Goal: Information Seeking & Learning: Learn about a topic

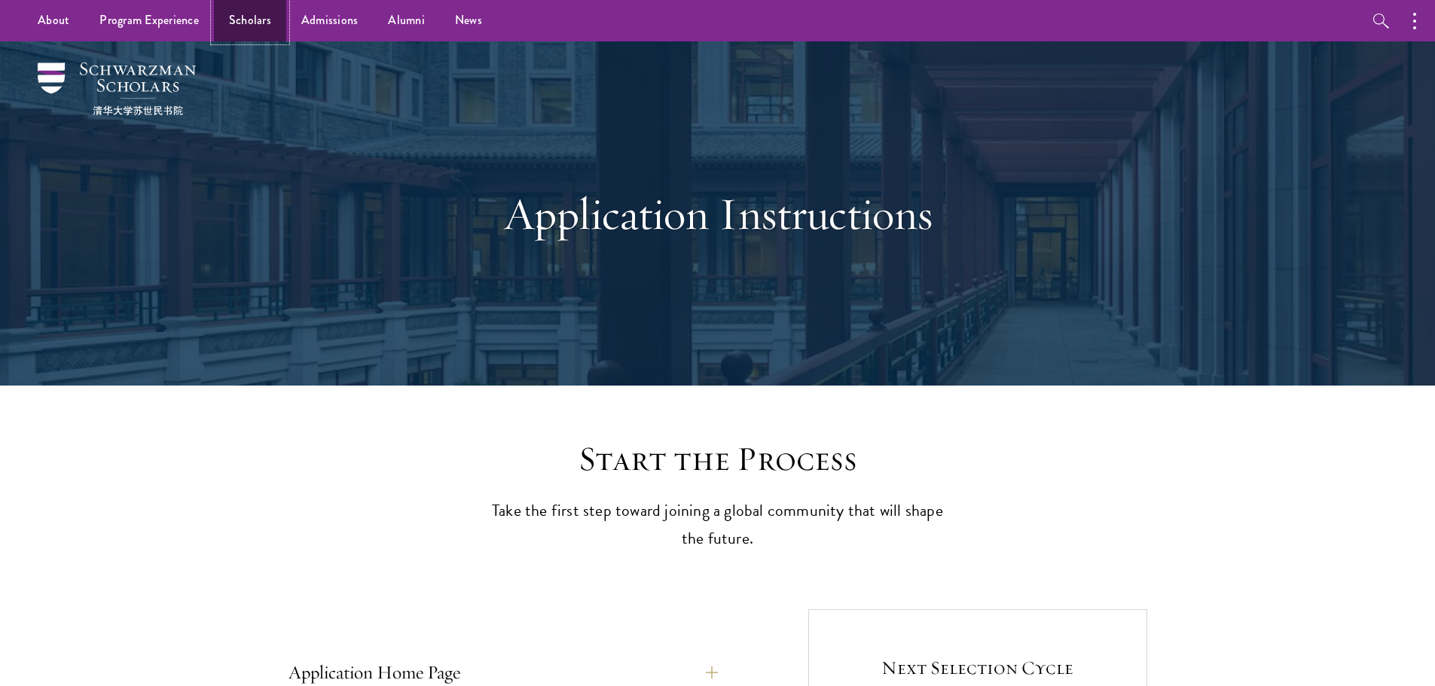
click at [246, 23] on link "Scholars" at bounding box center [250, 20] width 72 height 41
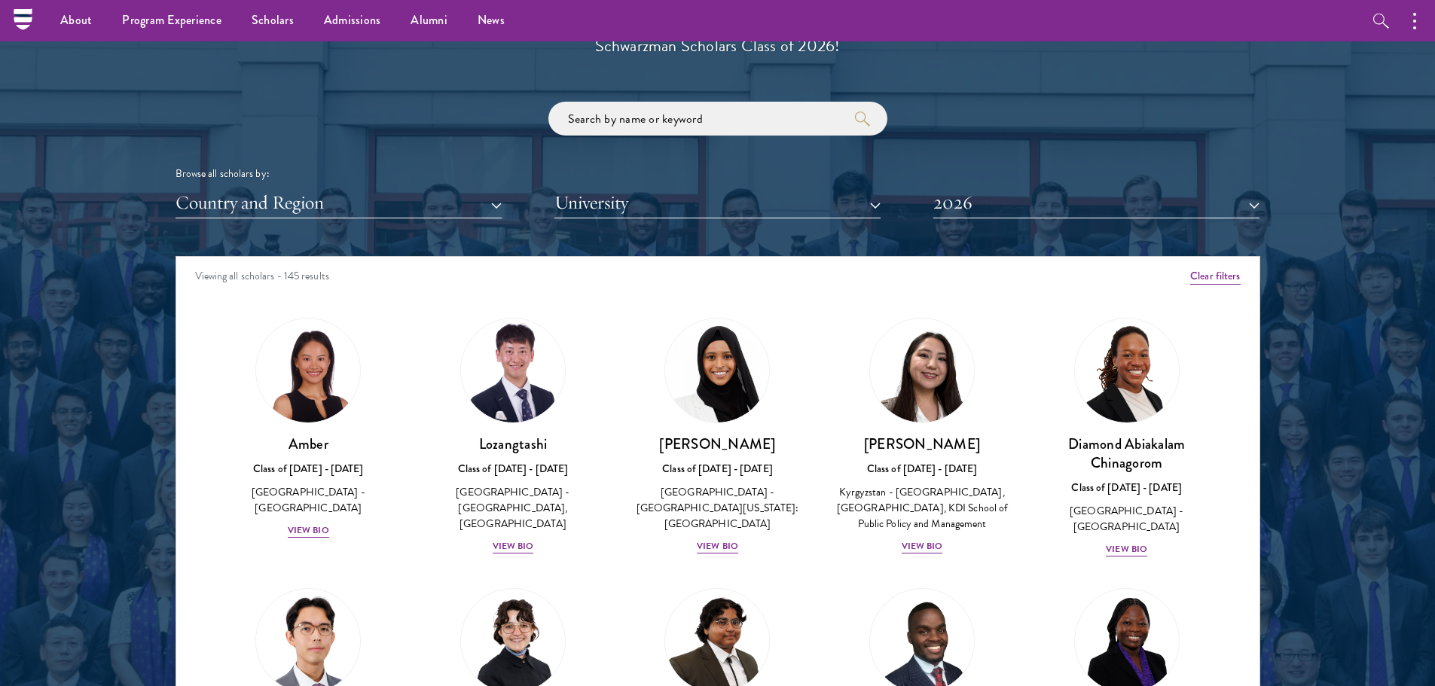
scroll to position [1743, 0]
click at [349, 201] on button "Country and Region" at bounding box center [338, 203] width 326 height 31
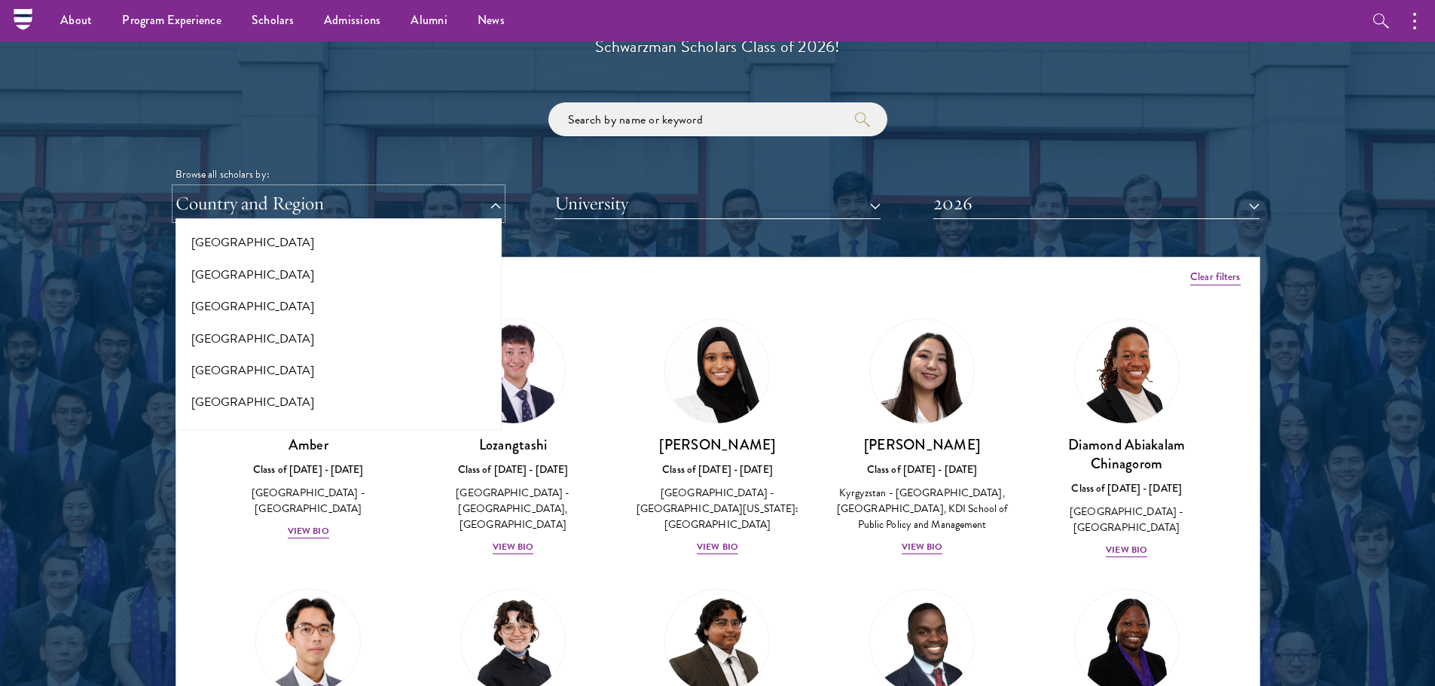
scroll to position [1098, 0]
click at [203, 331] on button "[GEOGRAPHIC_DATA]" at bounding box center [338, 331] width 317 height 32
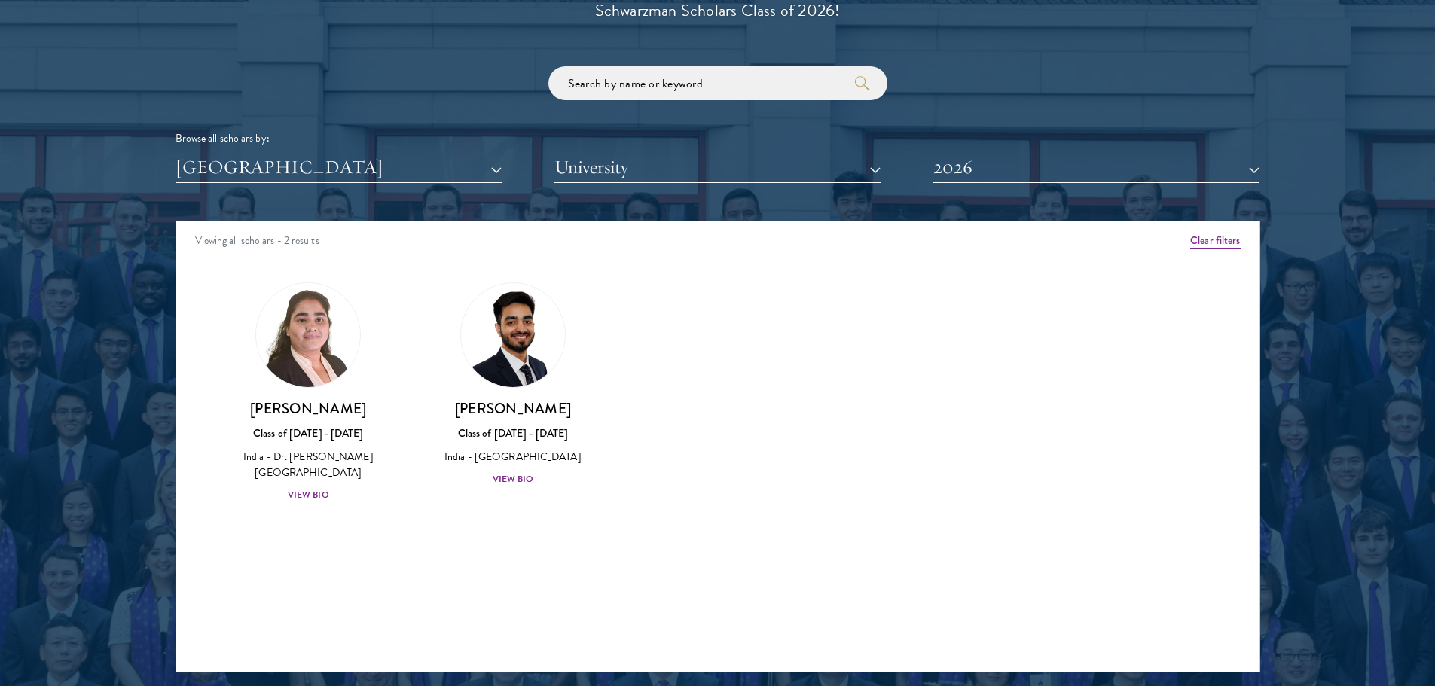
scroll to position [1780, 0]
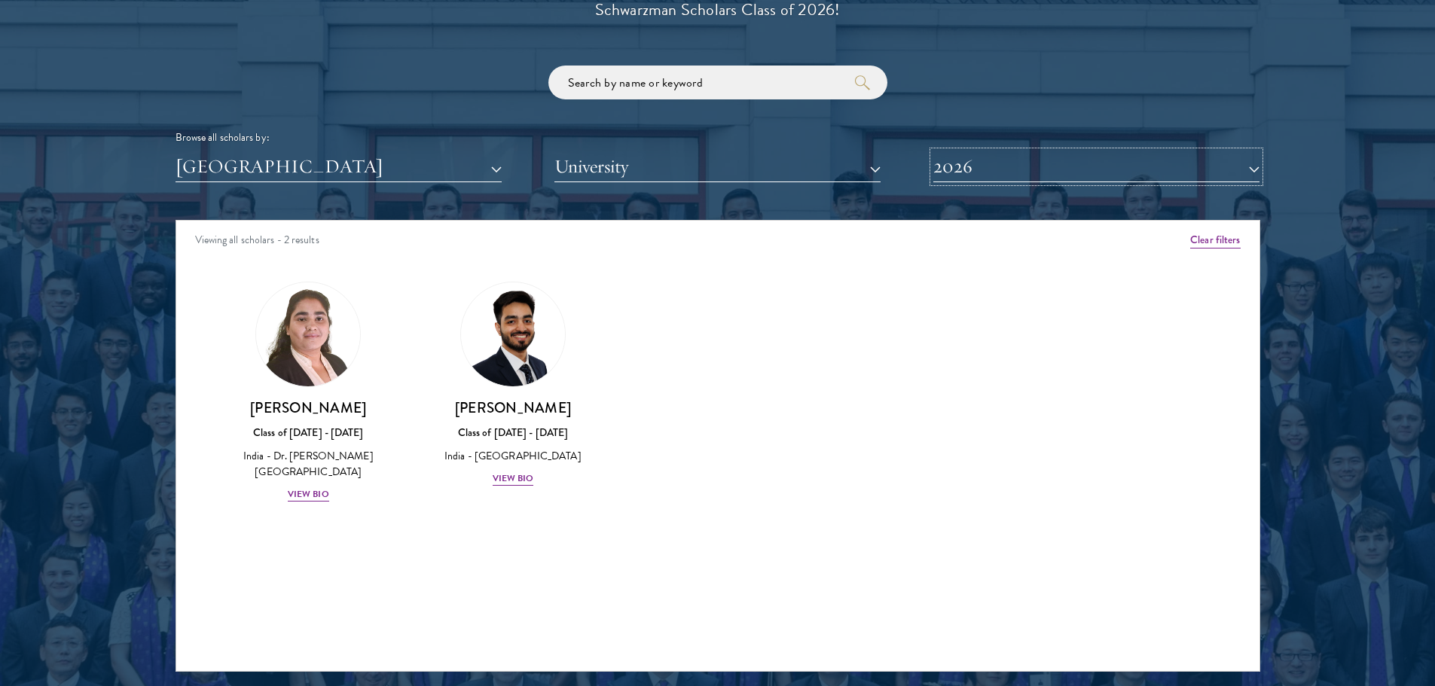
click at [964, 167] on button "2026" at bounding box center [1096, 166] width 326 height 31
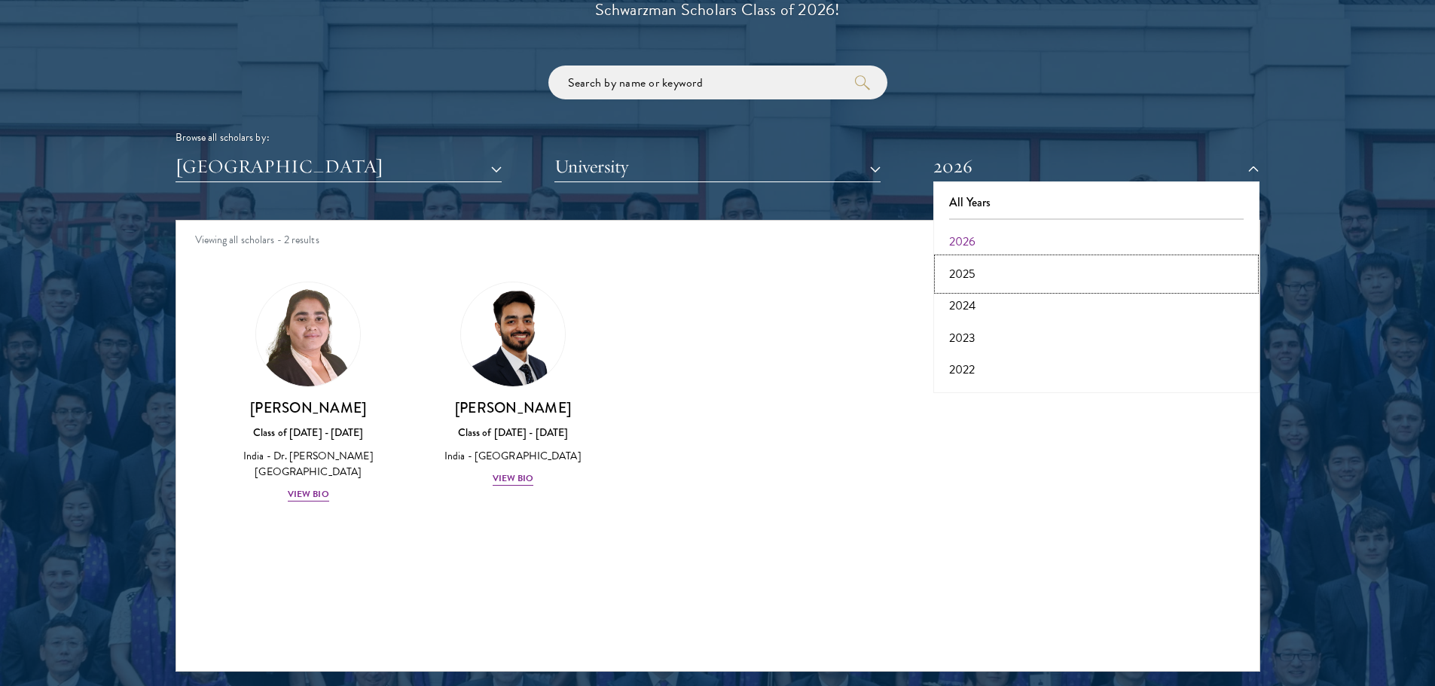
click at [959, 273] on button "2025" at bounding box center [1096, 274] width 317 height 32
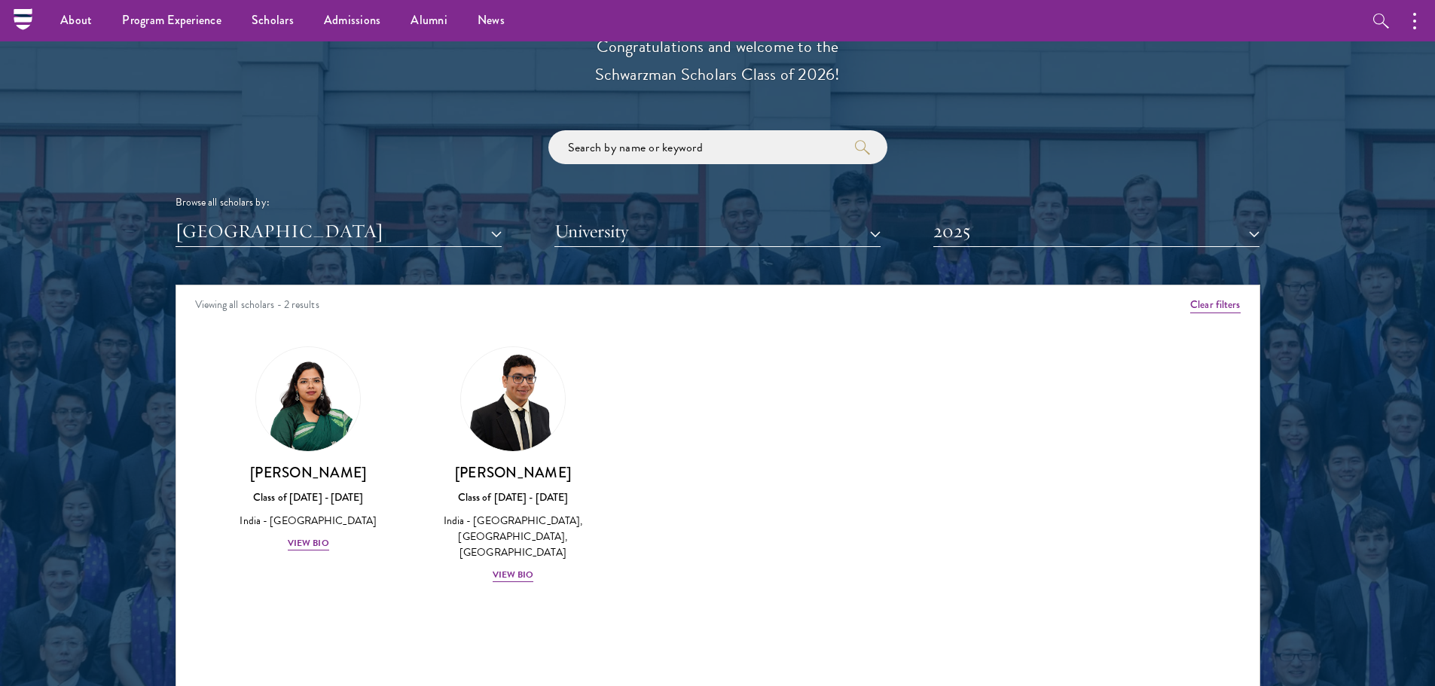
scroll to position [1714, 0]
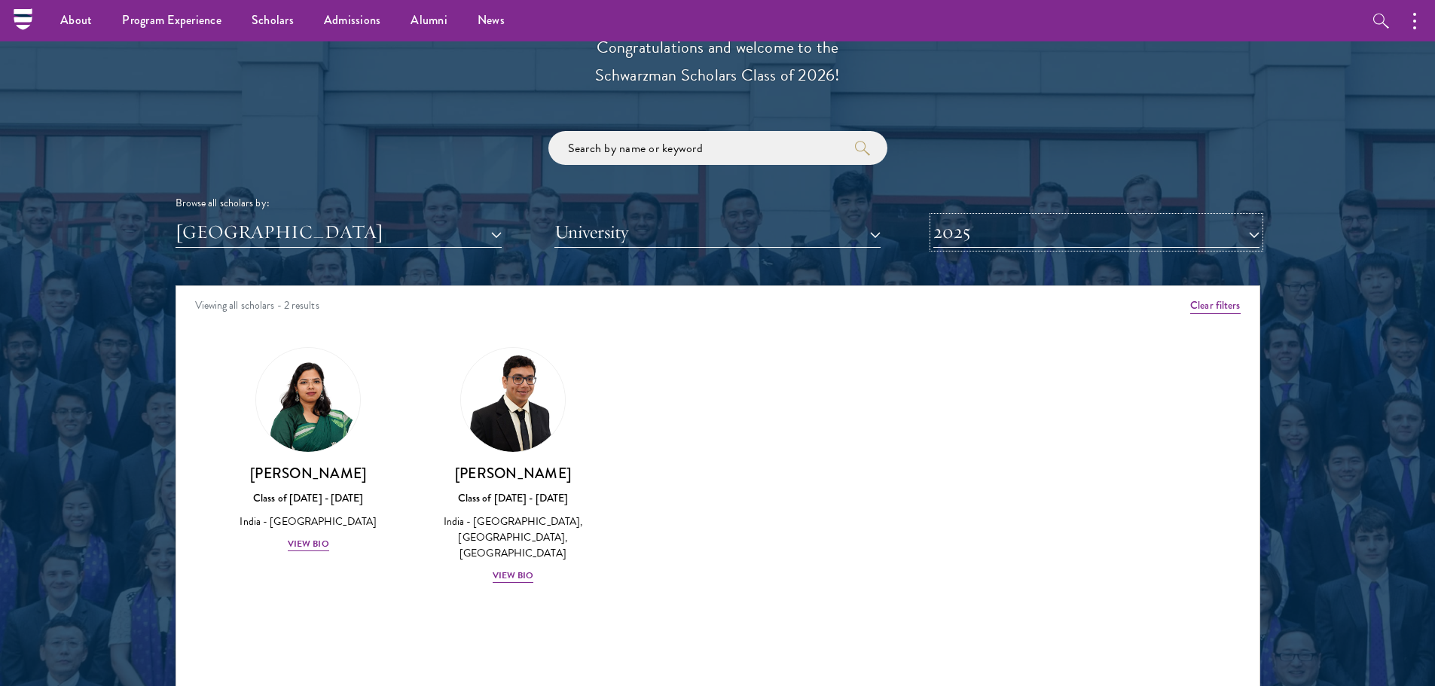
click at [975, 233] on button "2025" at bounding box center [1096, 232] width 326 height 31
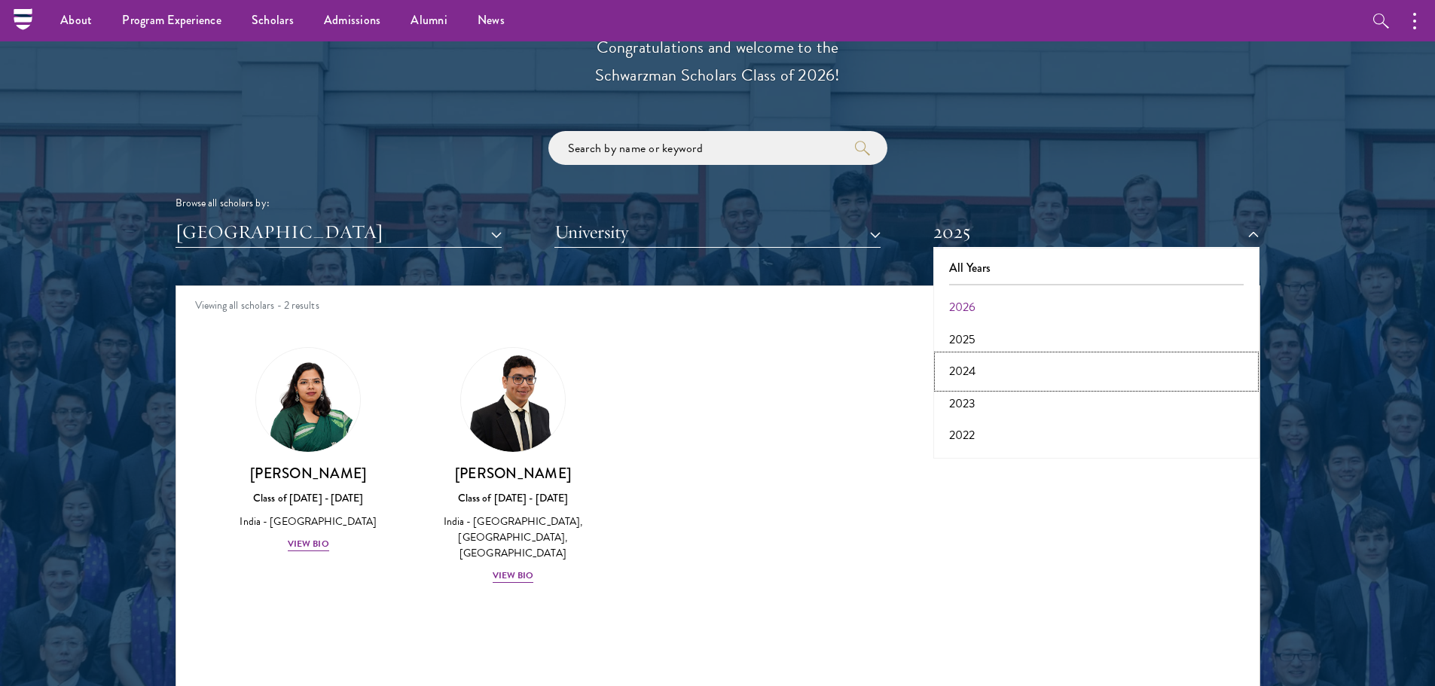
click at [967, 374] on button "2024" at bounding box center [1096, 372] width 317 height 32
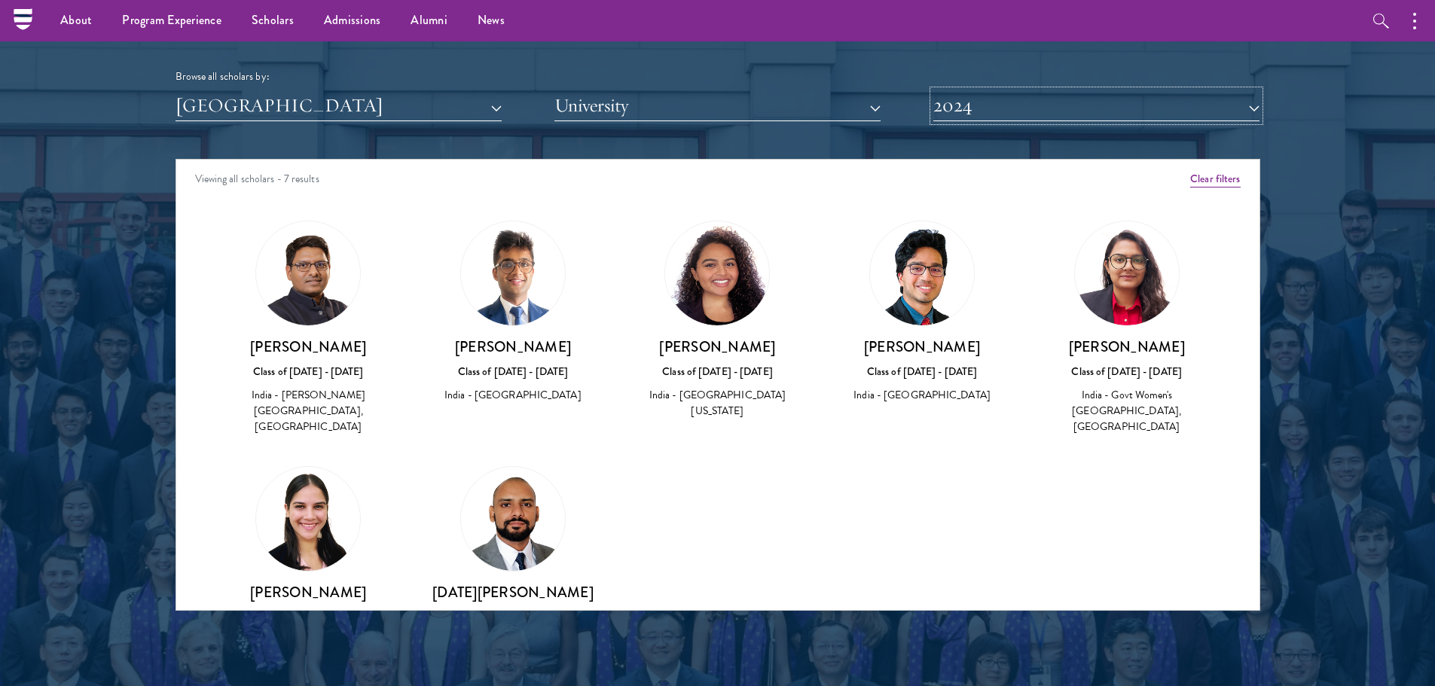
click at [980, 105] on button "2024" at bounding box center [1096, 105] width 326 height 31
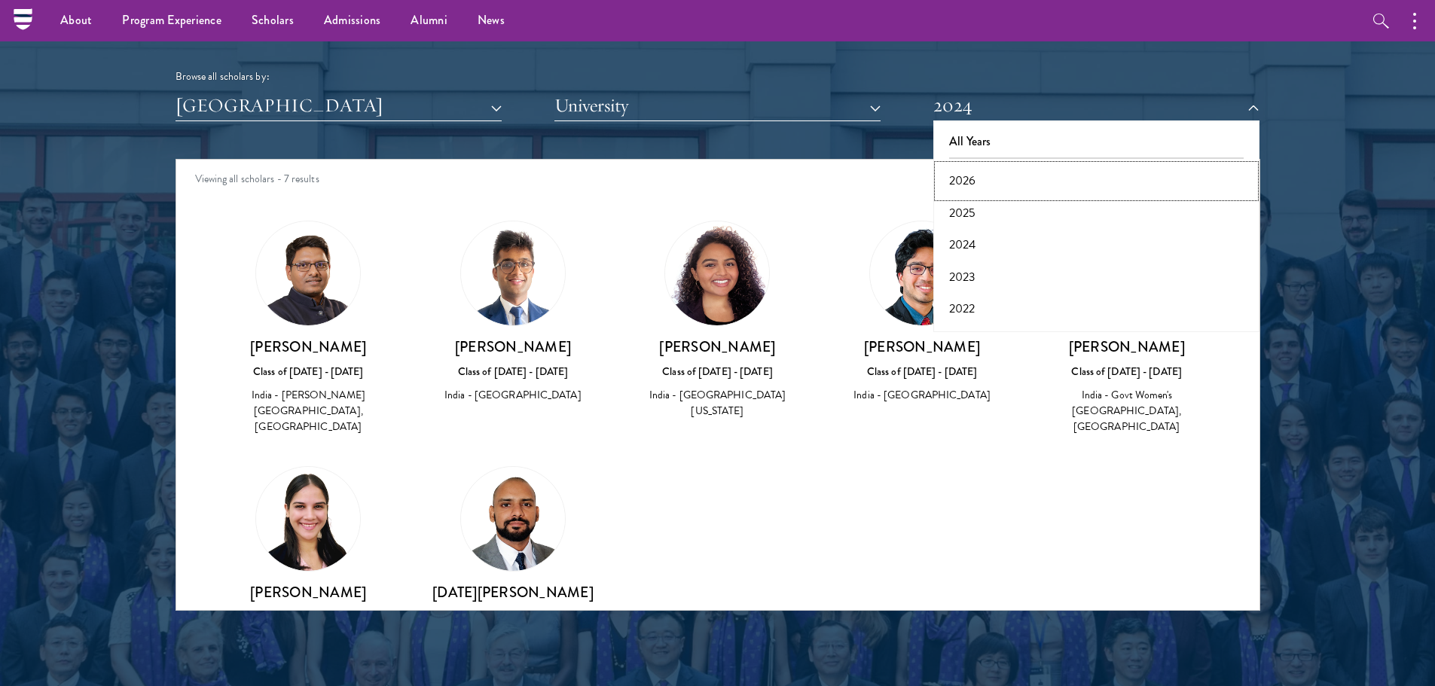
click at [978, 179] on button "2026" at bounding box center [1096, 181] width 317 height 32
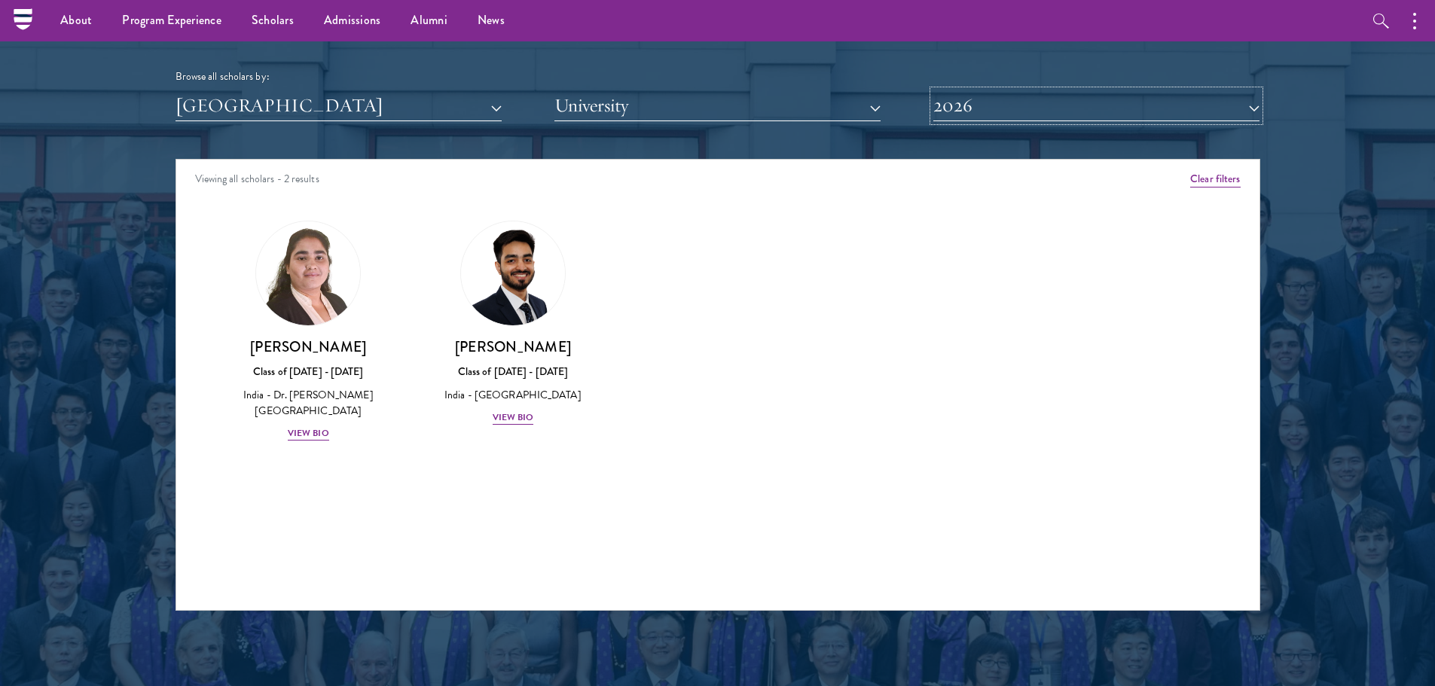
click at [976, 103] on button "2026" at bounding box center [1096, 105] width 326 height 31
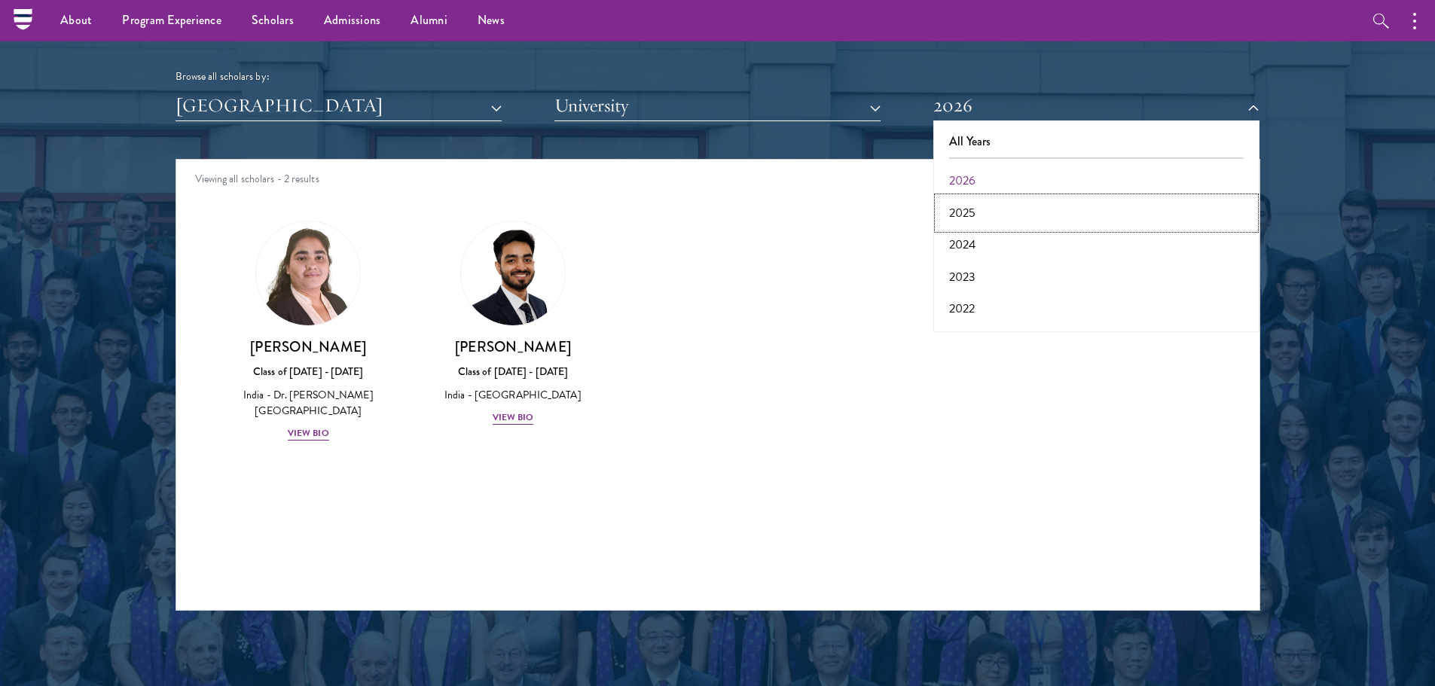
click at [960, 218] on button "2025" at bounding box center [1096, 213] width 317 height 32
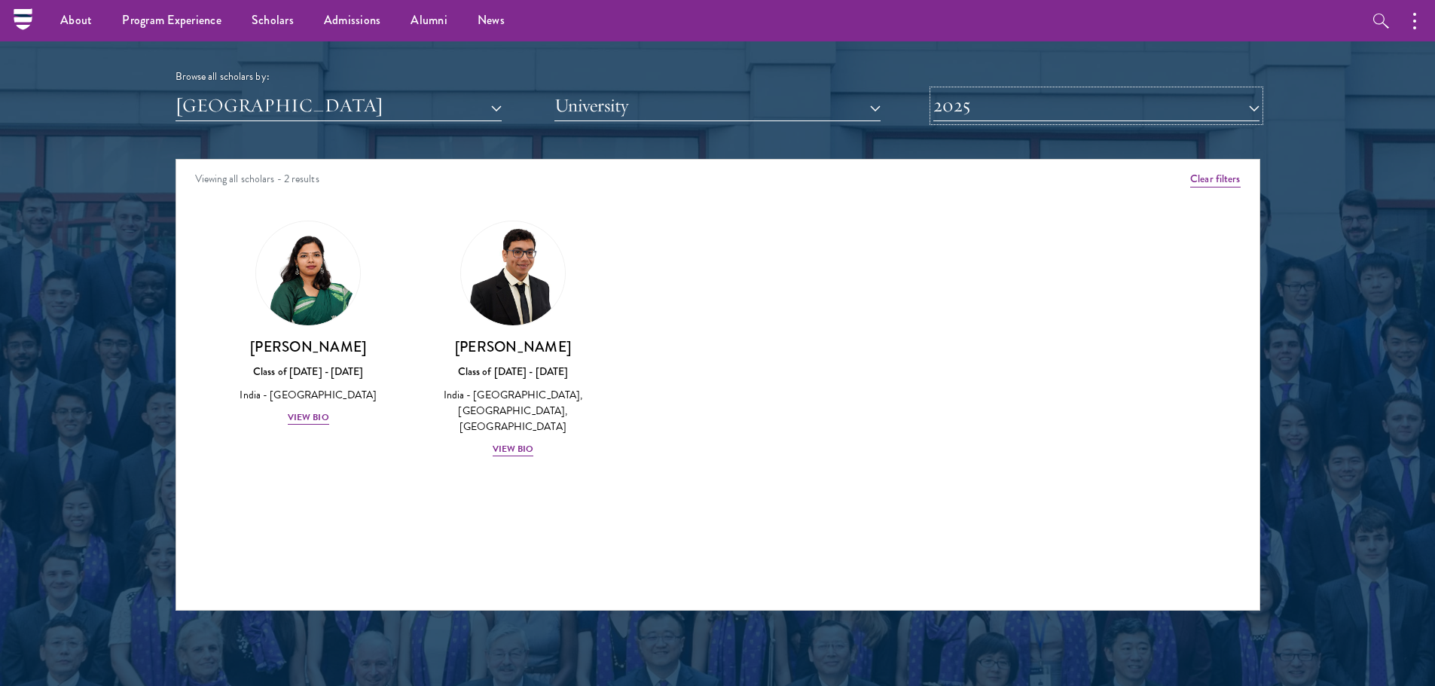
click at [955, 120] on button "2025" at bounding box center [1096, 105] width 326 height 31
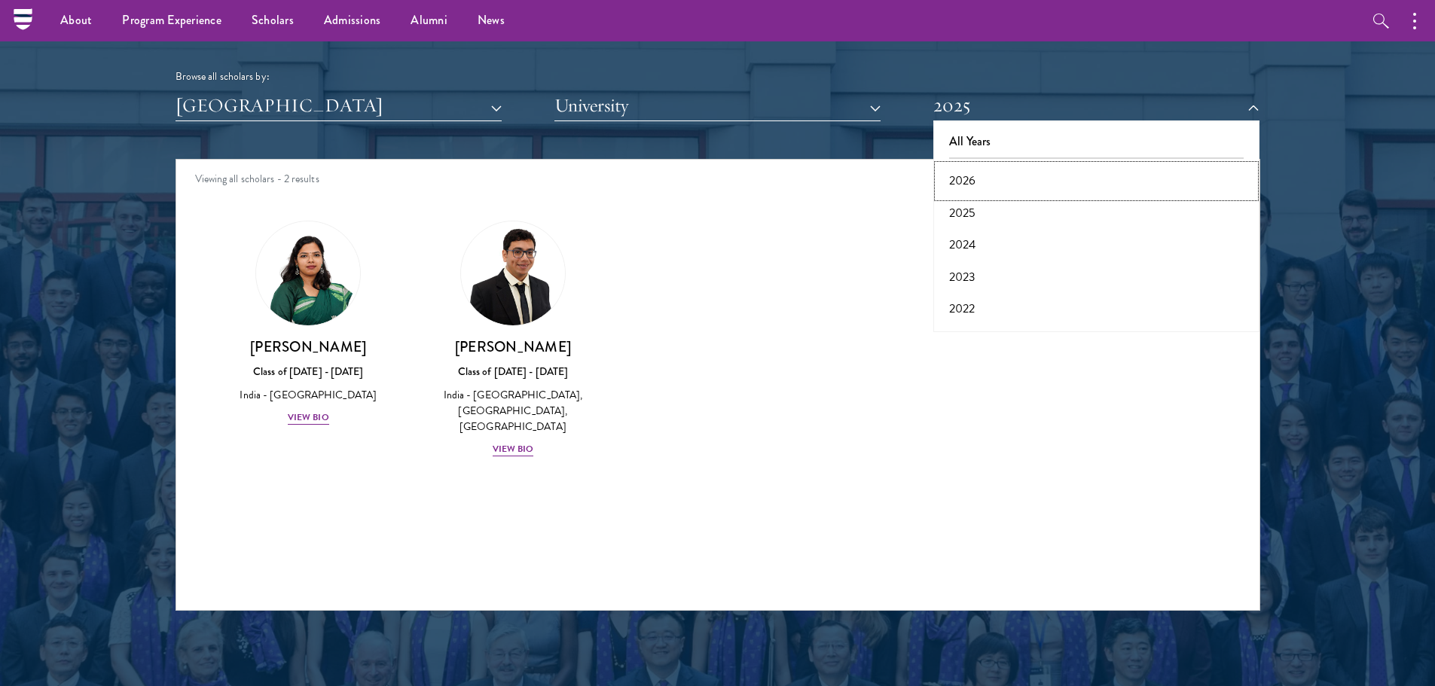
click at [963, 177] on button "2026" at bounding box center [1096, 181] width 317 height 32
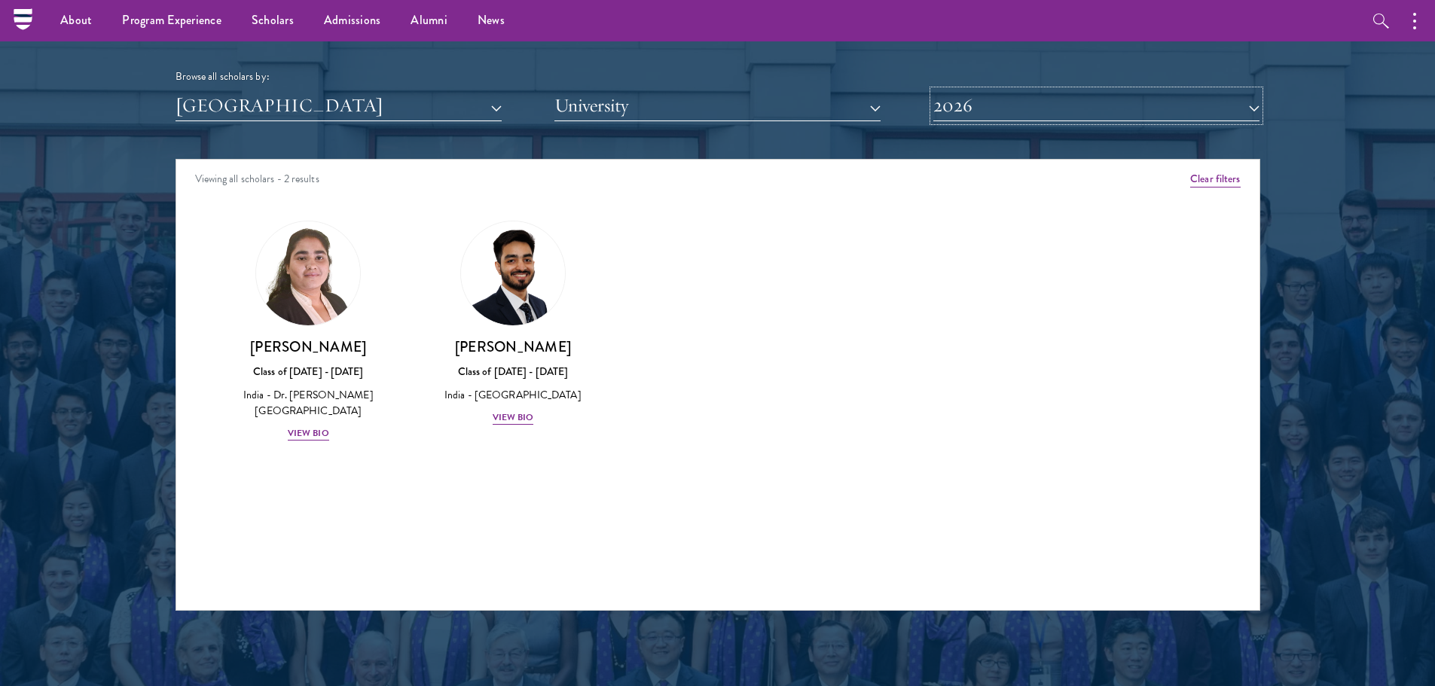
click at [1001, 110] on button "2026" at bounding box center [1096, 105] width 326 height 31
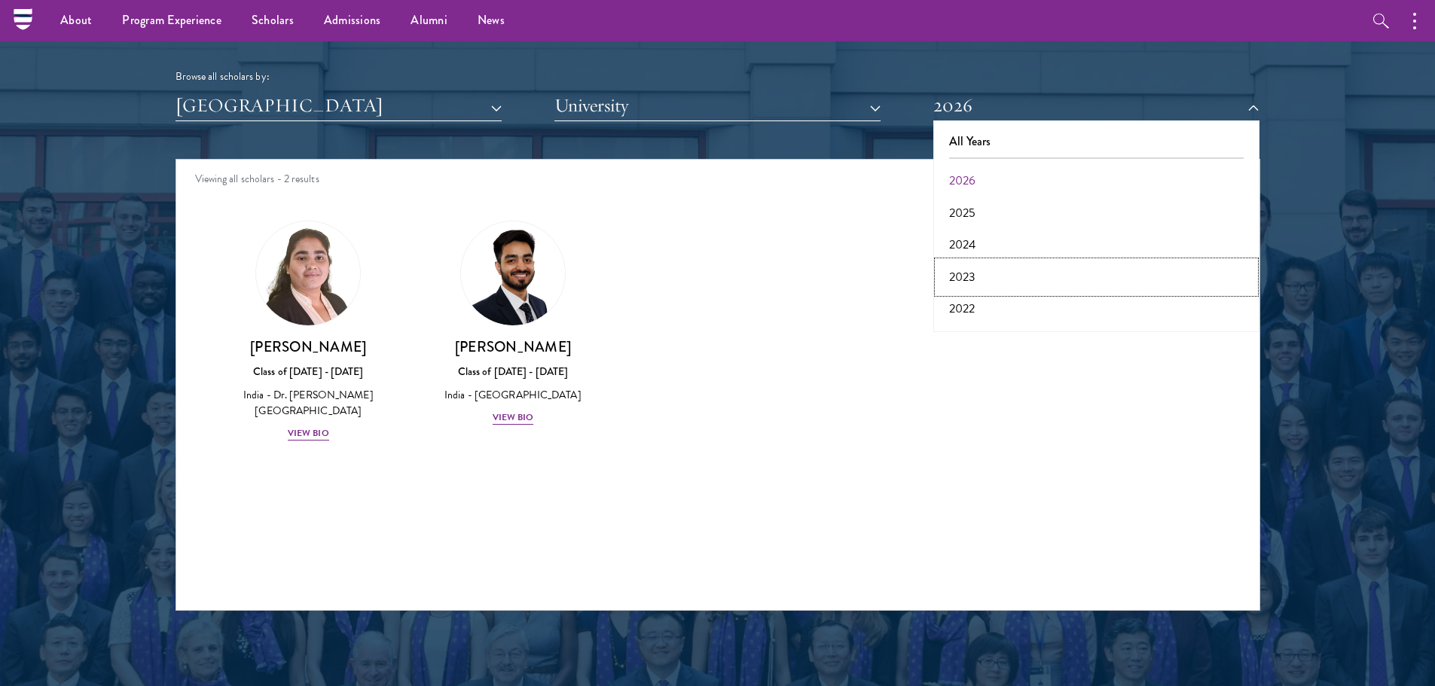
click at [962, 281] on button "2023" at bounding box center [1096, 277] width 317 height 32
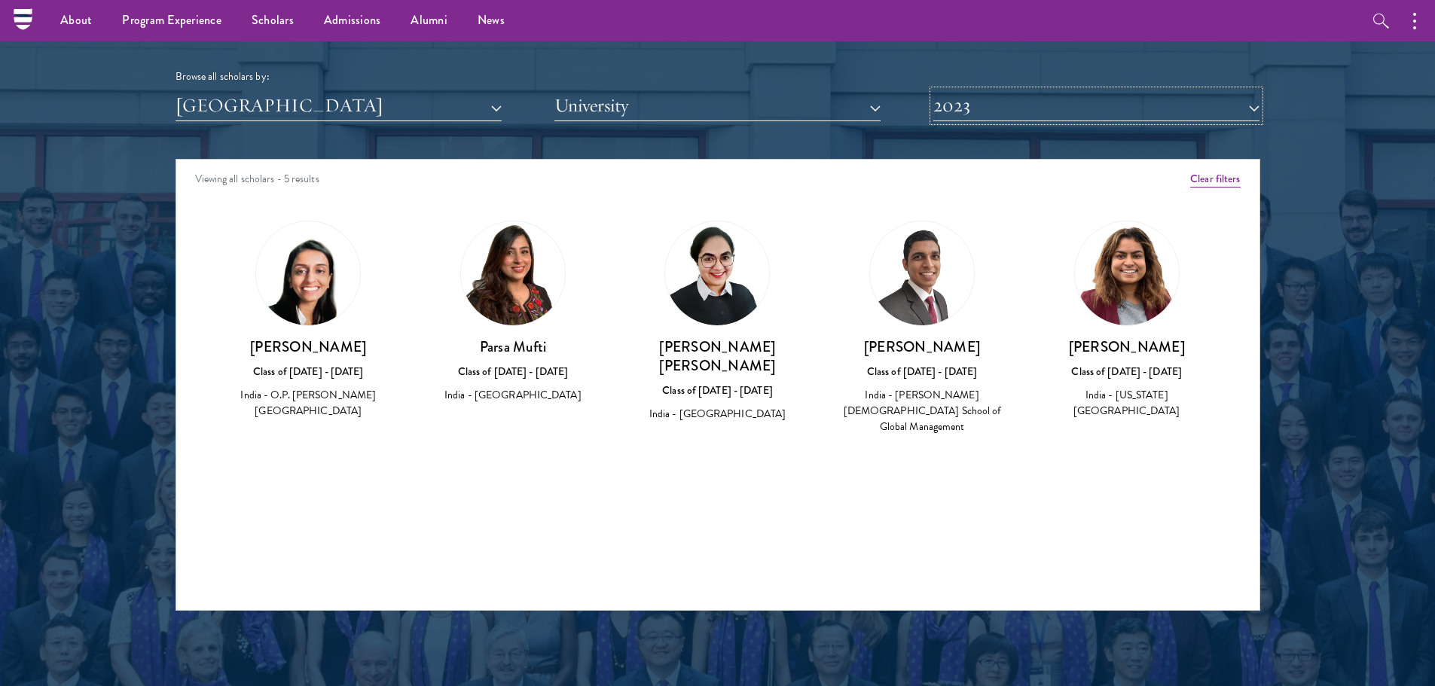
click at [986, 117] on button "2023" at bounding box center [1096, 105] width 326 height 31
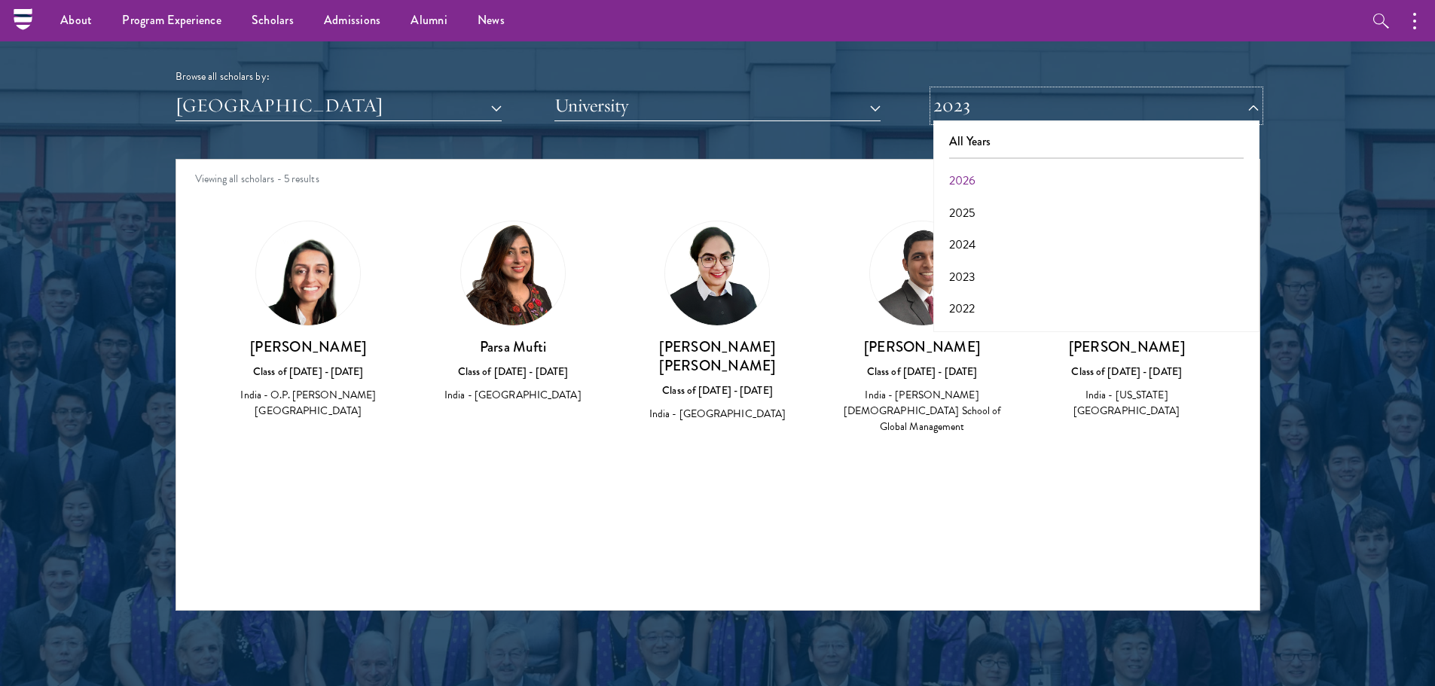
click at [986, 117] on button "2023" at bounding box center [1096, 105] width 326 height 31
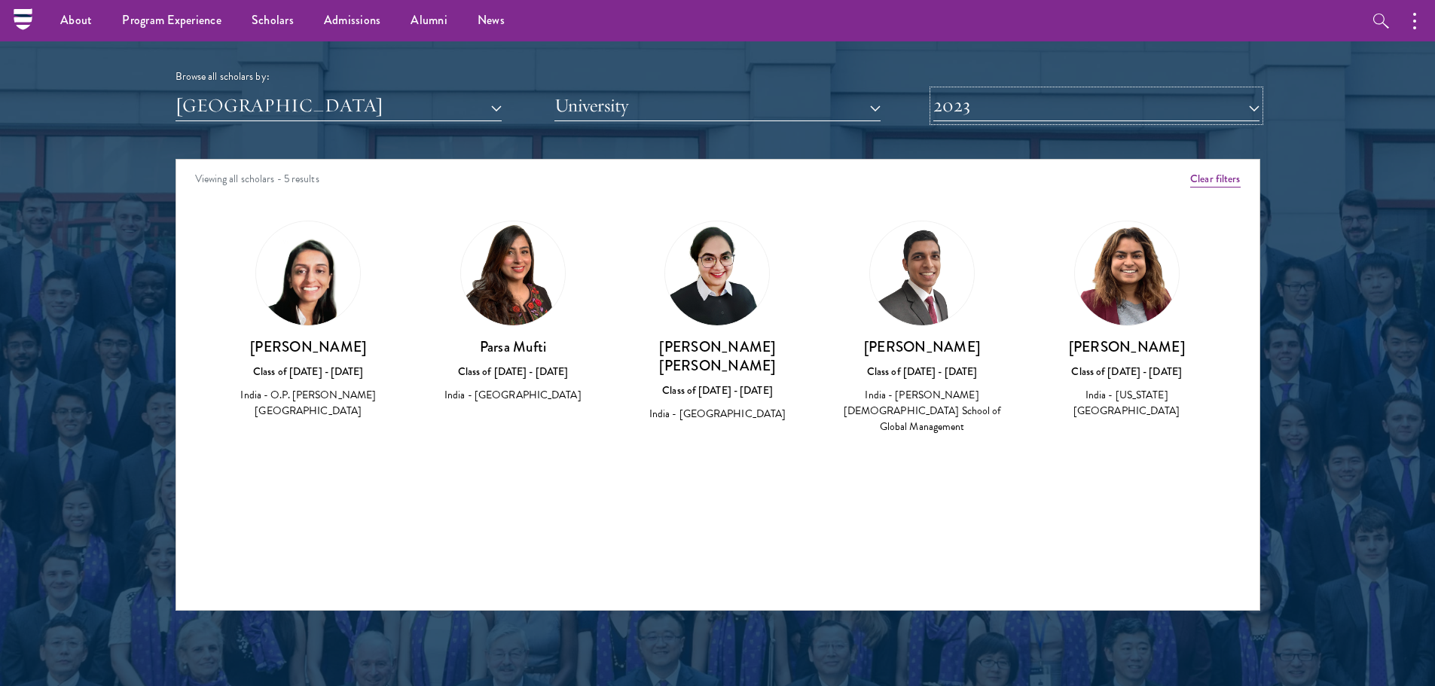
click at [986, 117] on button "2023" at bounding box center [1096, 105] width 326 height 31
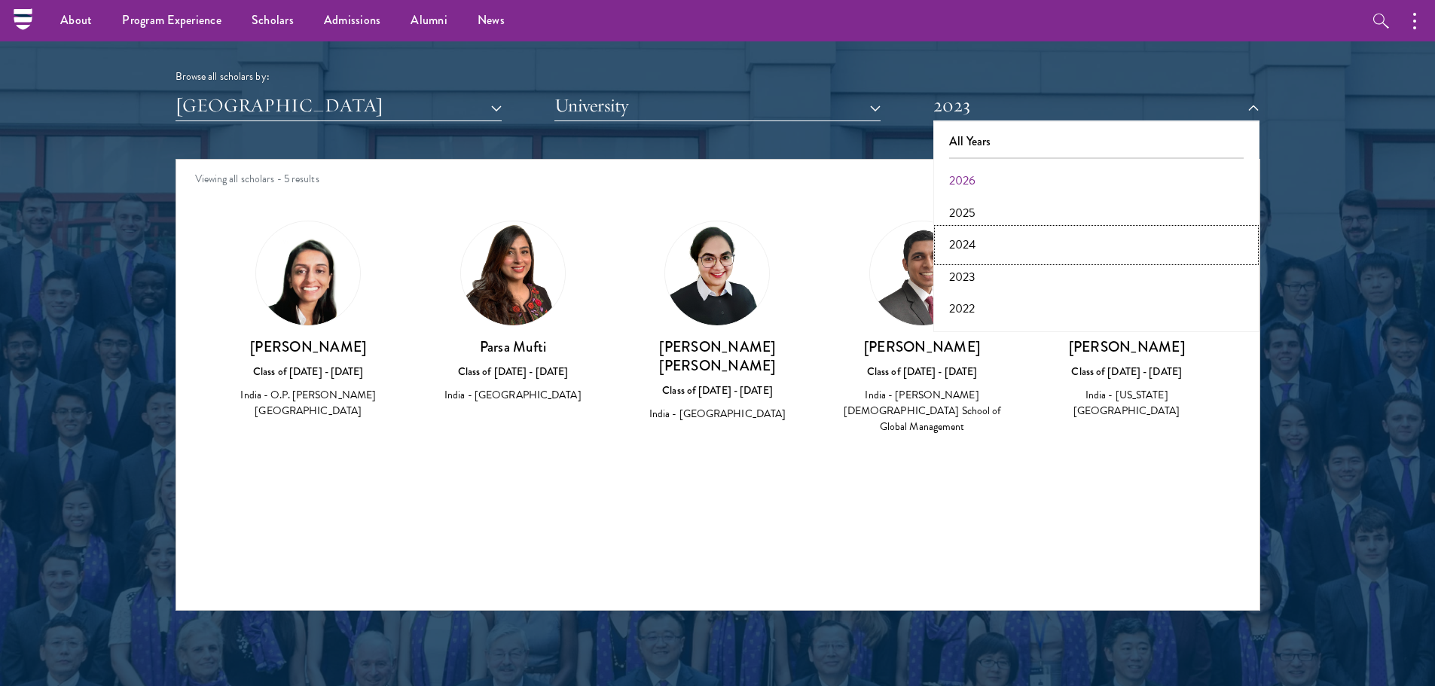
click at [979, 237] on button "2024" at bounding box center [1096, 245] width 317 height 32
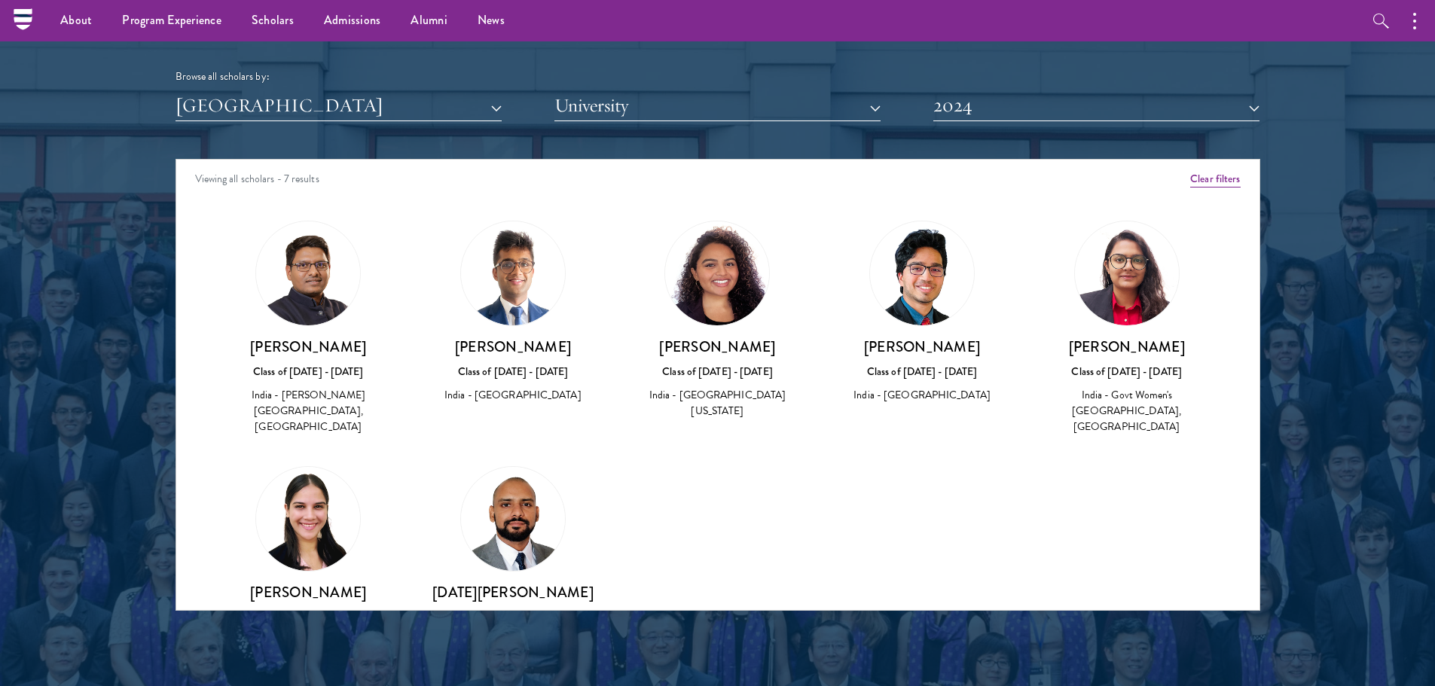
scroll to position [1, 0]
click at [941, 487] on div "Amber Class of 2025 - 2026 China - Peking University View Bio Cirenquji Class o…" at bounding box center [717, 463] width 1083 height 525
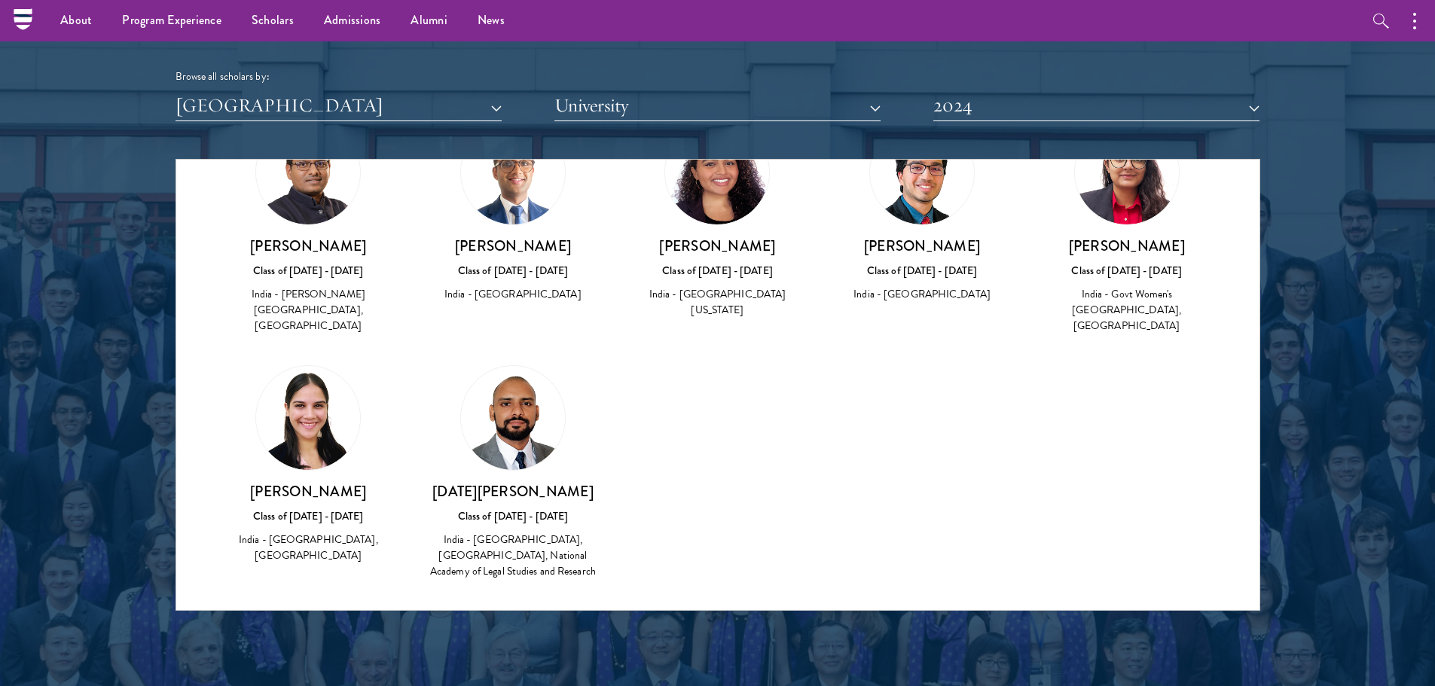
scroll to position [0, 0]
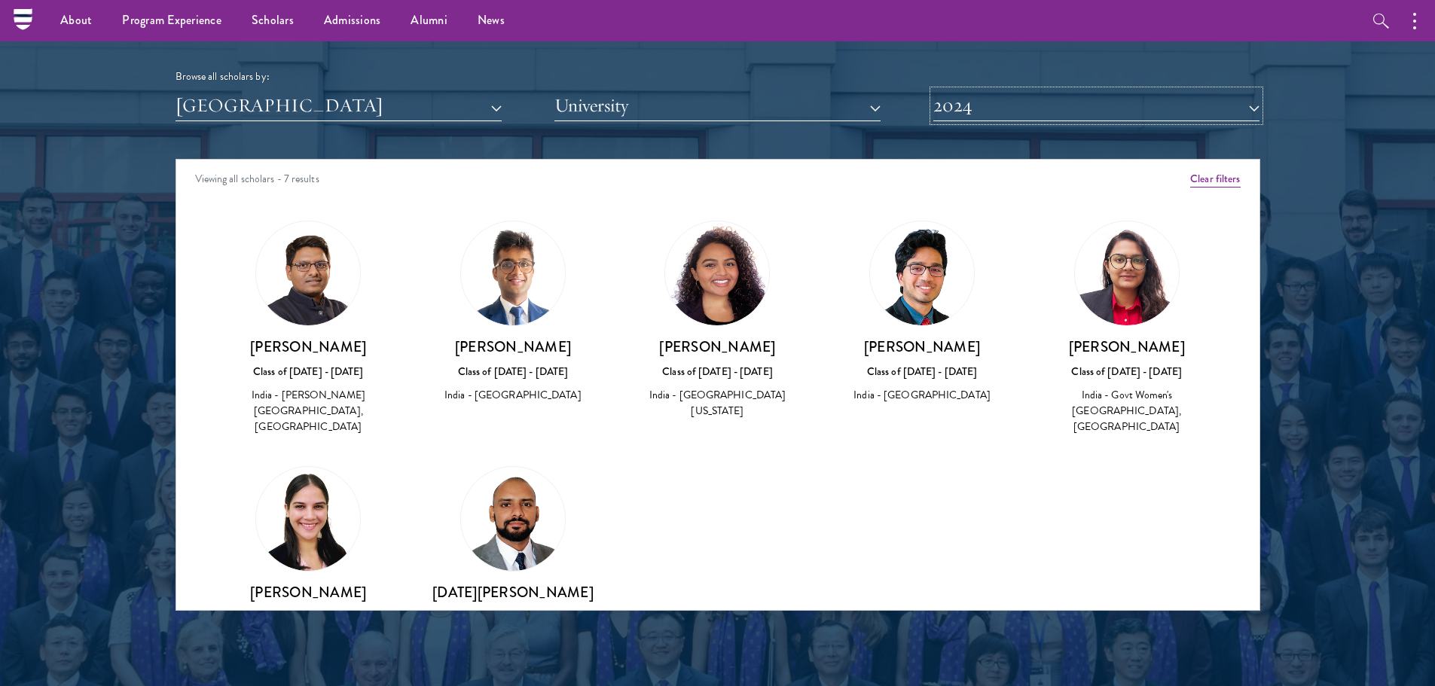
click at [1020, 104] on button "2024" at bounding box center [1096, 105] width 326 height 31
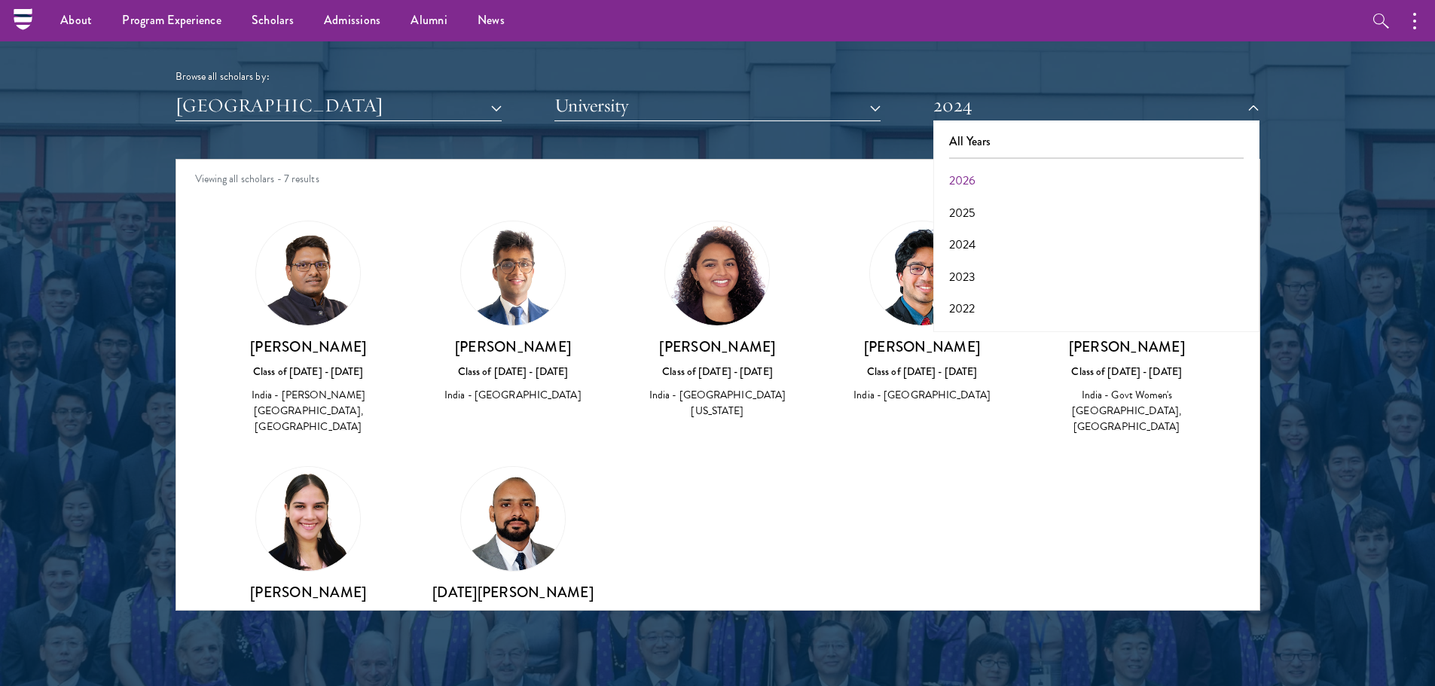
click at [956, 469] on div "Amber Class of 2025 - 2026 China - Peking University View Bio Cirenquji Class o…" at bounding box center [717, 464] width 1083 height 525
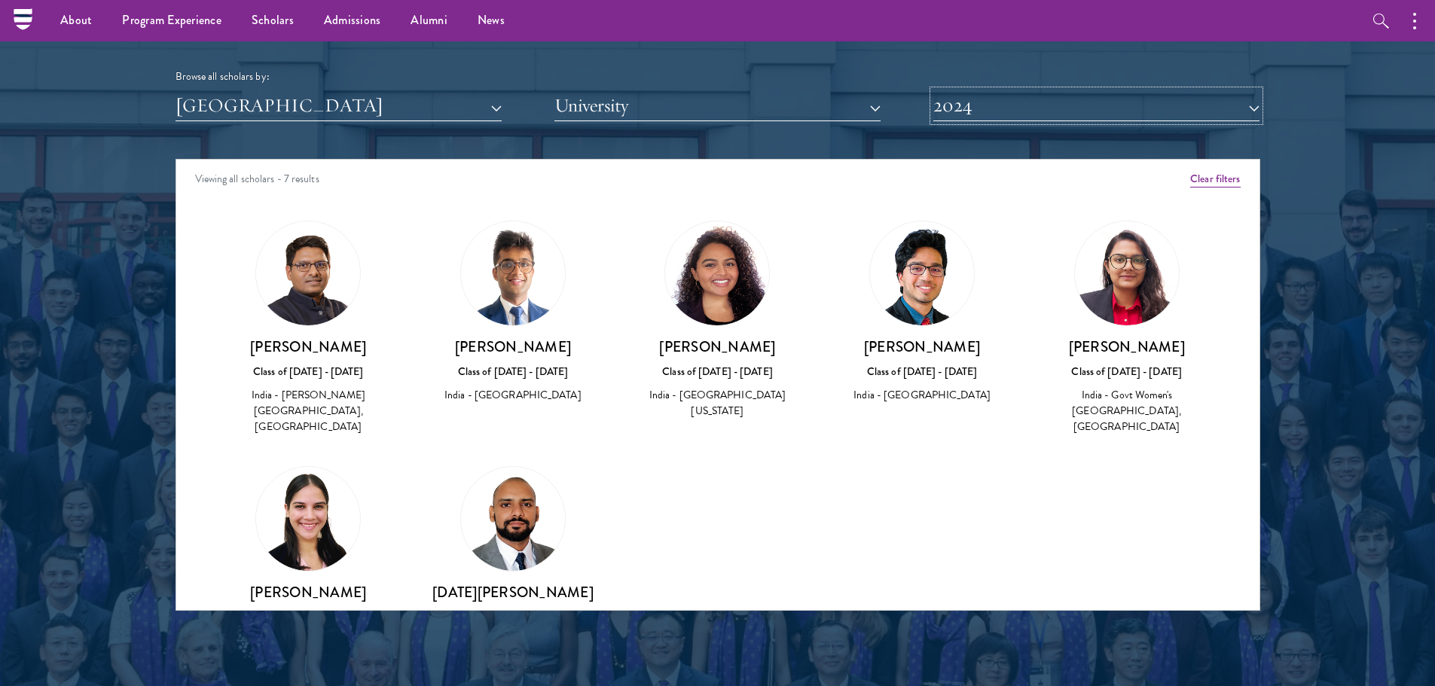
click at [981, 113] on button "2024" at bounding box center [1096, 105] width 326 height 31
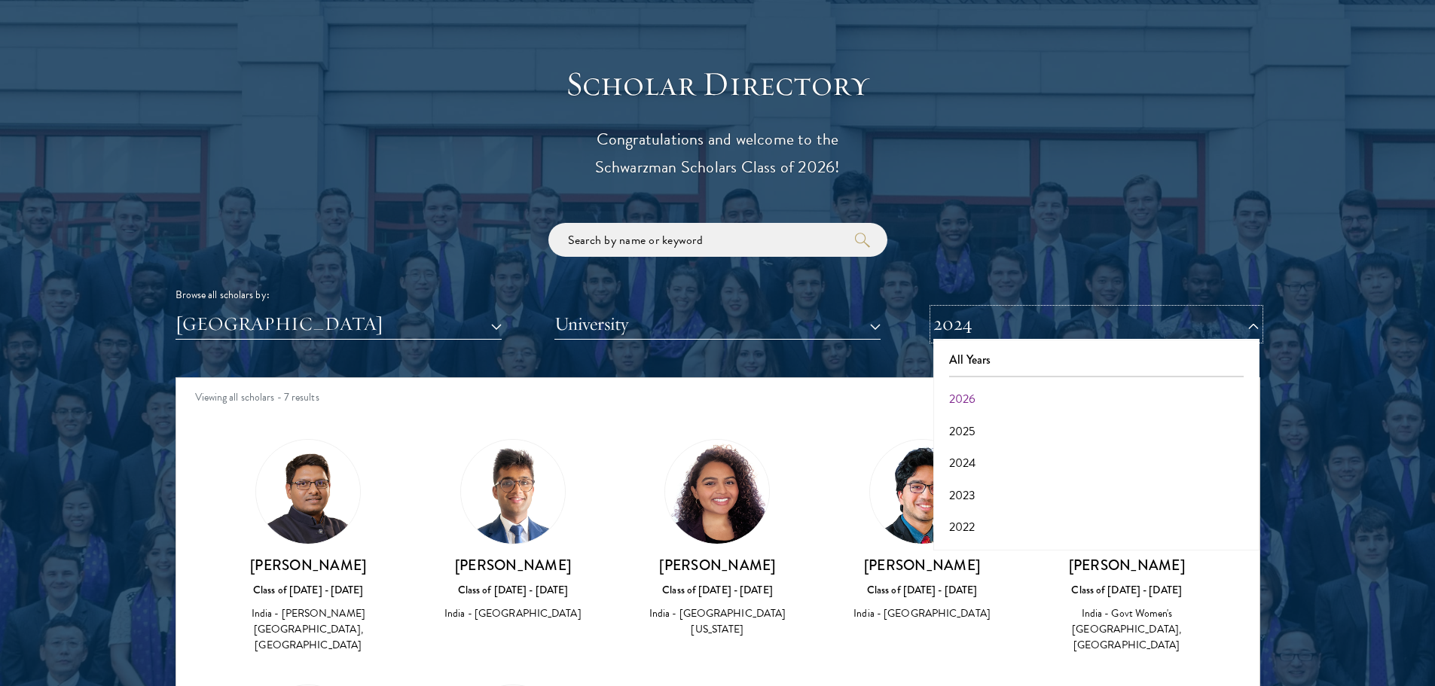
scroll to position [1909, 0]
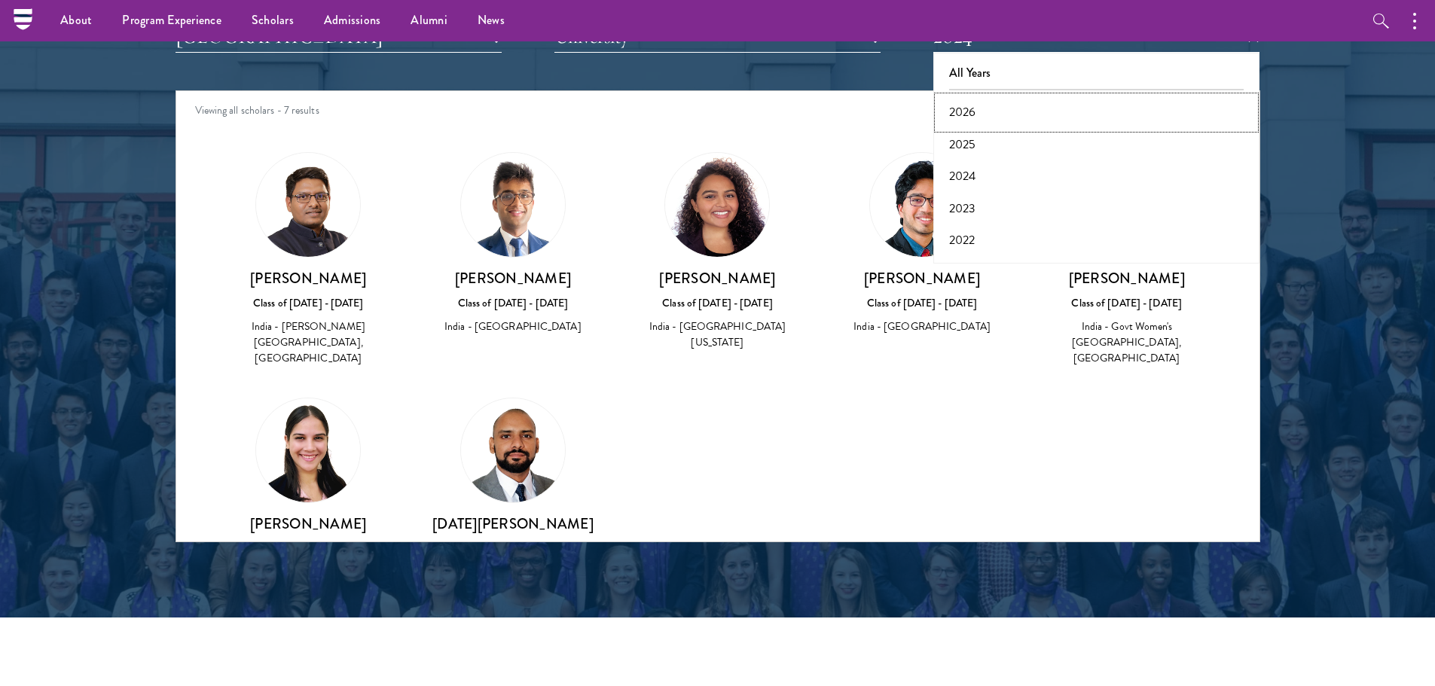
click at [970, 119] on button "2026" at bounding box center [1096, 112] width 317 height 32
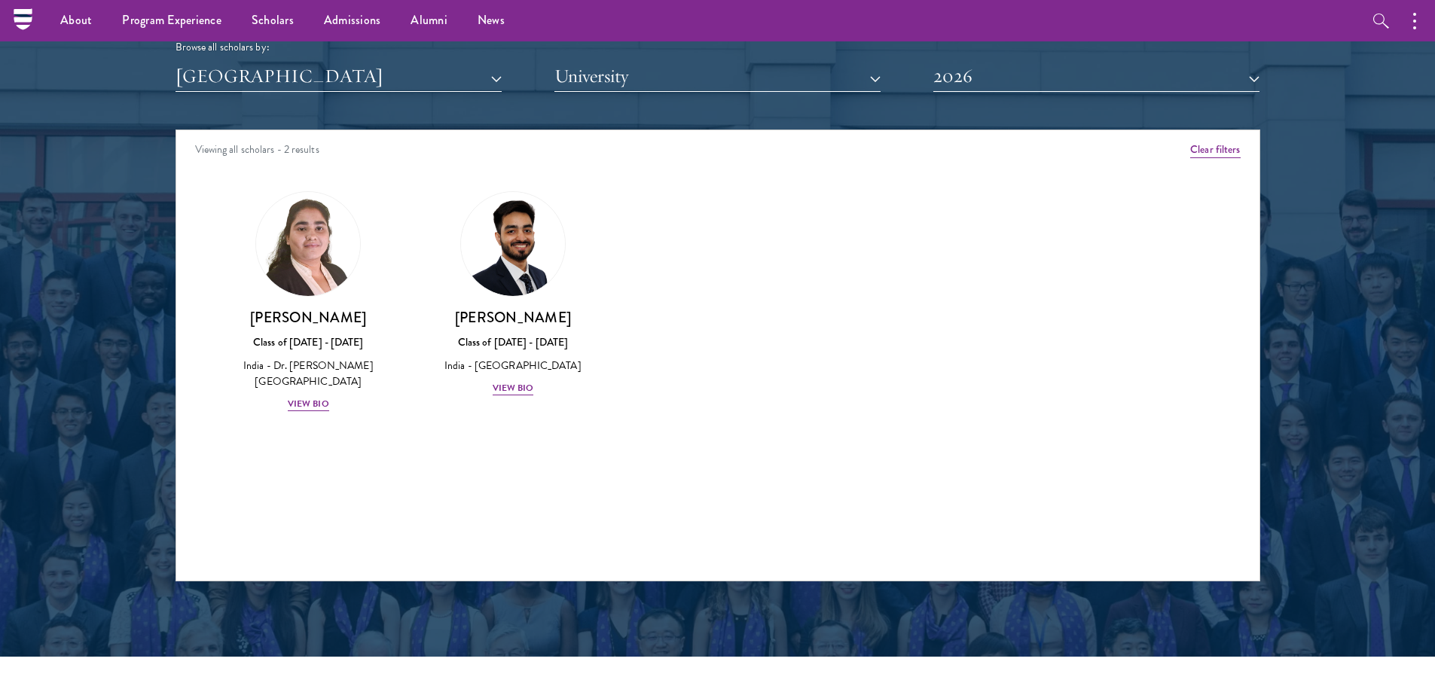
scroll to position [1869, 0]
click at [990, 73] on button "2026" at bounding box center [1096, 77] width 326 height 31
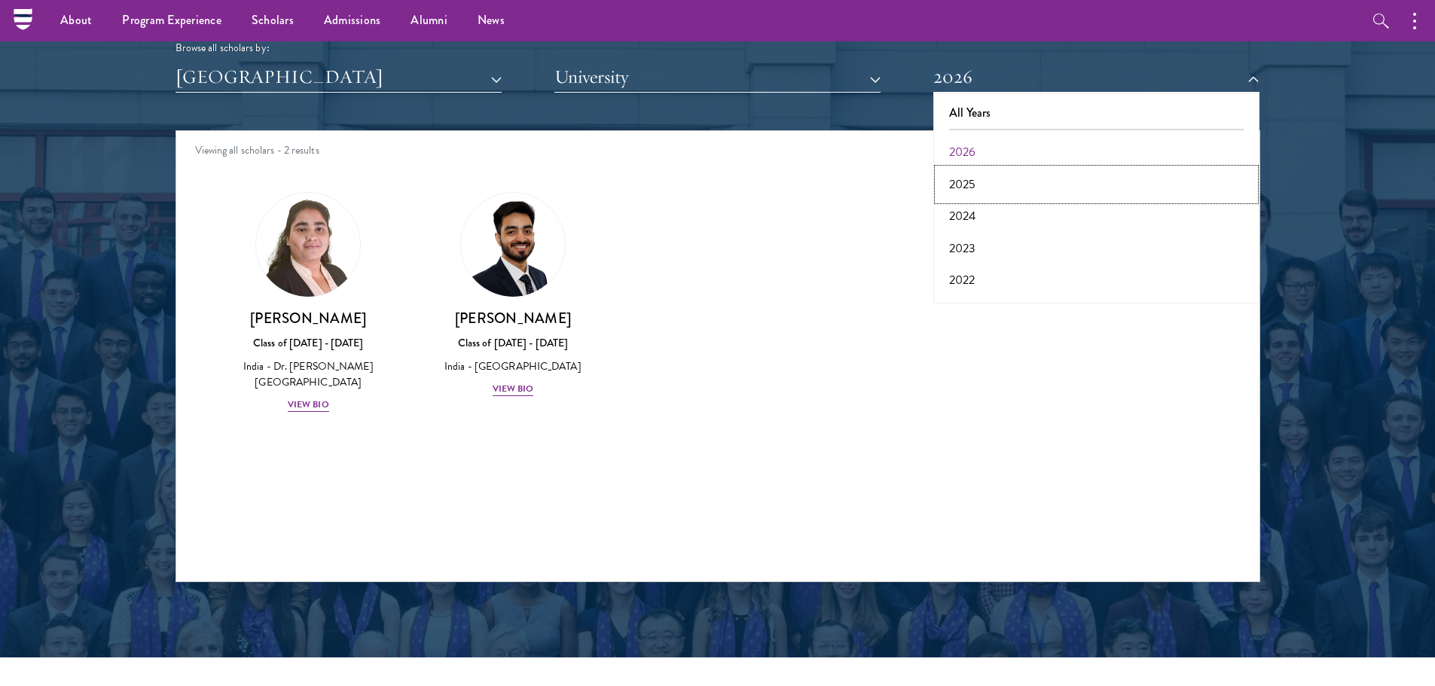
click at [966, 181] on button "2025" at bounding box center [1096, 185] width 317 height 32
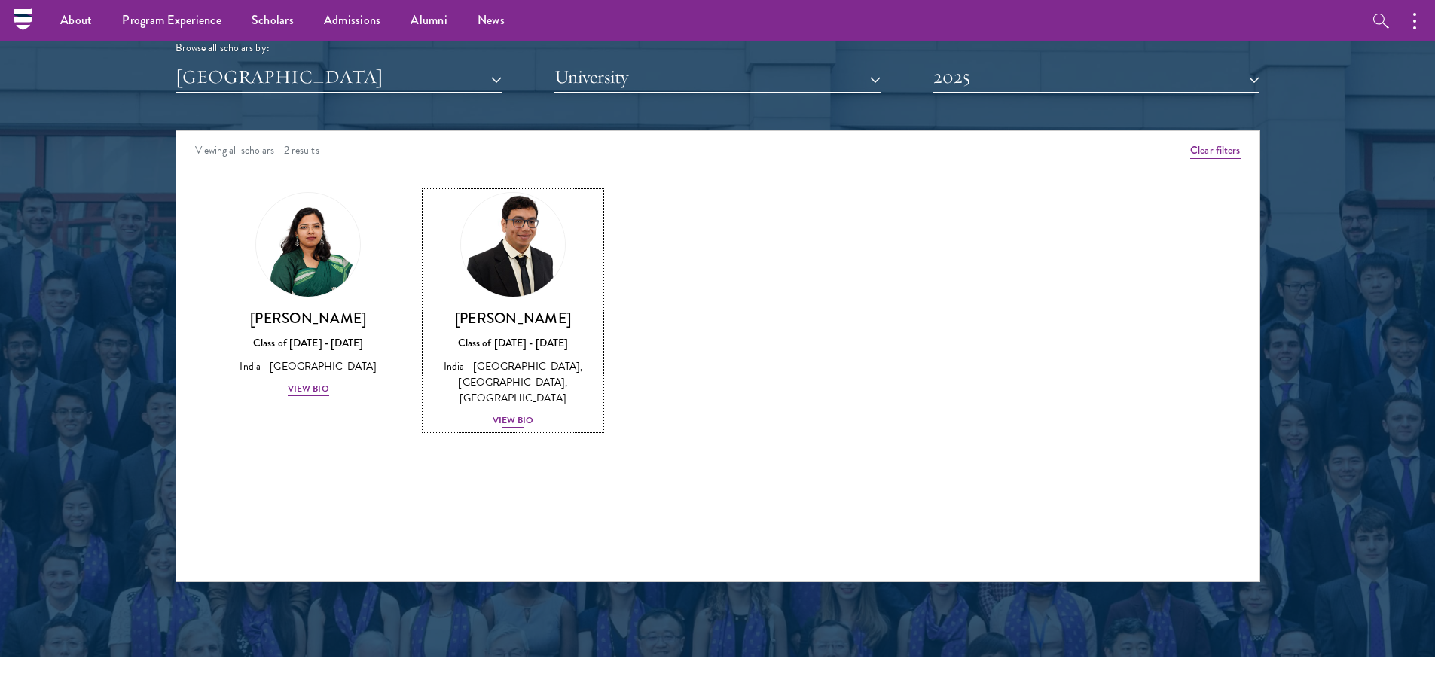
click at [517, 260] on img at bounding box center [513, 245] width 114 height 114
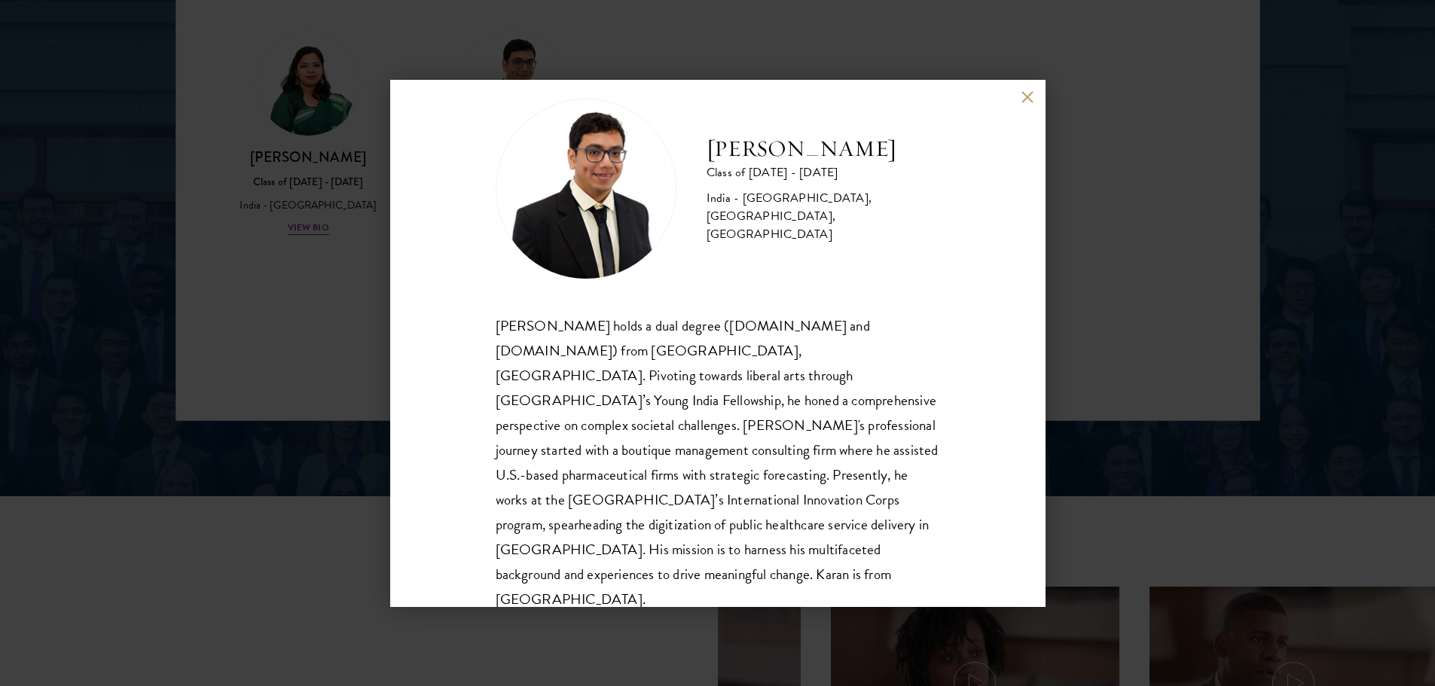
scroll to position [2030, 0]
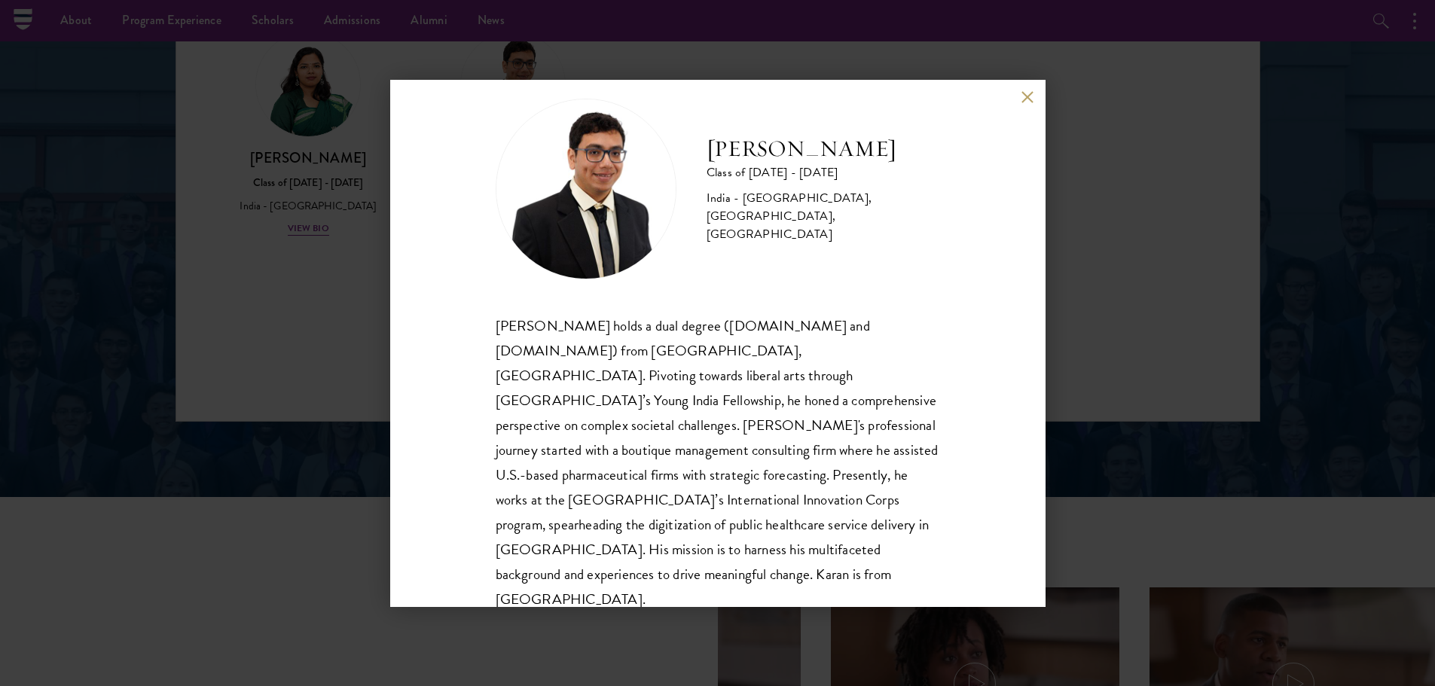
click at [225, 289] on div "Karan Trichal Class of 2024 - 2025 India - Indian Institute of Technology, Bomb…" at bounding box center [717, 343] width 1435 height 686
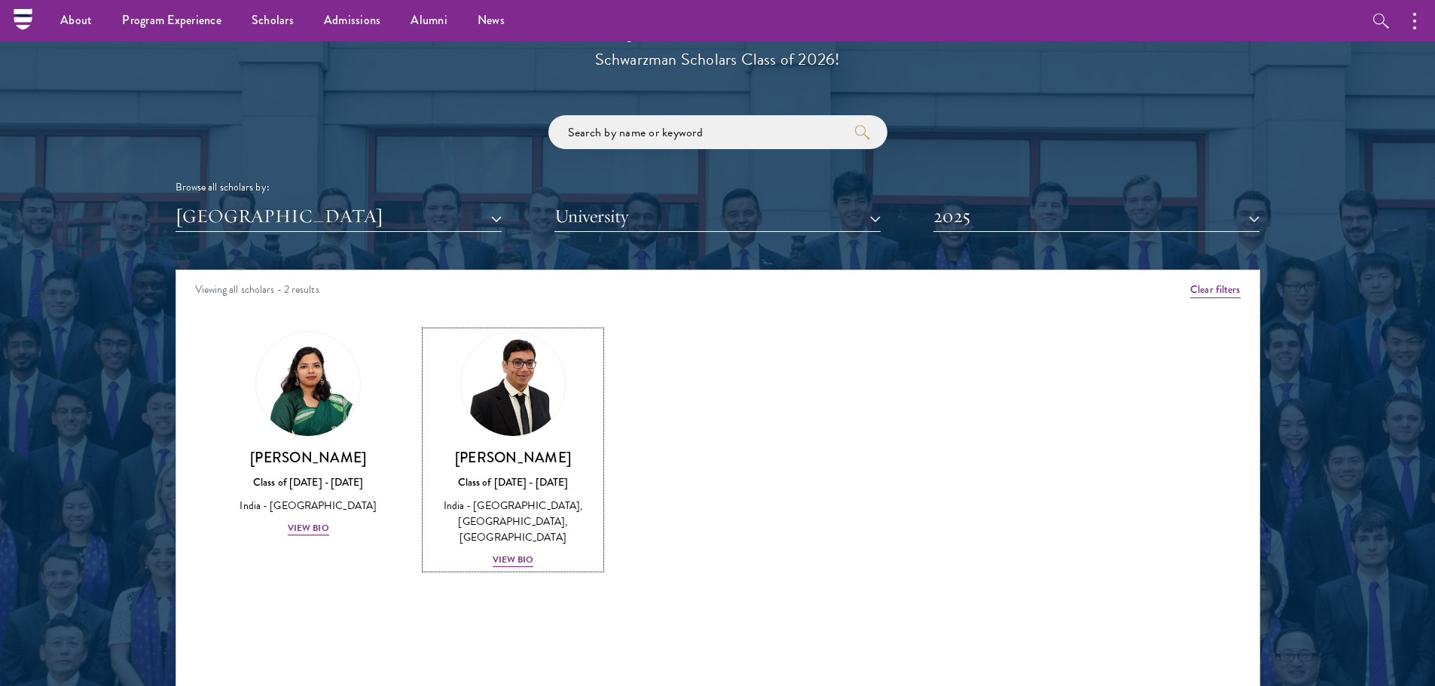
scroll to position [1729, 0]
drag, startPoint x: 1133, startPoint y: 237, endPoint x: 1117, endPoint y: 223, distance: 20.8
click at [1117, 223] on div "Scholar Directory Congratulations and welcome to the Schwarzman Scholars Class …" at bounding box center [717, 339] width 1085 height 766
click at [1117, 223] on button "2025" at bounding box center [1096, 217] width 326 height 31
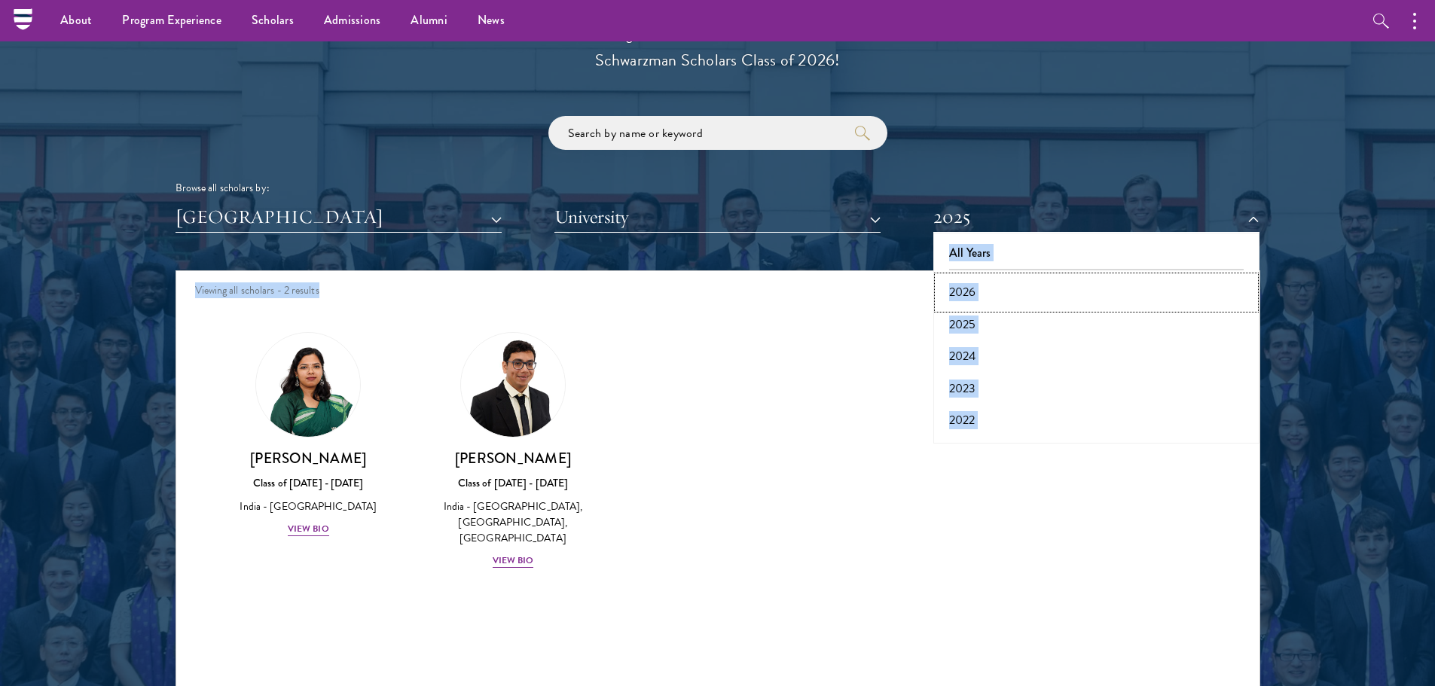
click at [954, 291] on button "2026" at bounding box center [1096, 292] width 317 height 32
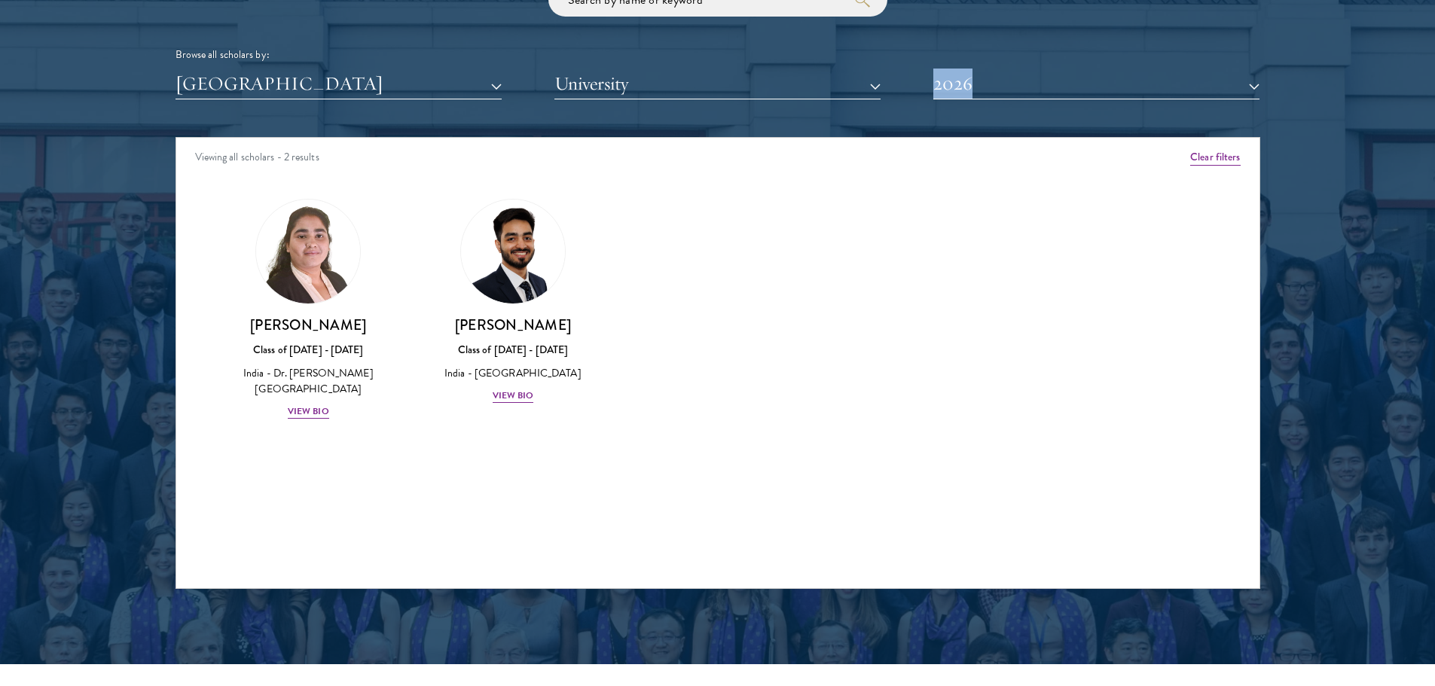
scroll to position [1875, 0]
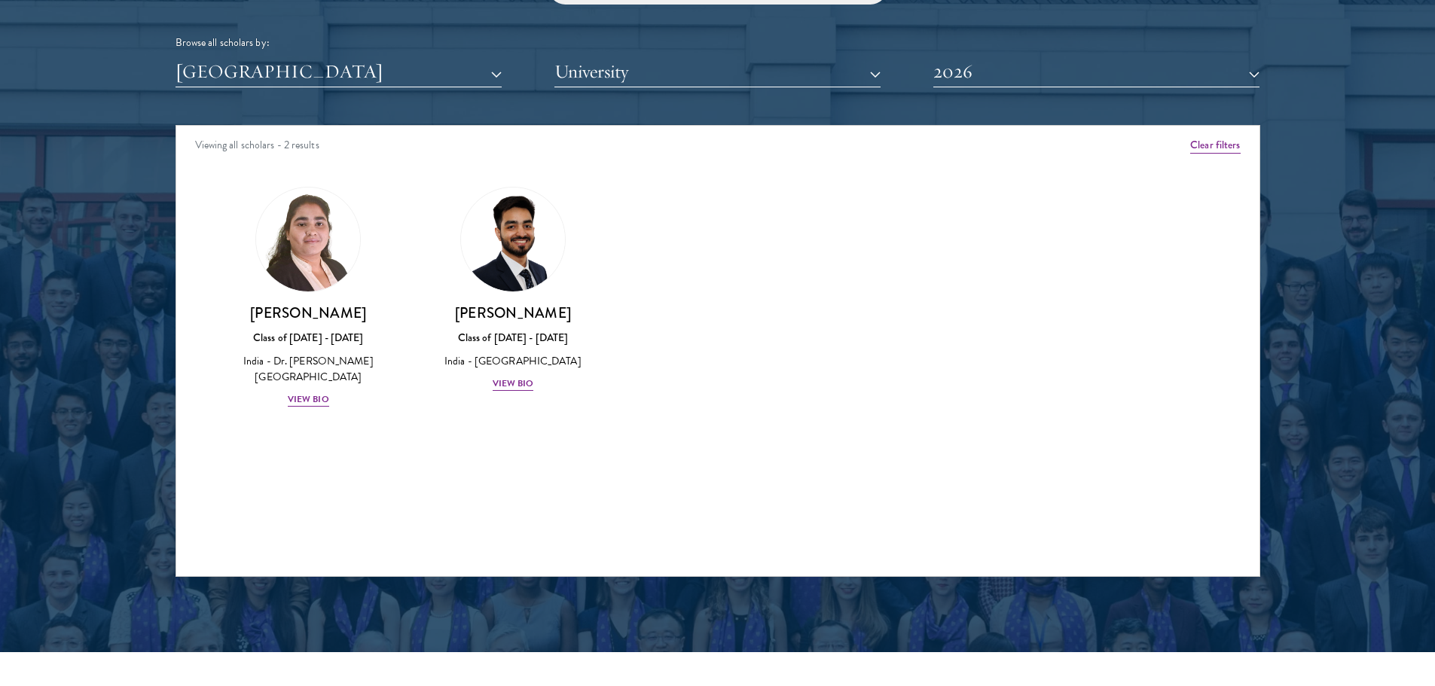
click at [642, 325] on div "Amber Class of 2025 - 2026 China - Peking University View Bio Cirenquji Class o…" at bounding box center [717, 310] width 1083 height 285
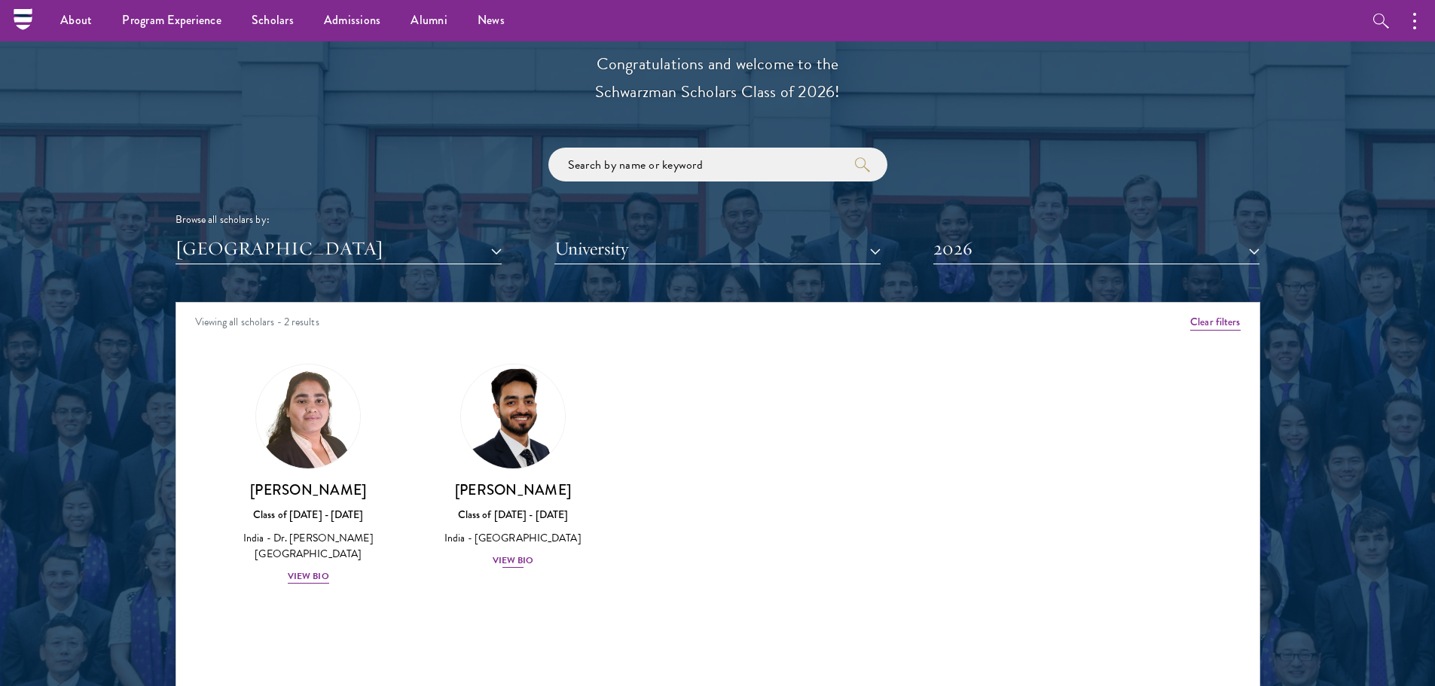
scroll to position [1697, 0]
click at [1017, 247] on button "2026" at bounding box center [1096, 249] width 326 height 31
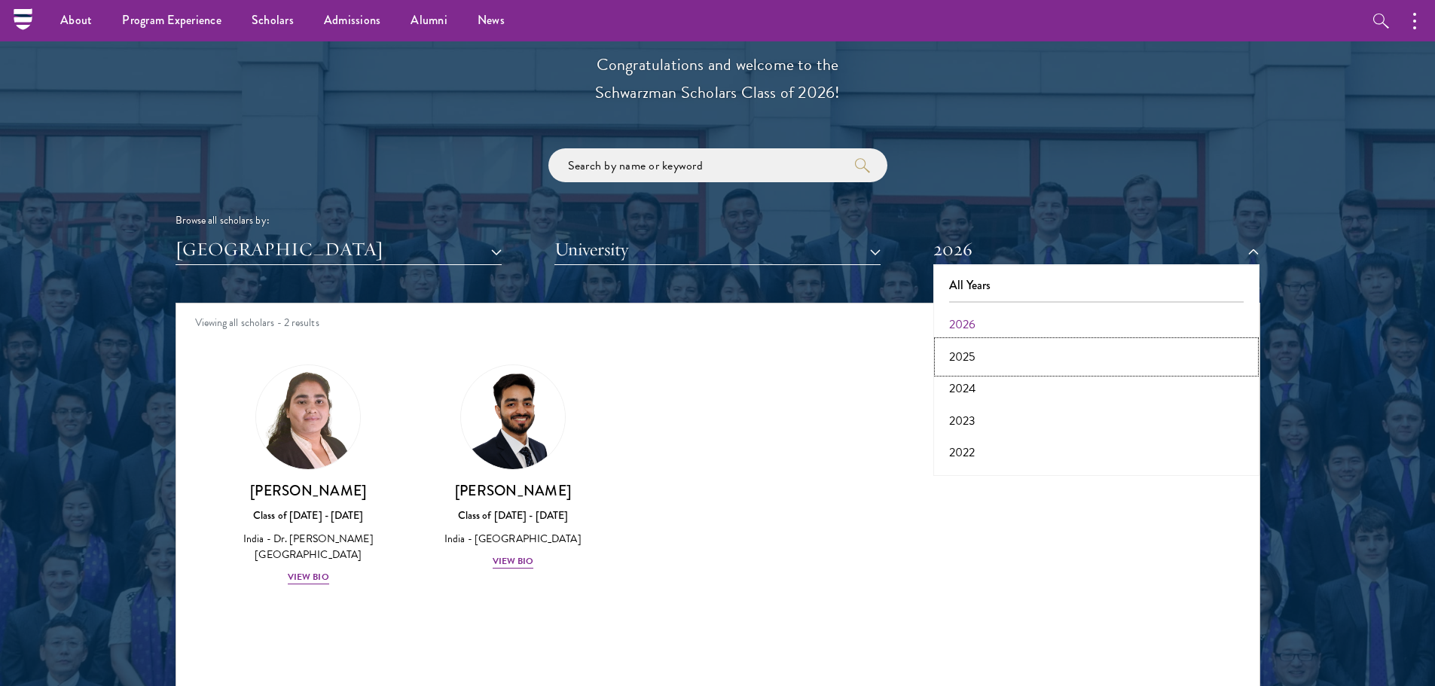
click at [968, 355] on button "2025" at bounding box center [1096, 357] width 317 height 32
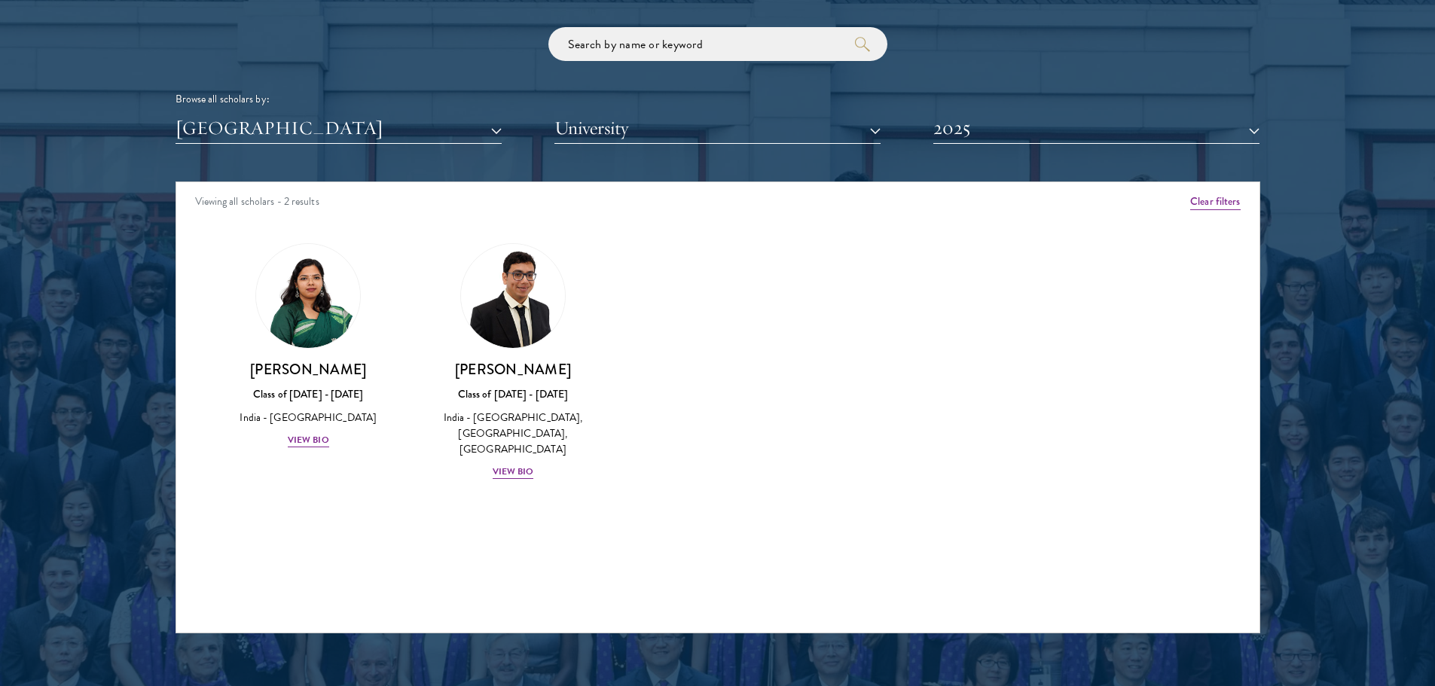
scroll to position [1820, 0]
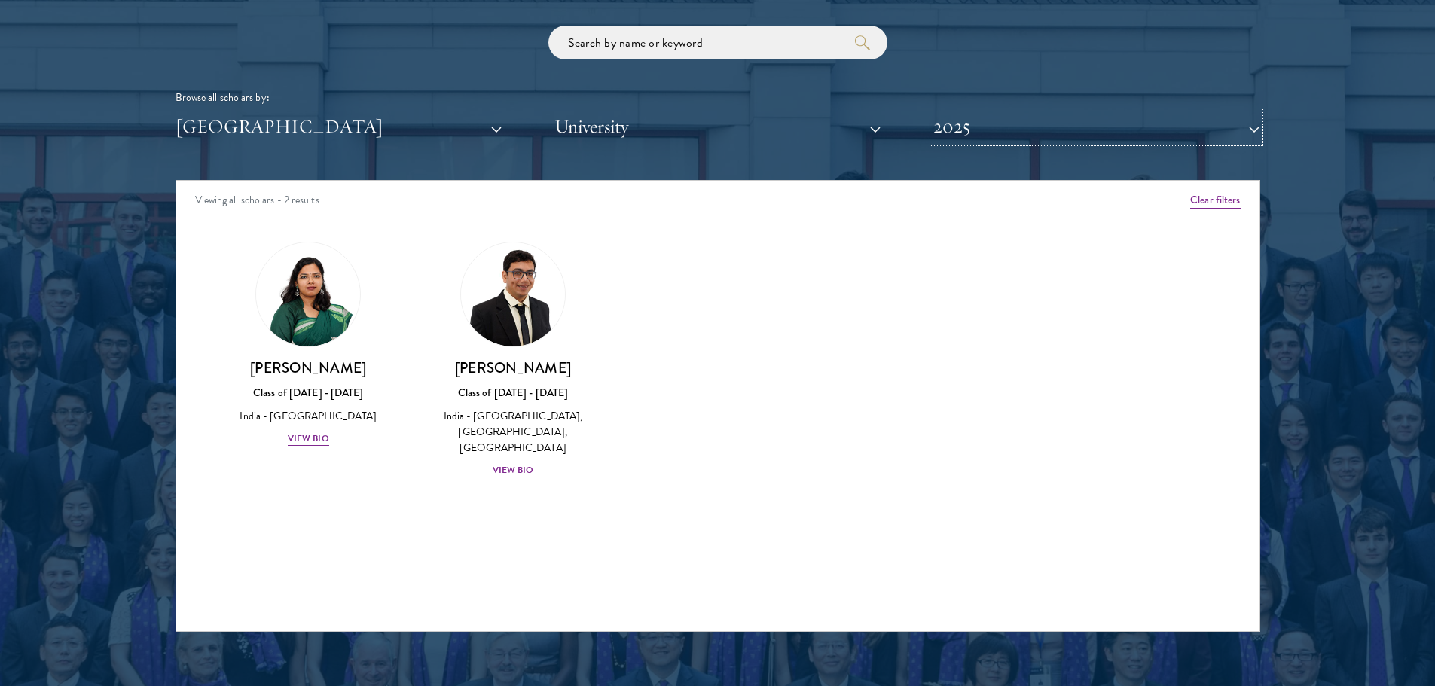
click at [976, 134] on button "2025" at bounding box center [1096, 126] width 326 height 31
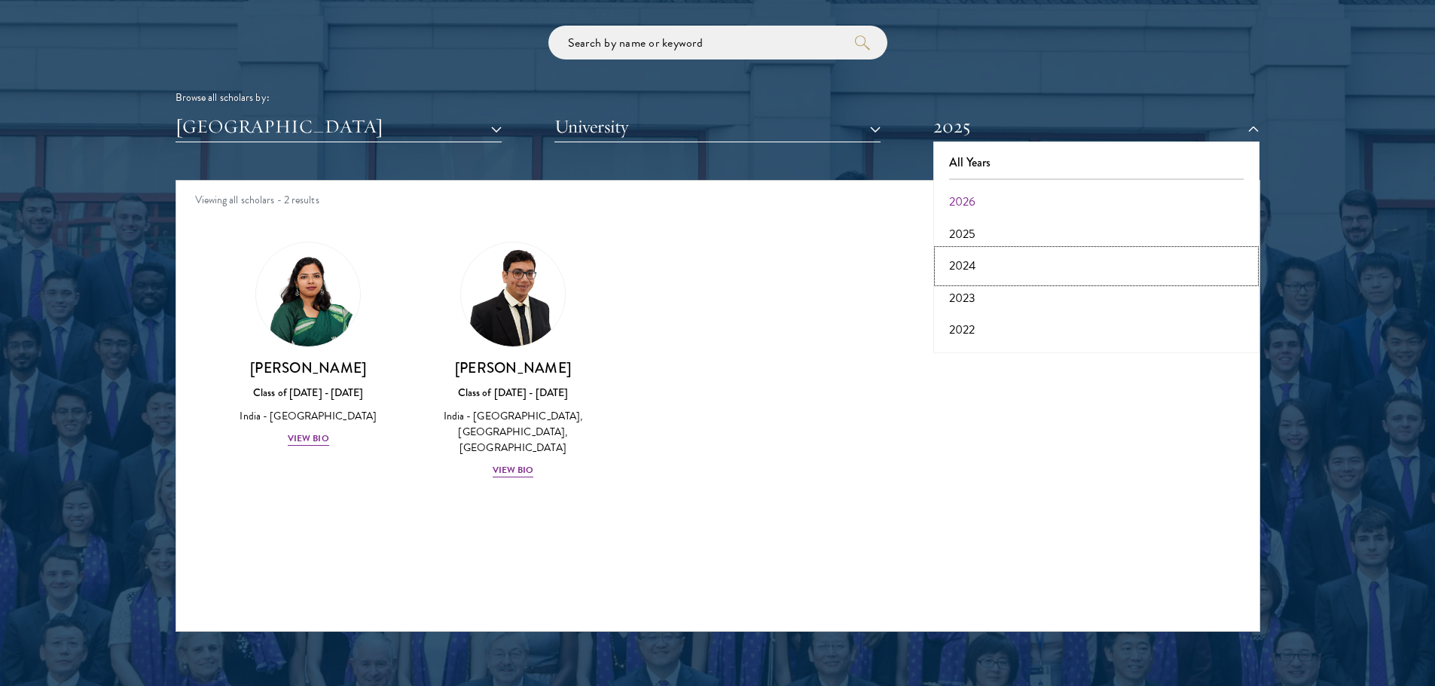
click at [972, 261] on button "2024" at bounding box center [1096, 266] width 317 height 32
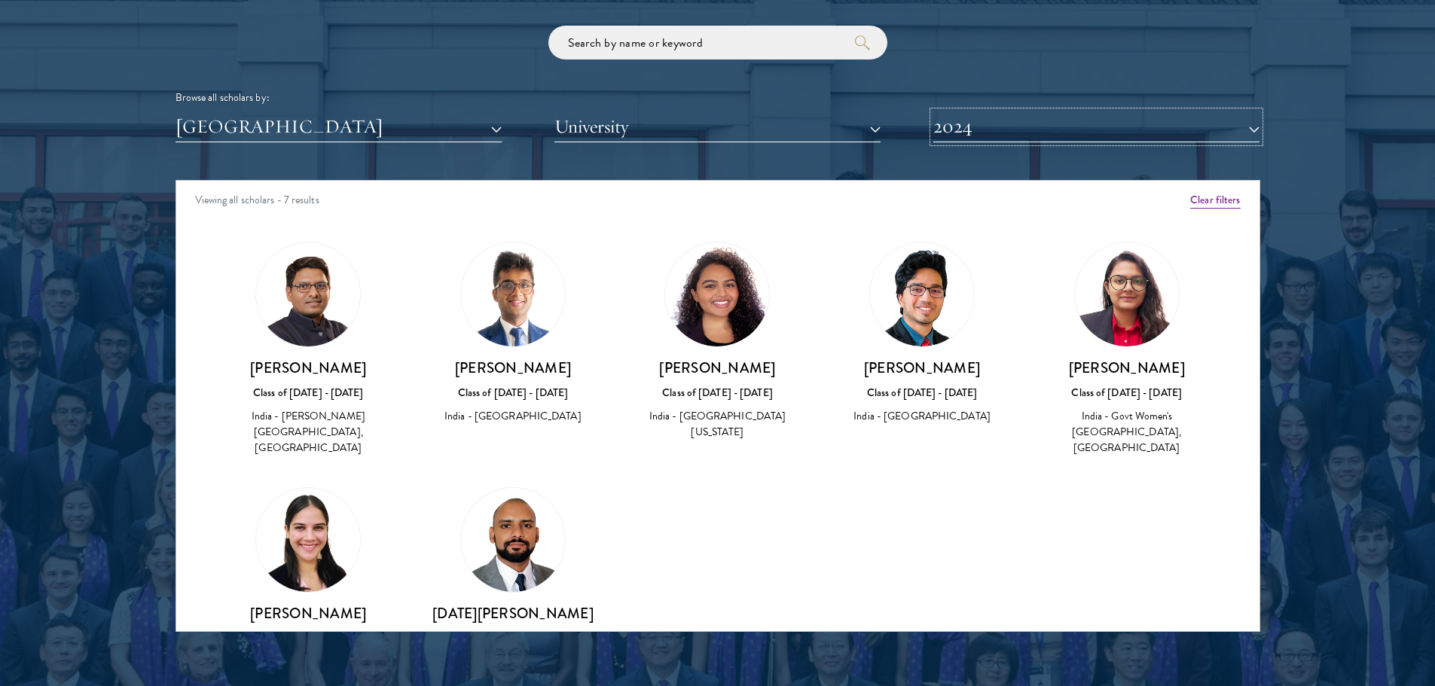
click at [998, 133] on button "2024" at bounding box center [1096, 126] width 326 height 31
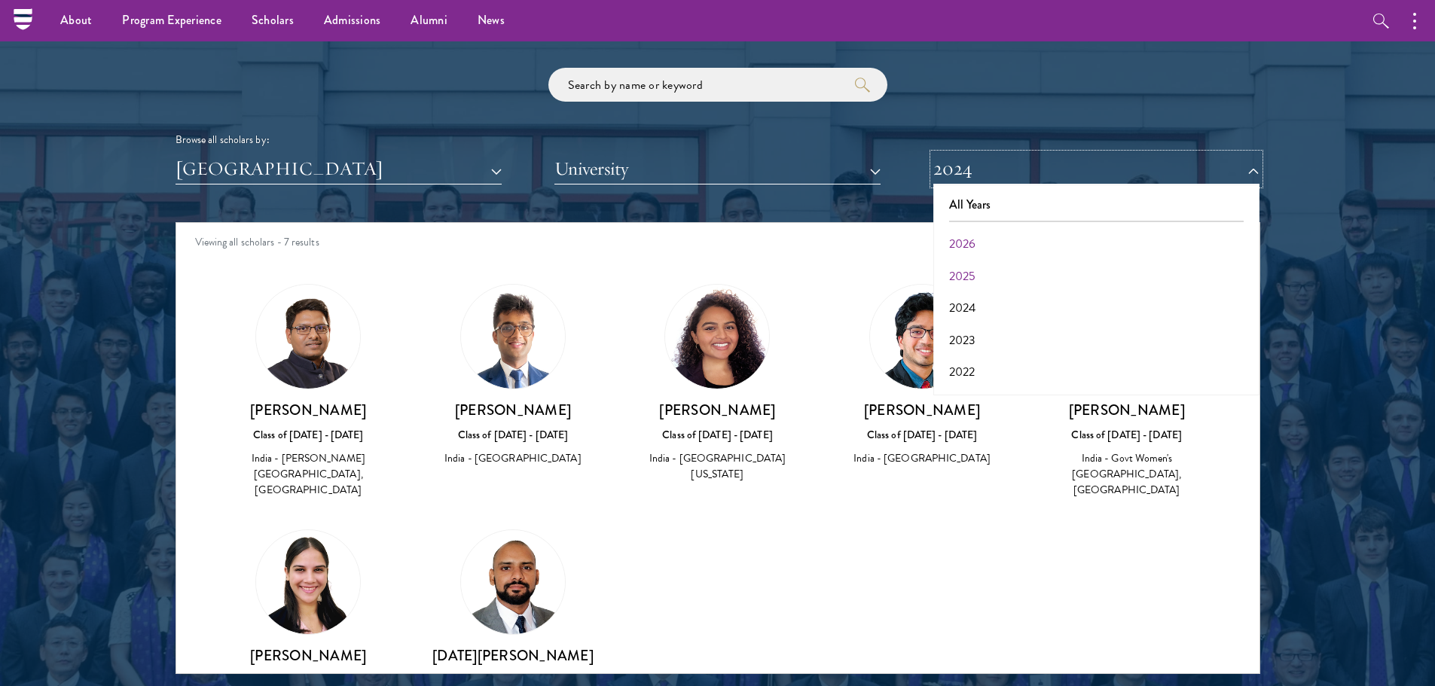
scroll to position [1775, 0]
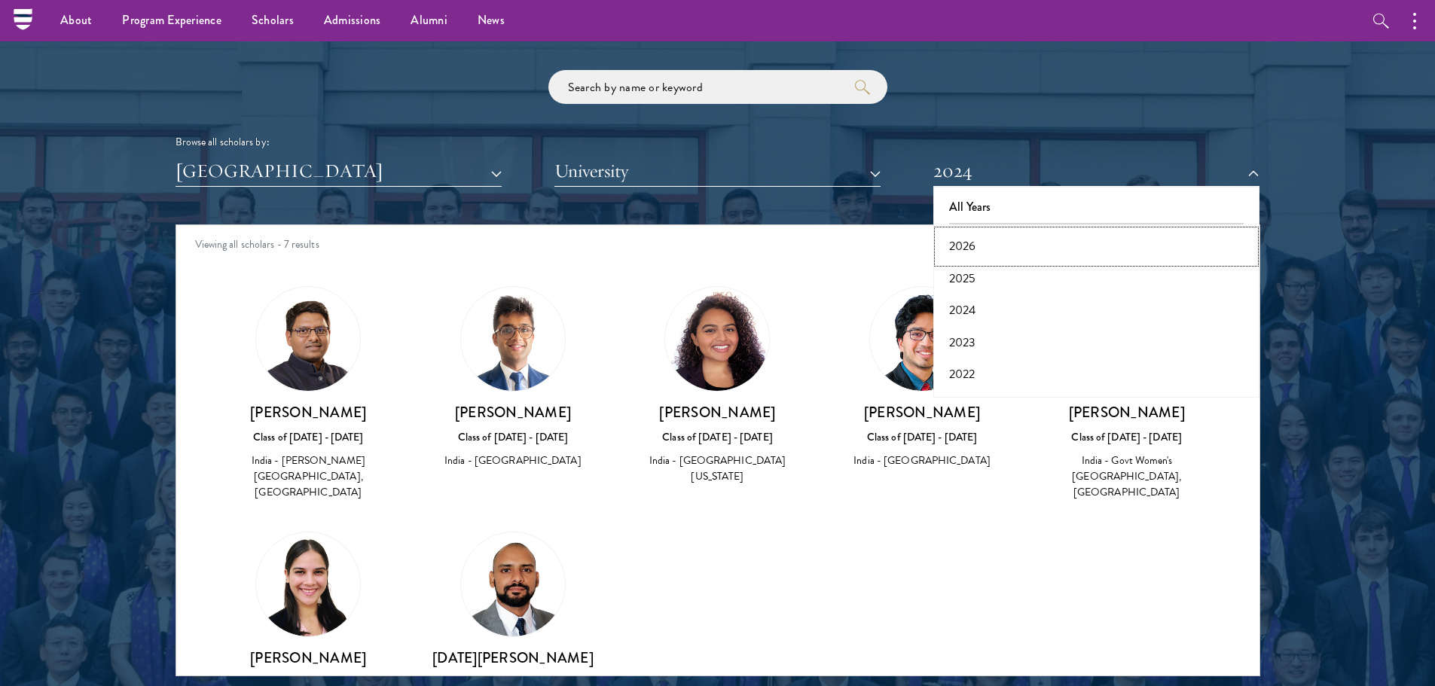
click at [964, 249] on button "2026" at bounding box center [1096, 246] width 317 height 32
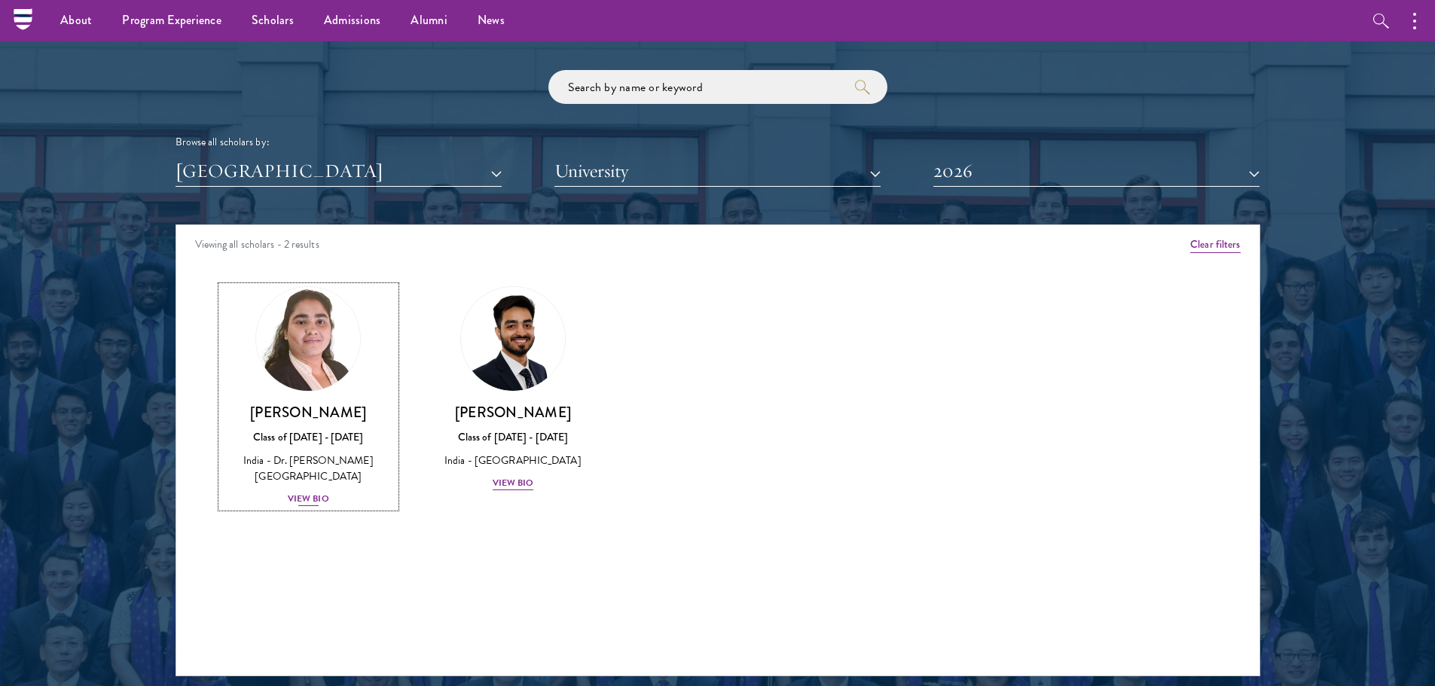
click at [315, 386] on img at bounding box center [308, 339] width 114 height 114
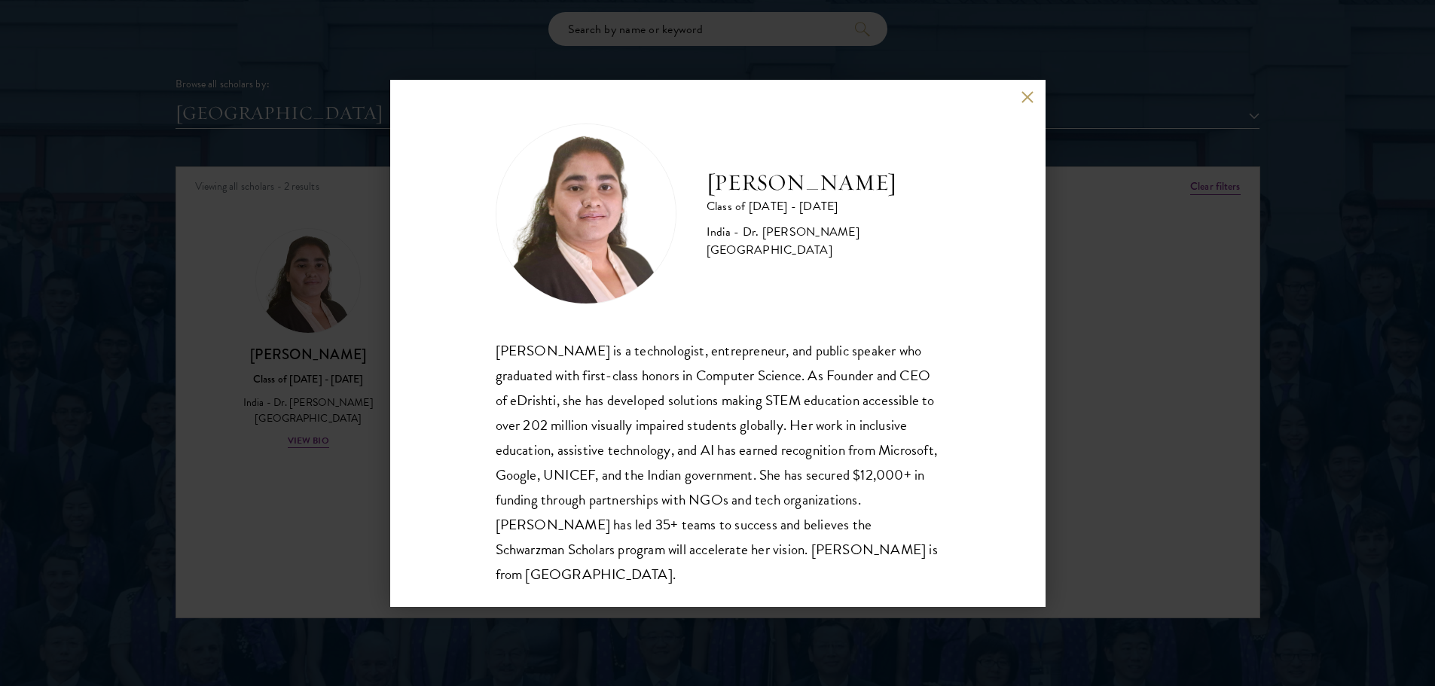
scroll to position [1835, 0]
click at [349, 418] on div "Ishita Kapoor Class of 2025 - 2026 India - Dr. A P J Abdul Kalam Technical Univ…" at bounding box center [717, 343] width 1435 height 686
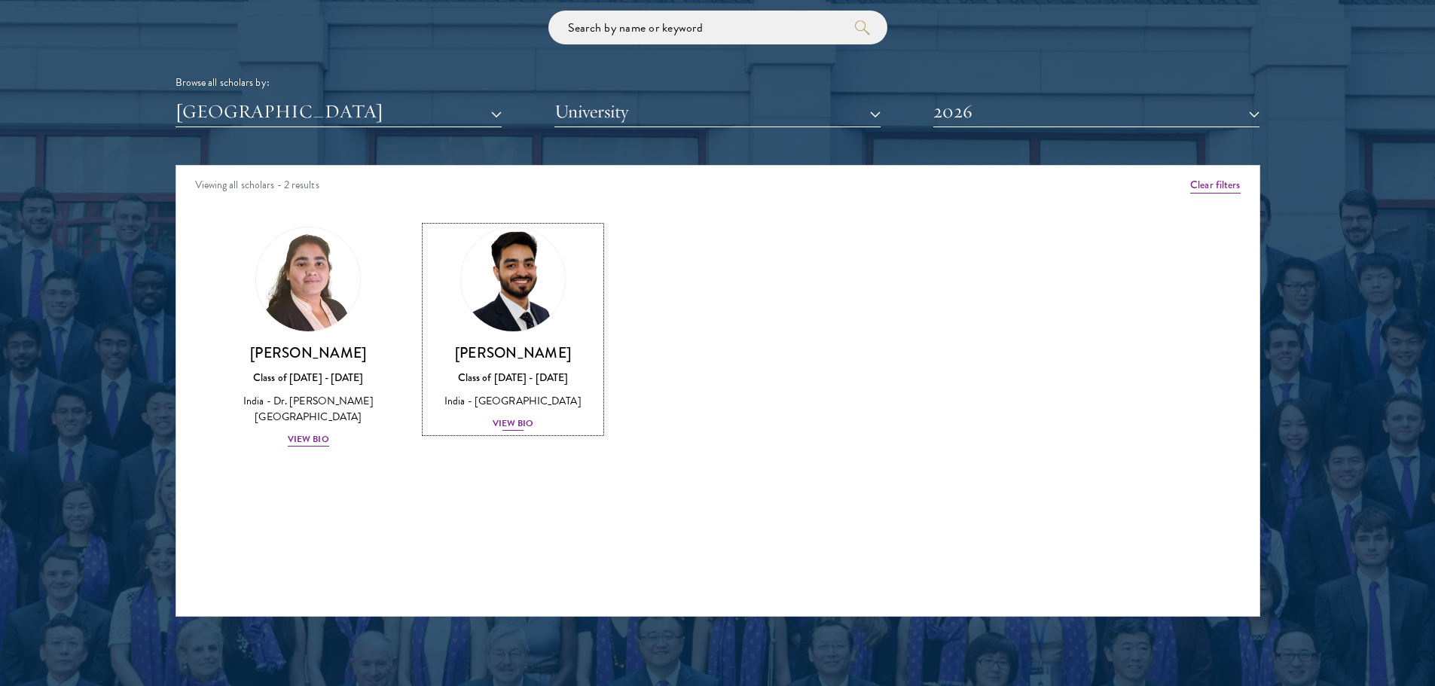
click at [557, 302] on img at bounding box center [513, 279] width 114 height 114
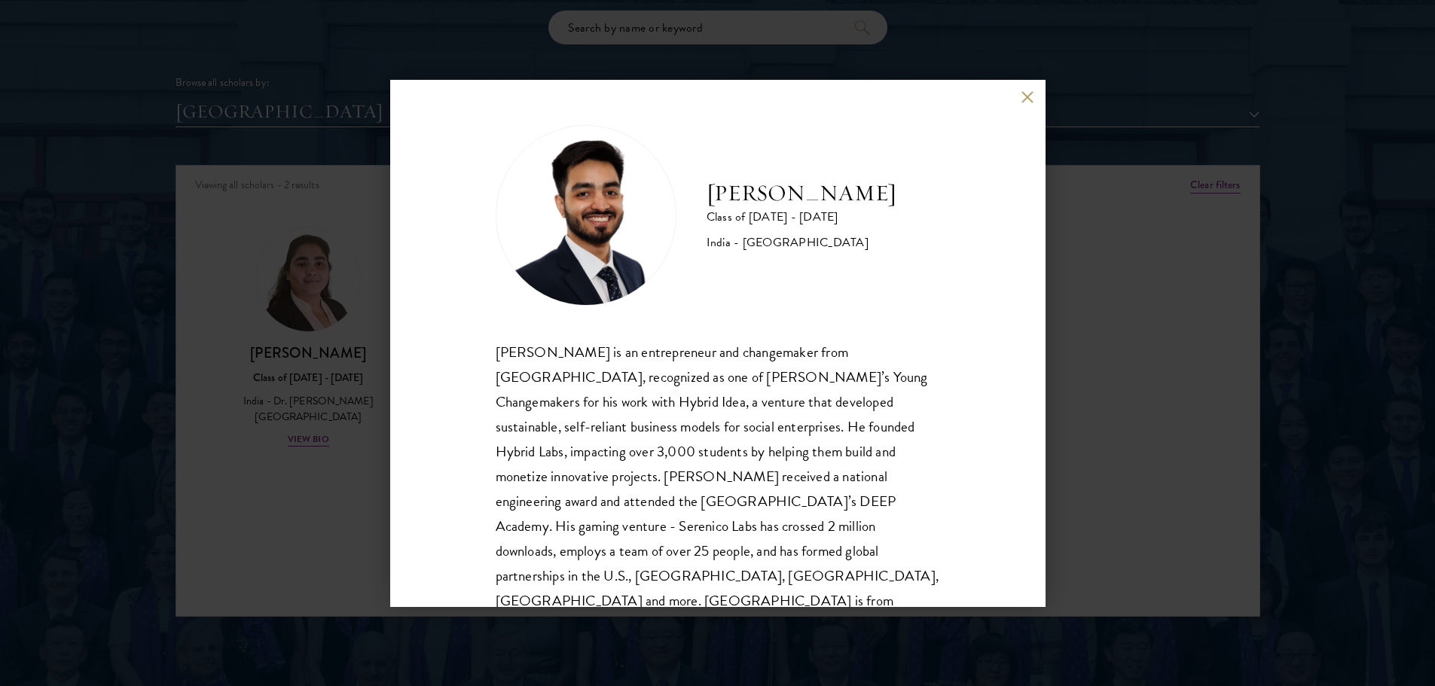
click at [294, 291] on div "Anugreh Sehtya Class of 2025 - 2026 India - SRM University Anugreh Sehtya is an…" at bounding box center [717, 343] width 1435 height 686
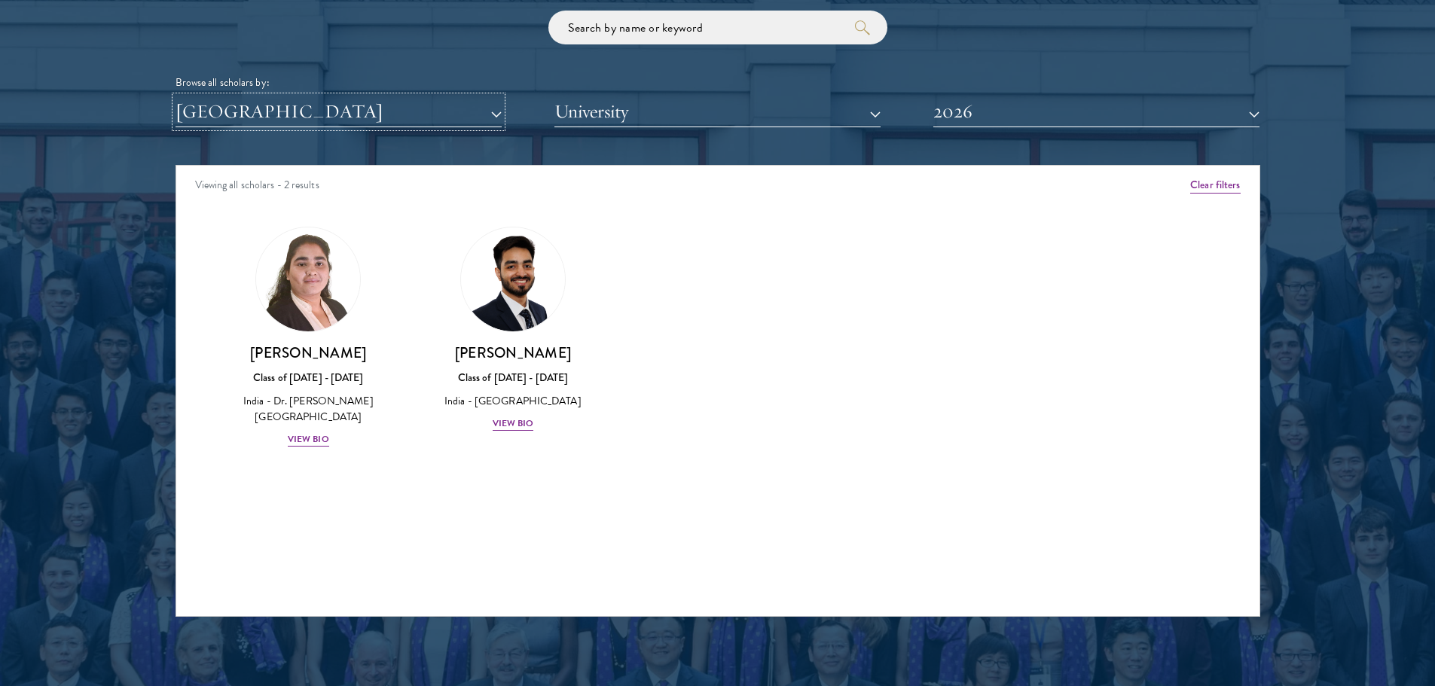
click at [328, 117] on button "[GEOGRAPHIC_DATA]" at bounding box center [338, 111] width 326 height 31
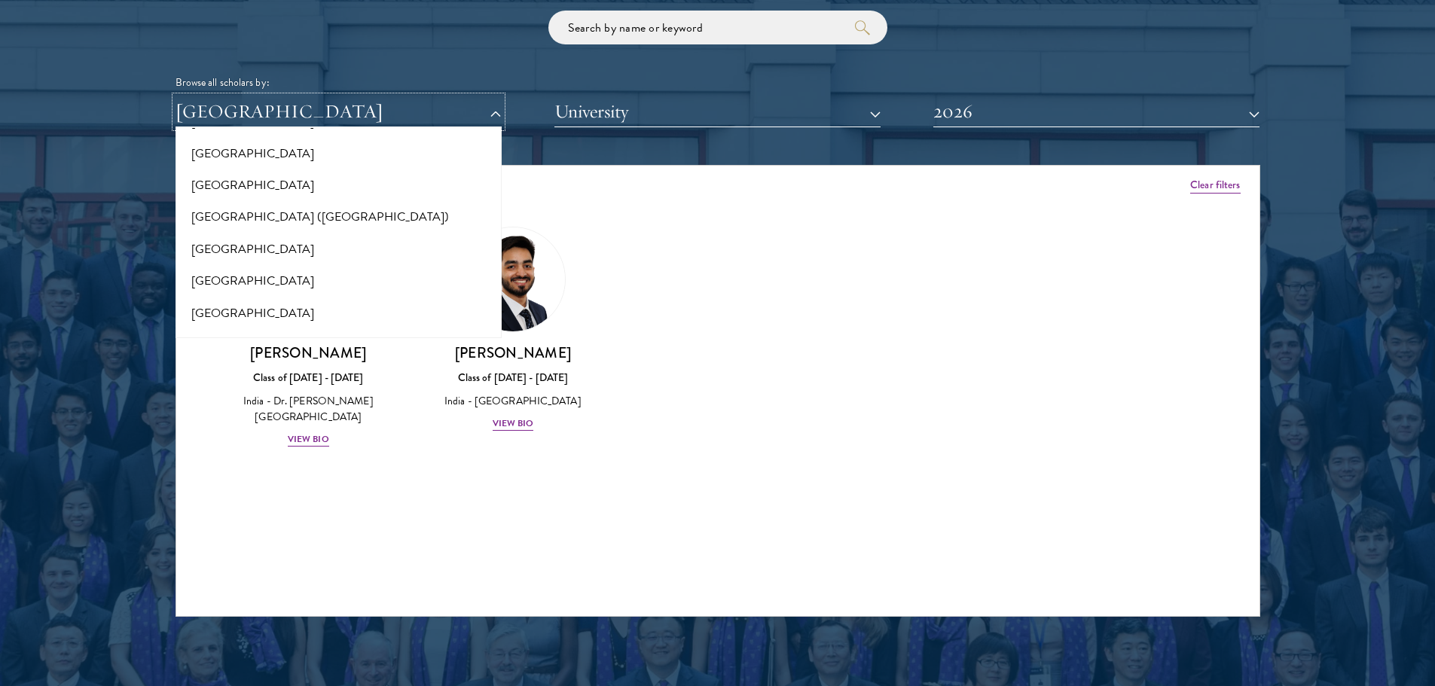
scroll to position [1854, 0]
click at [209, 282] on button "[GEOGRAPHIC_DATA]" at bounding box center [338, 280] width 317 height 32
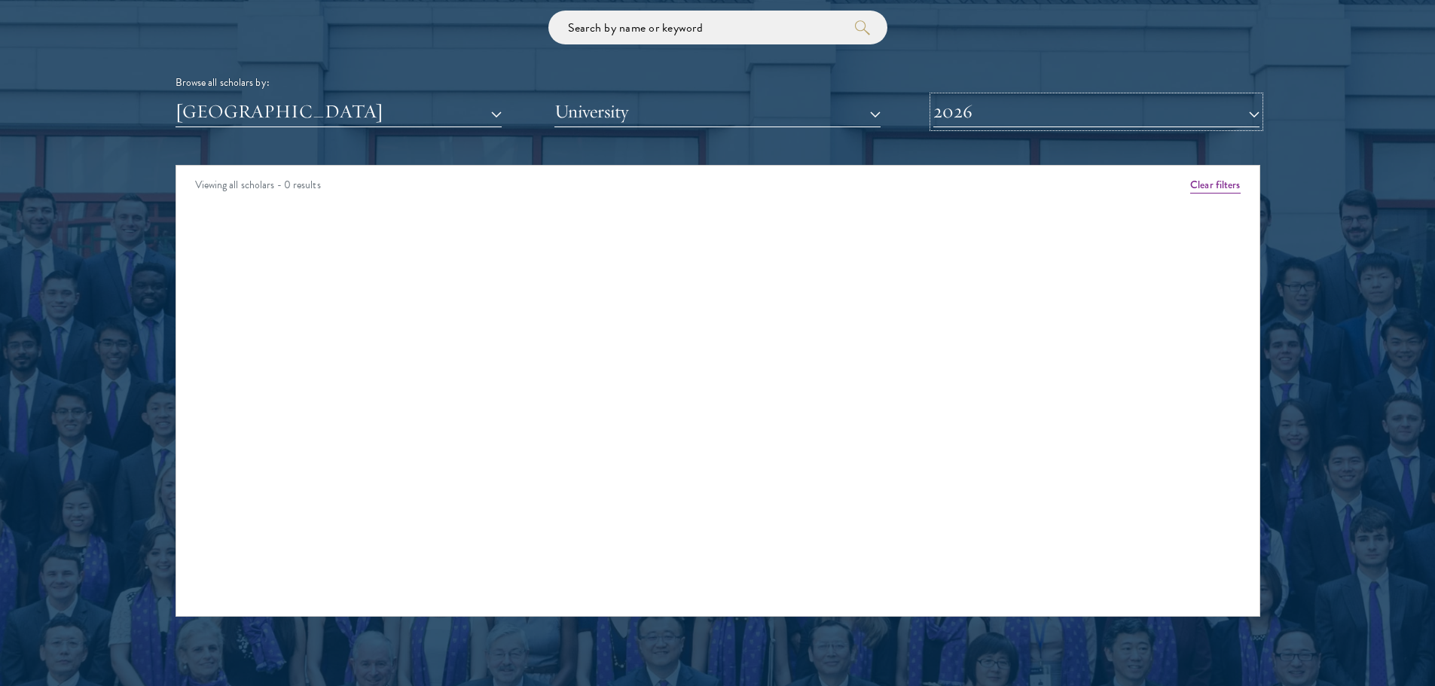
click at [959, 108] on button "2026" at bounding box center [1096, 111] width 326 height 31
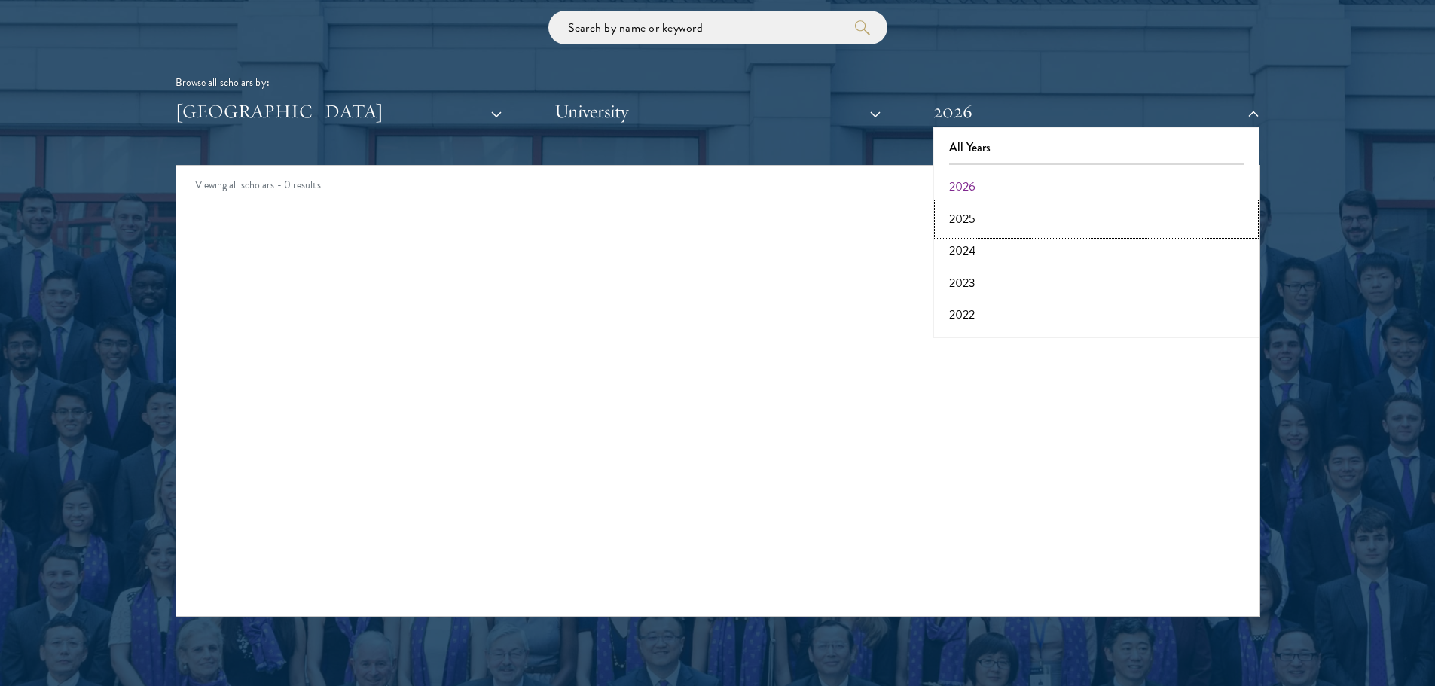
click at [972, 214] on button "2025" at bounding box center [1096, 219] width 317 height 32
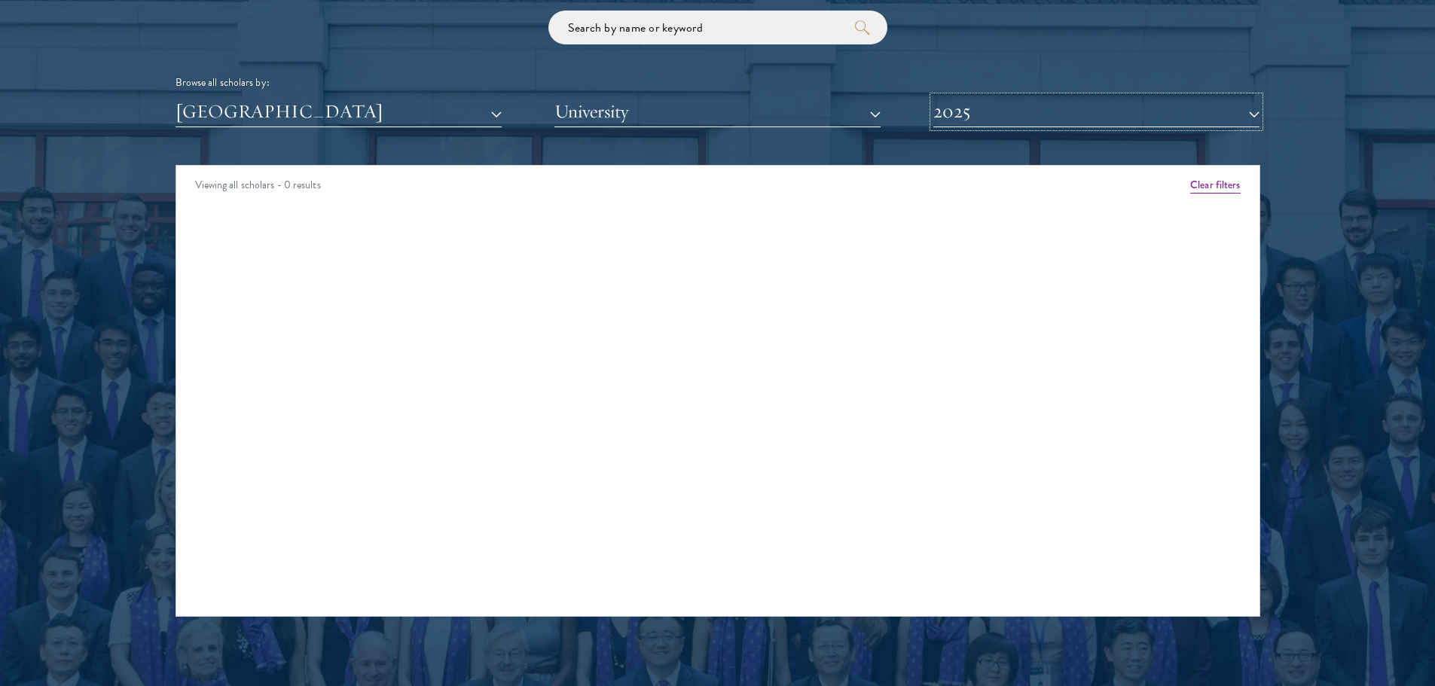
click at [963, 110] on button "2025" at bounding box center [1096, 111] width 326 height 31
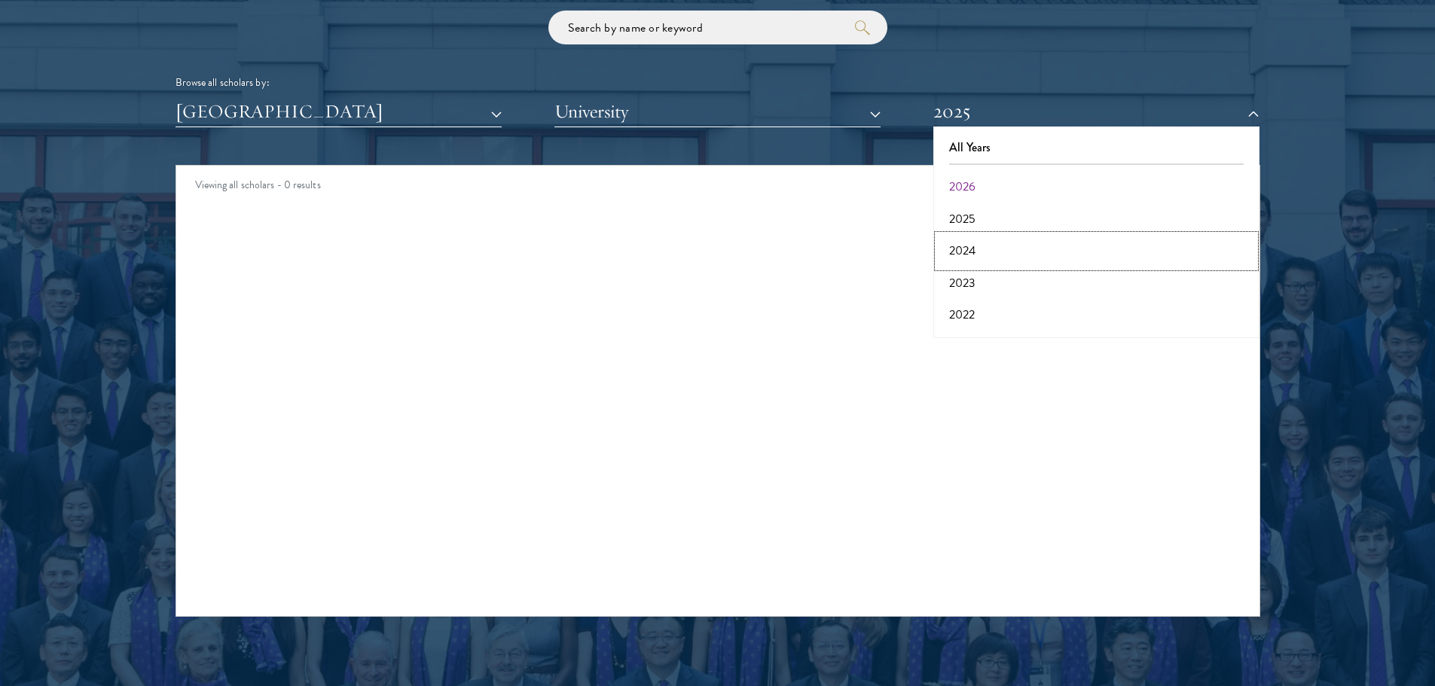
click at [968, 249] on button "2024" at bounding box center [1096, 251] width 317 height 32
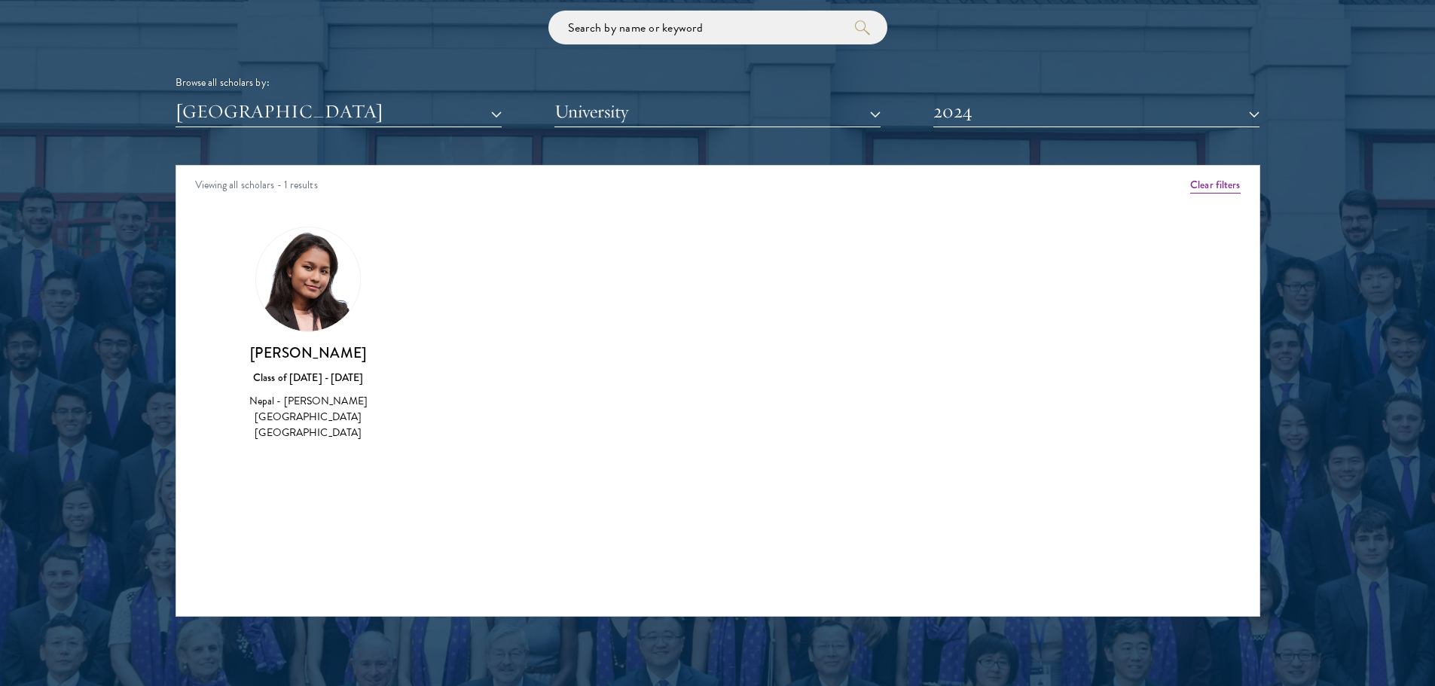
click at [323, 272] on img at bounding box center [308, 279] width 104 height 104
click at [974, 119] on button "2024" at bounding box center [1096, 111] width 326 height 31
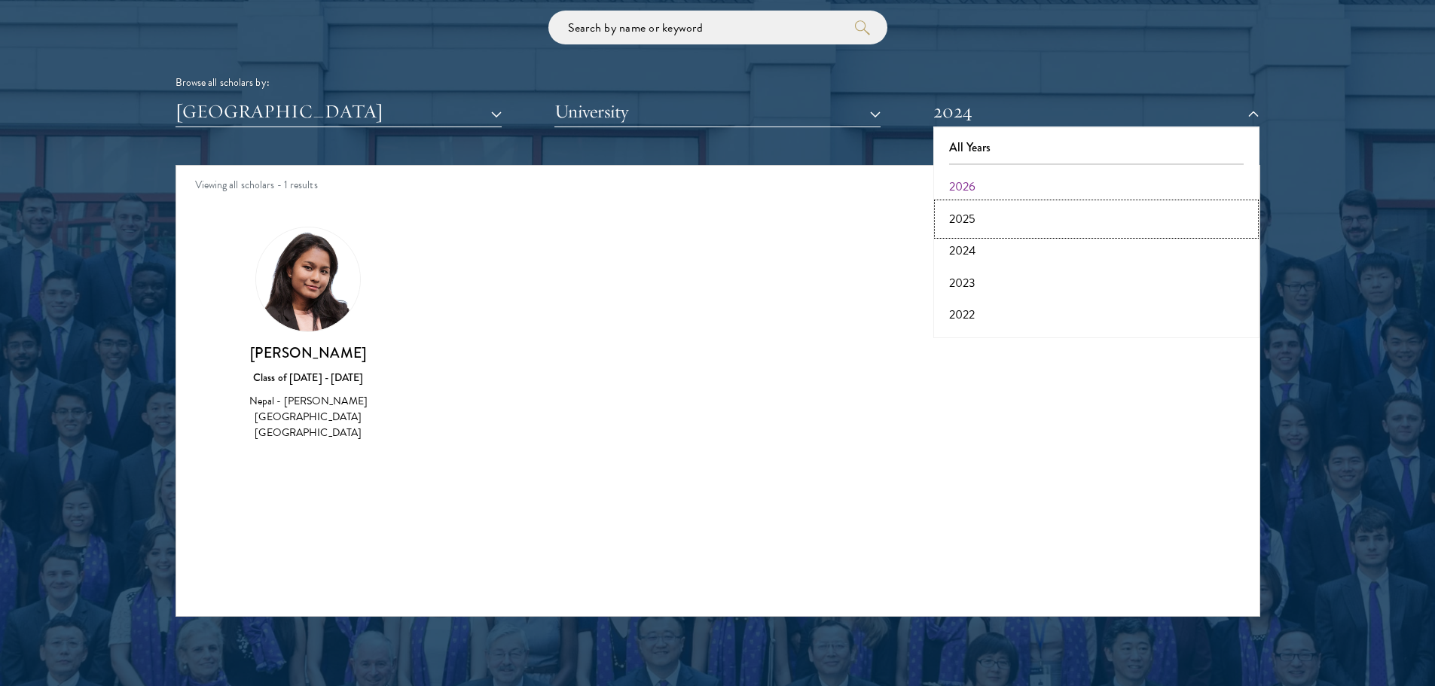
click at [972, 213] on button "2025" at bounding box center [1096, 219] width 317 height 32
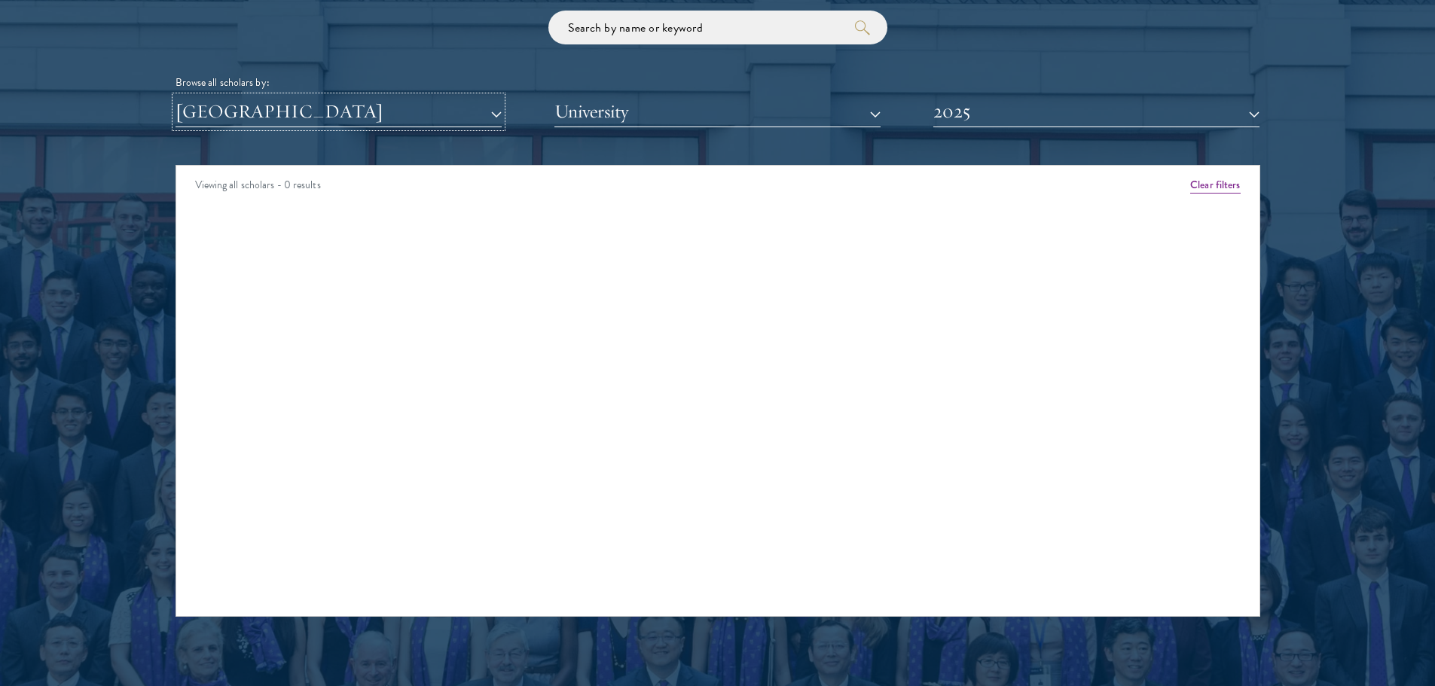
click at [353, 121] on button "[GEOGRAPHIC_DATA]" at bounding box center [338, 111] width 326 height 31
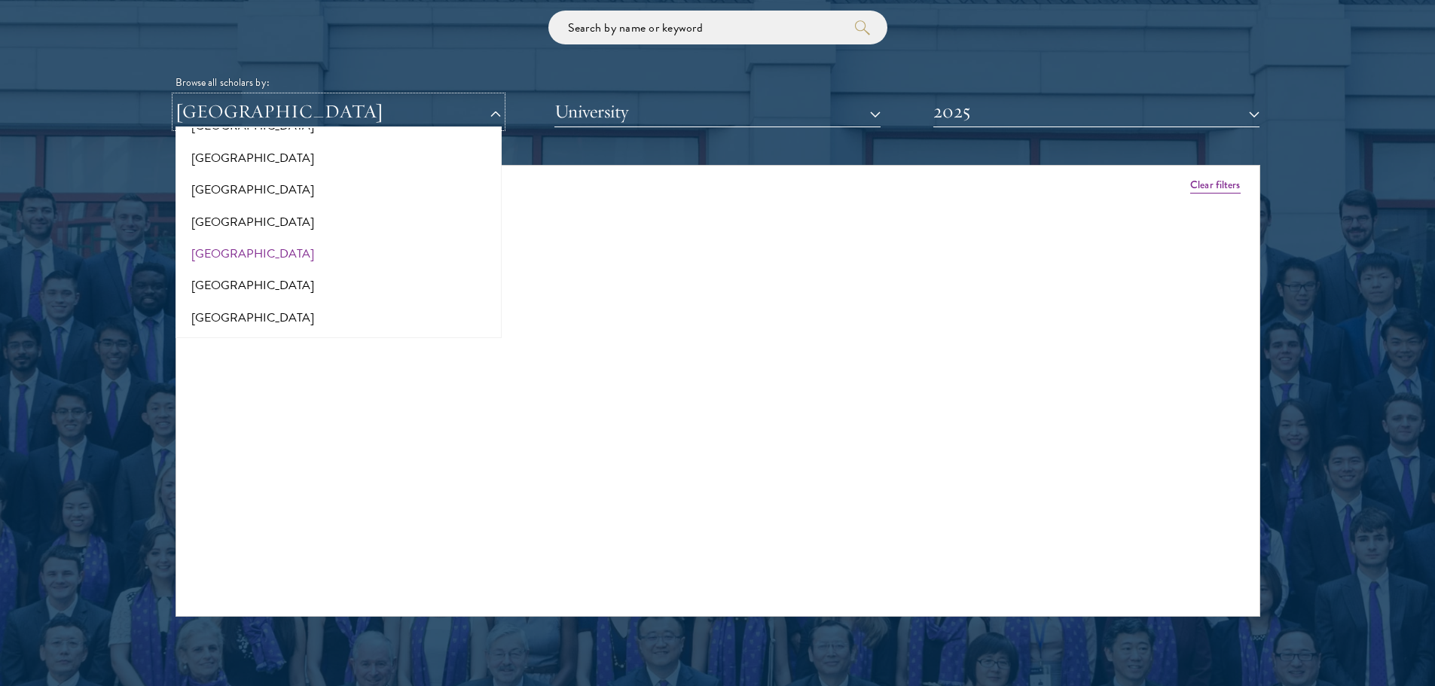
scroll to position [3136, 0]
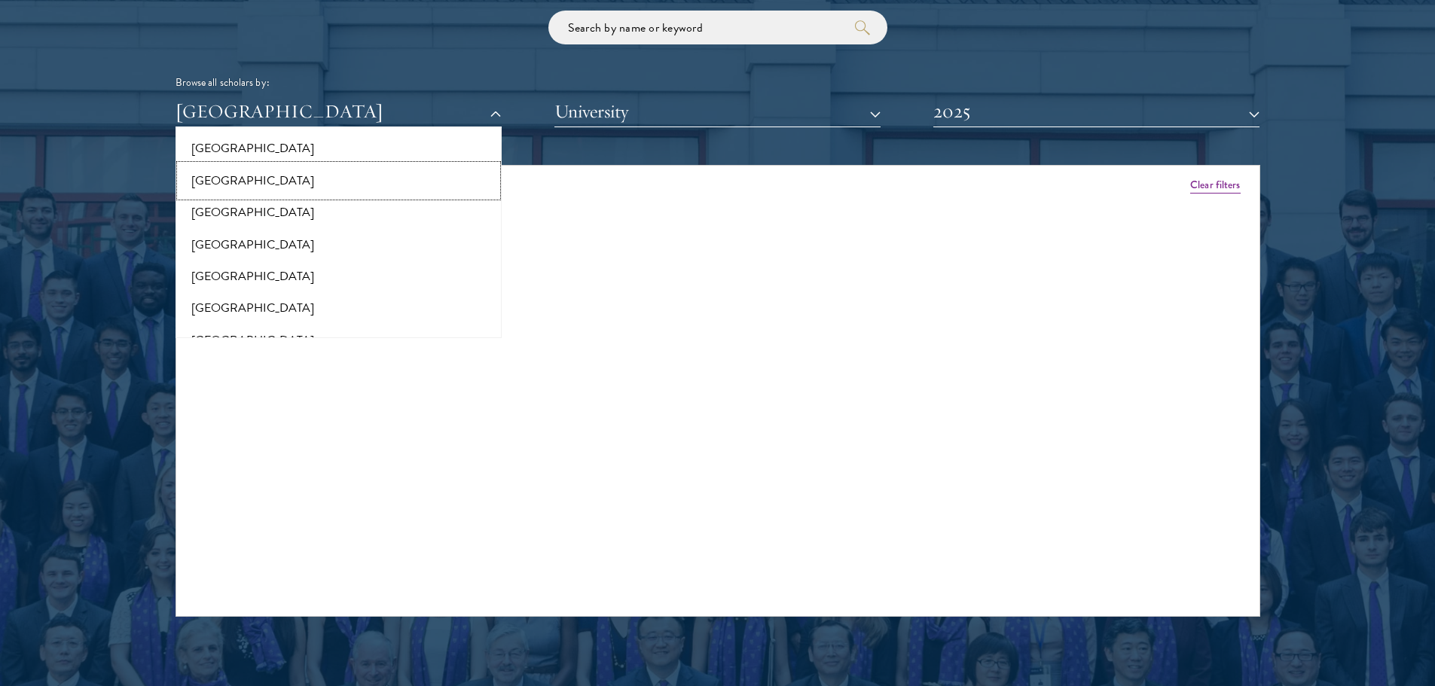
click at [265, 194] on button "[GEOGRAPHIC_DATA]" at bounding box center [338, 181] width 317 height 32
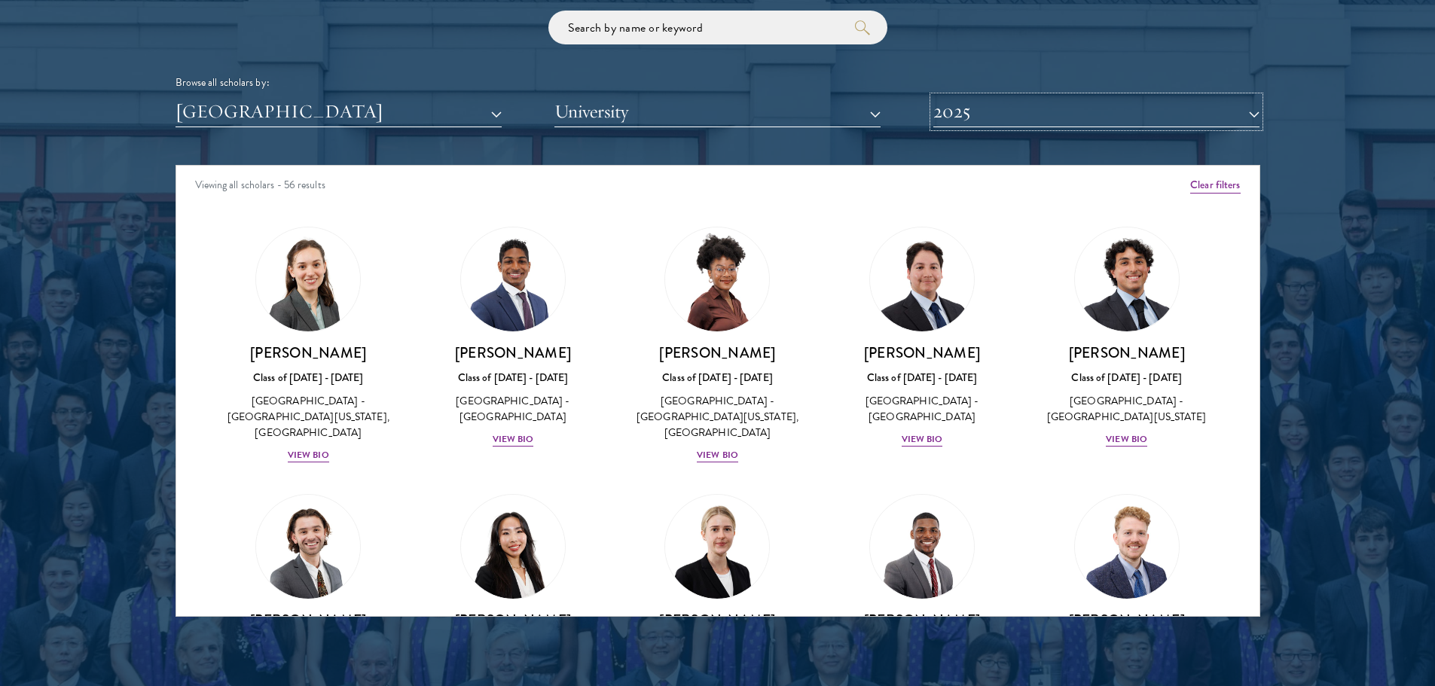
click at [981, 120] on button "2025" at bounding box center [1096, 111] width 326 height 31
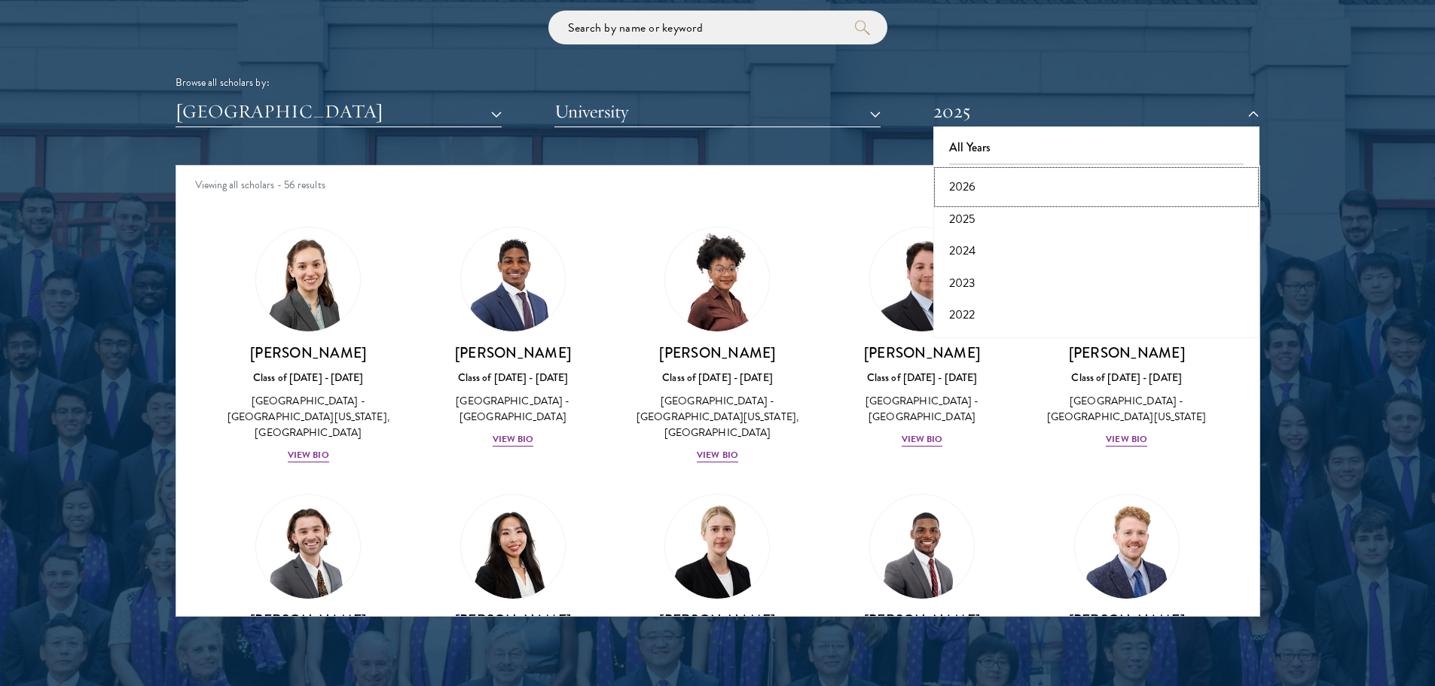
click at [973, 187] on button "2026" at bounding box center [1096, 187] width 317 height 32
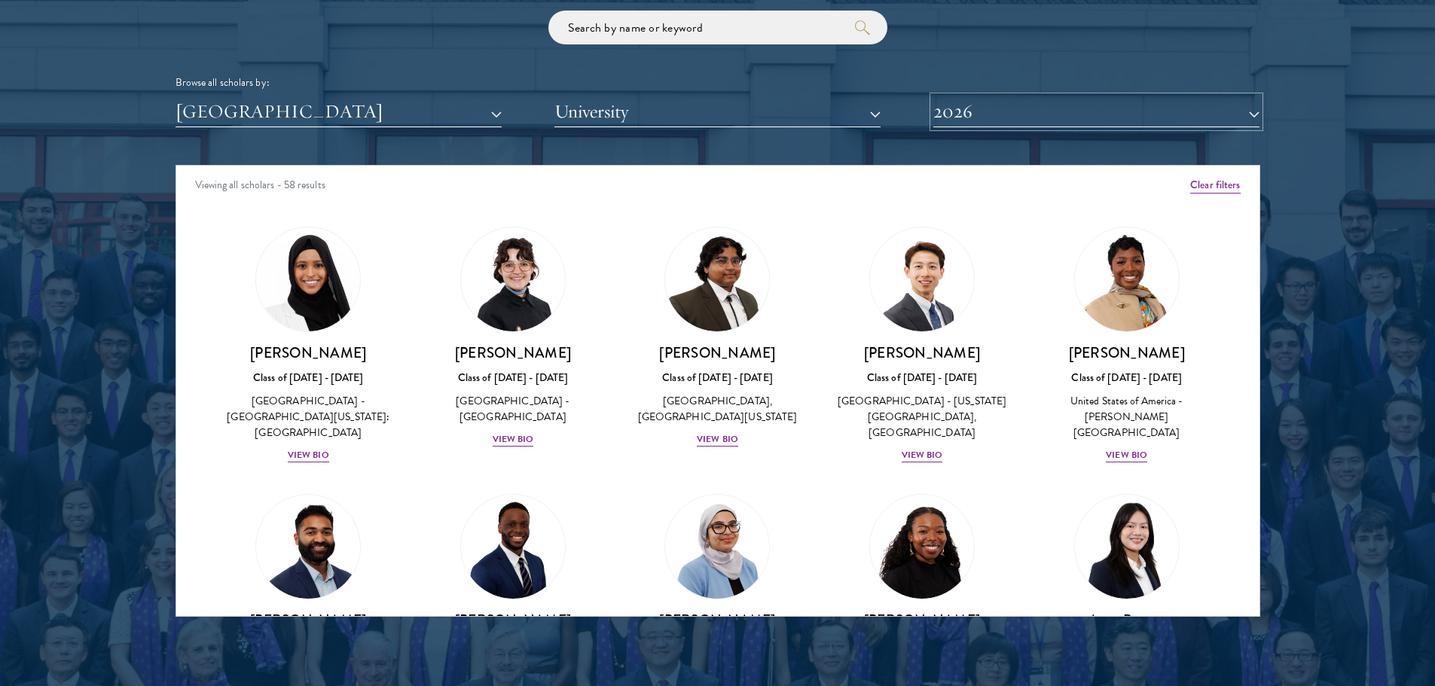
click at [958, 119] on button "2026" at bounding box center [1096, 111] width 326 height 31
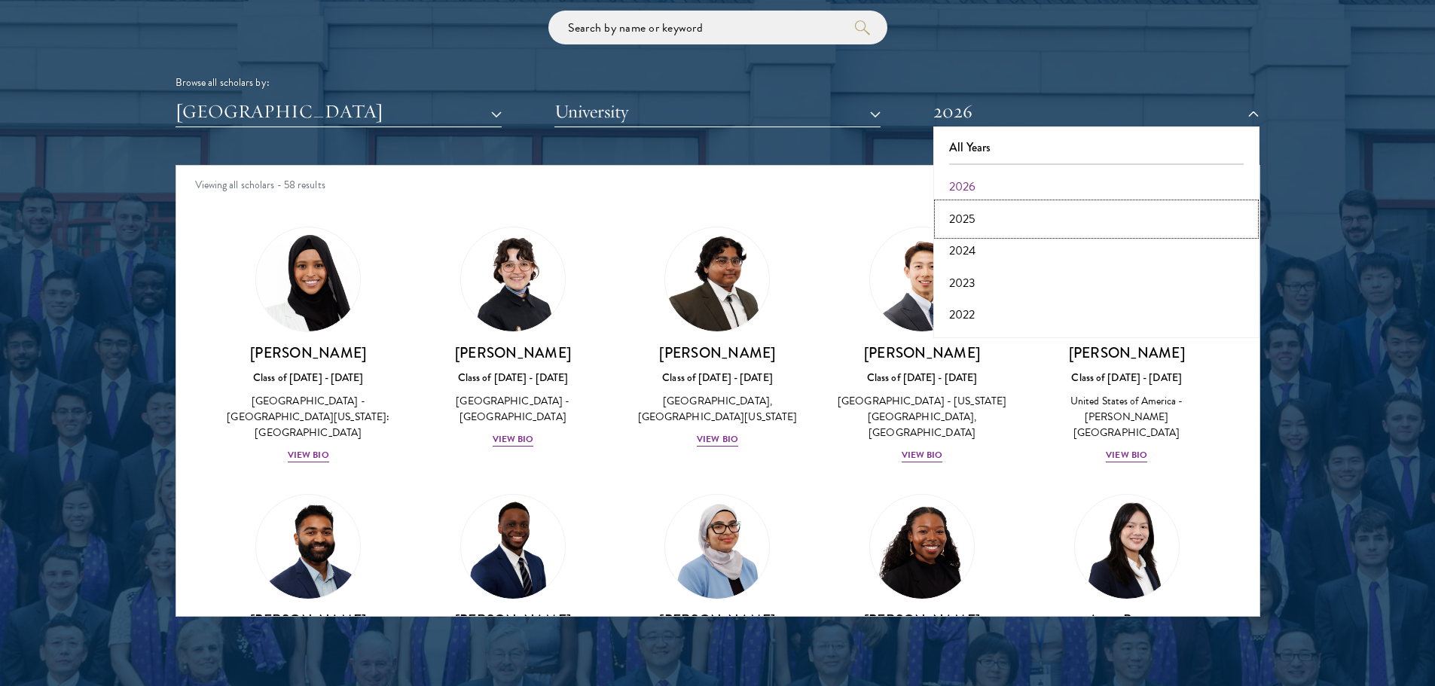
click at [964, 218] on button "2025" at bounding box center [1096, 219] width 317 height 32
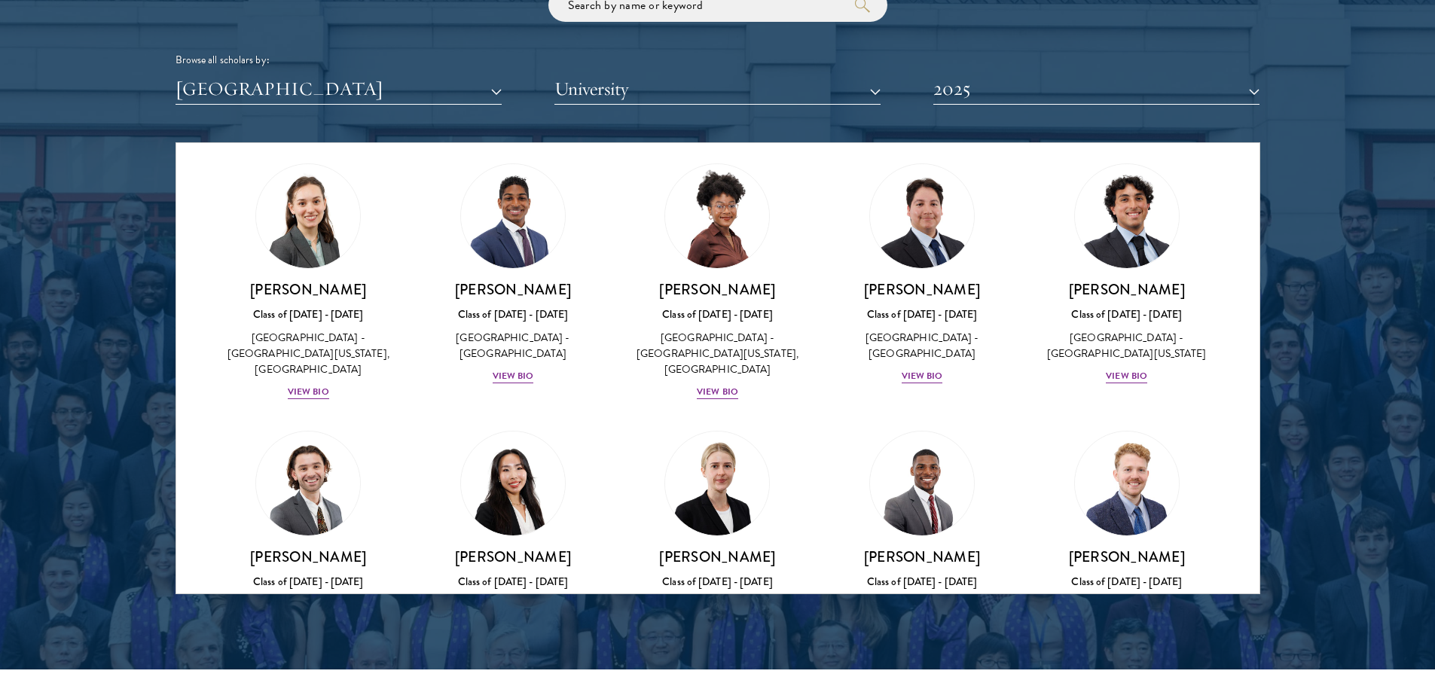
scroll to position [1858, 0]
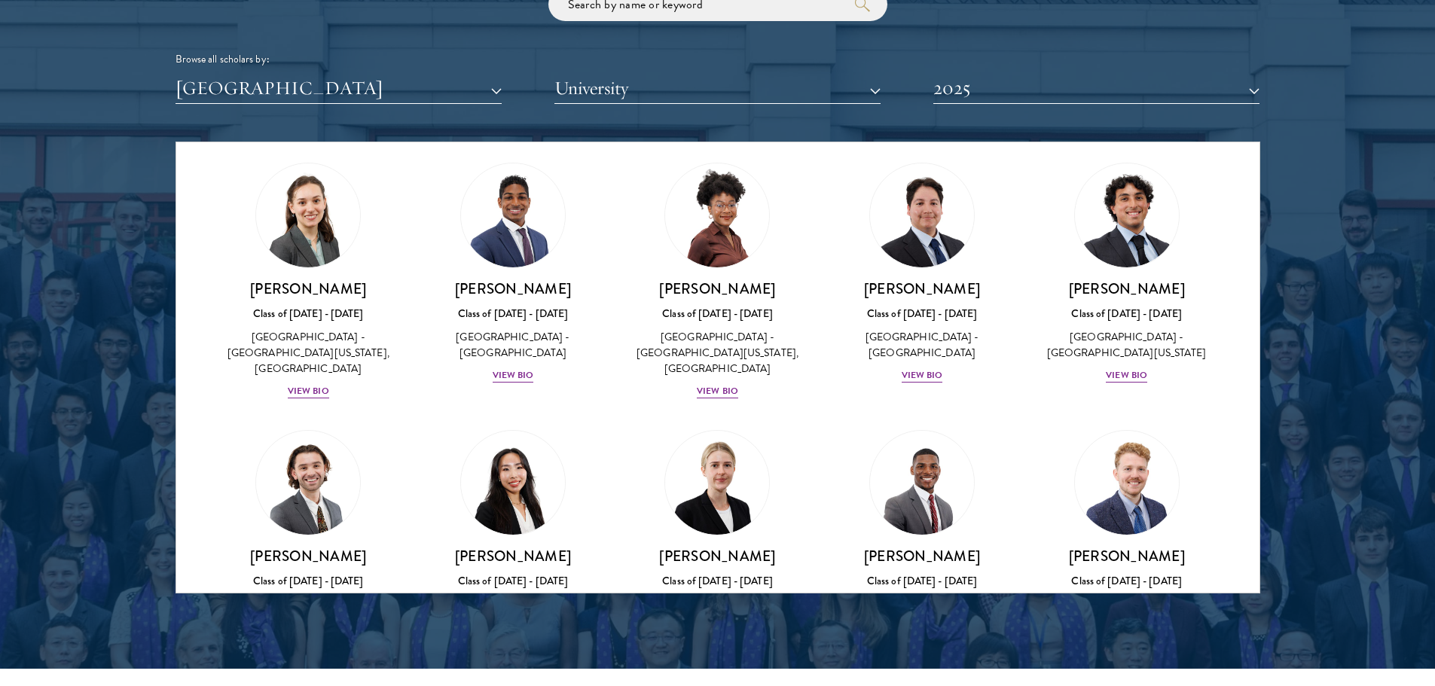
click at [603, 371] on div "Arjun Akwei Class of 2024 - 2025 United States of America - Harvard University …" at bounding box center [512, 274] width 205 height 252
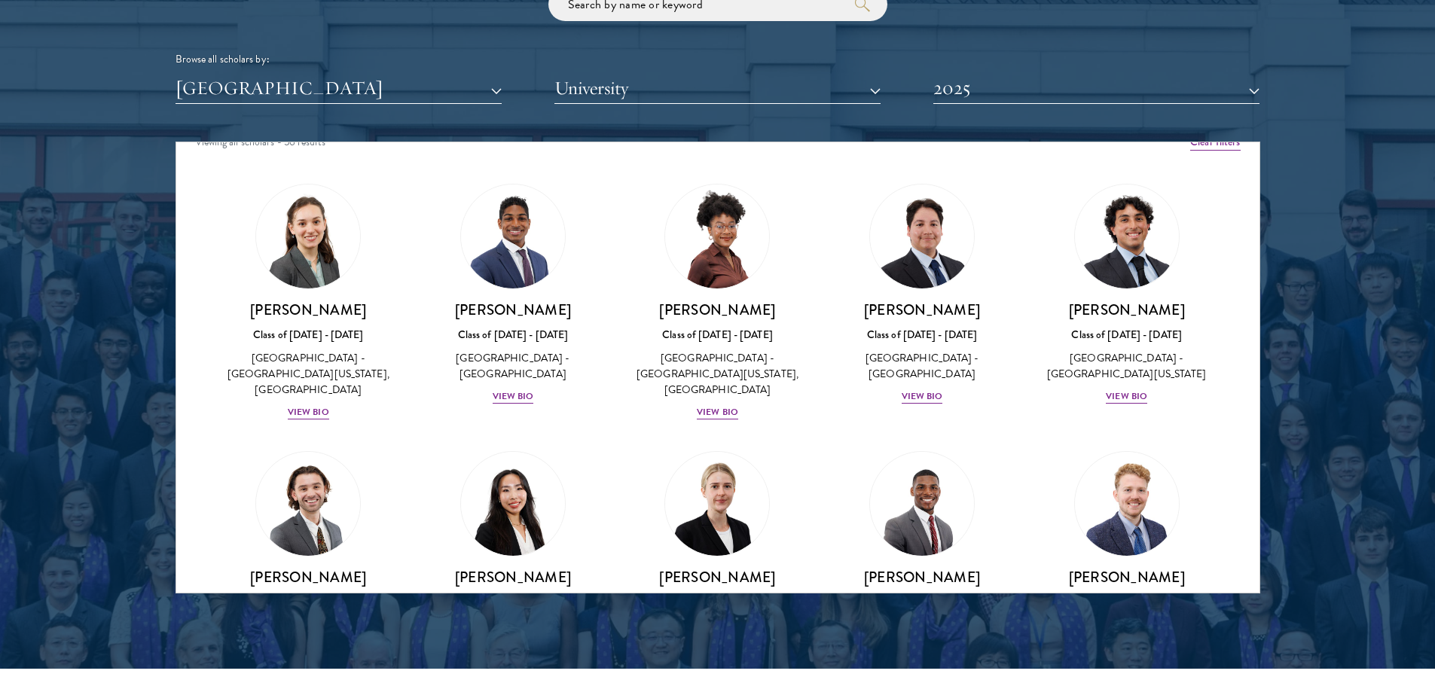
scroll to position [19, 0]
click at [509, 274] on img at bounding box center [513, 237] width 114 height 114
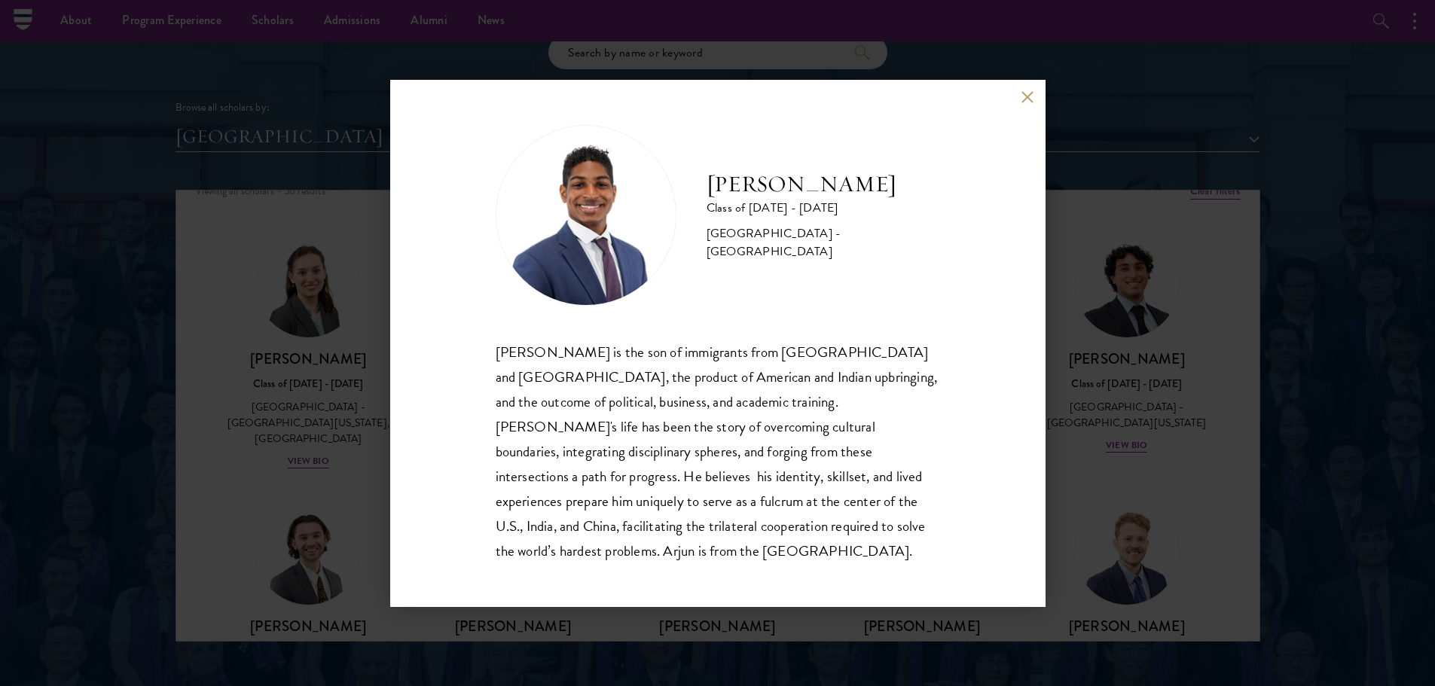
scroll to position [1809, 0]
click at [1128, 430] on div "Arjun Akwei Class of 2024 - 2025 United States of America - Harvard University …" at bounding box center [717, 343] width 1435 height 686
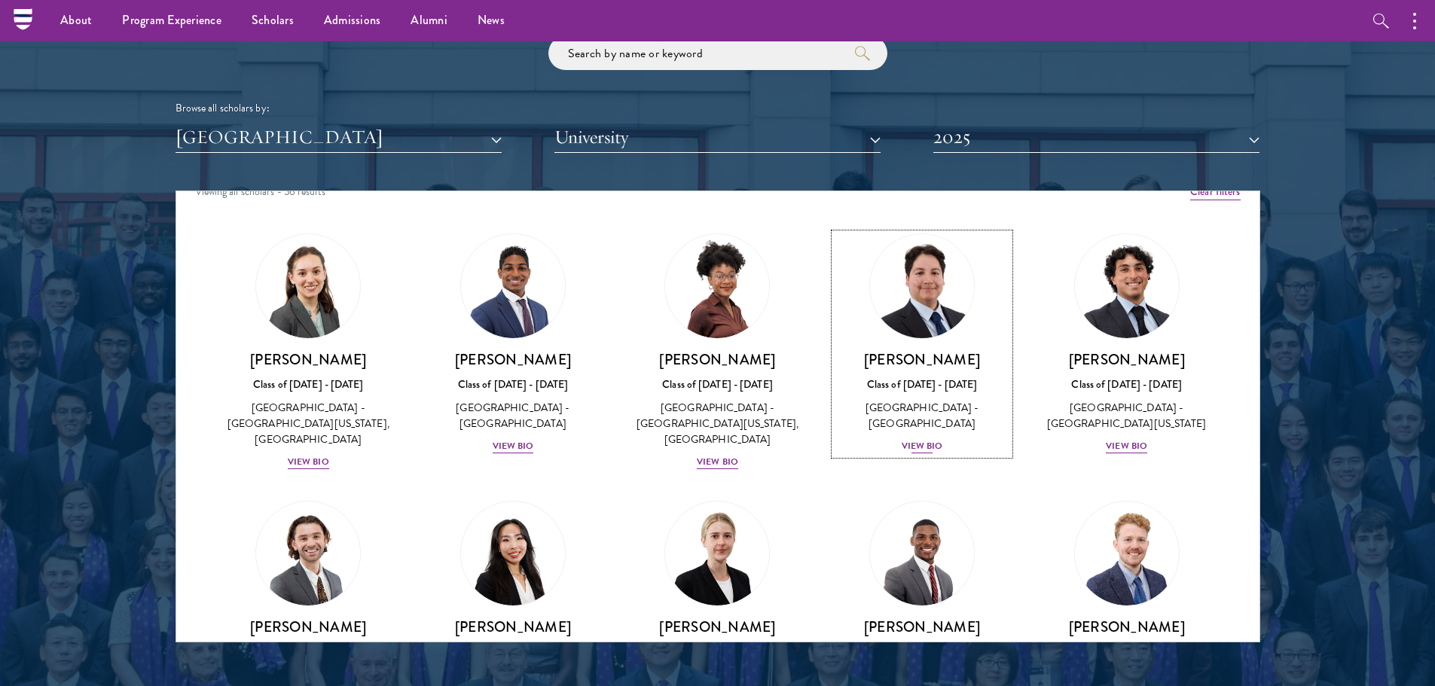
click at [914, 323] on img at bounding box center [922, 286] width 114 height 114
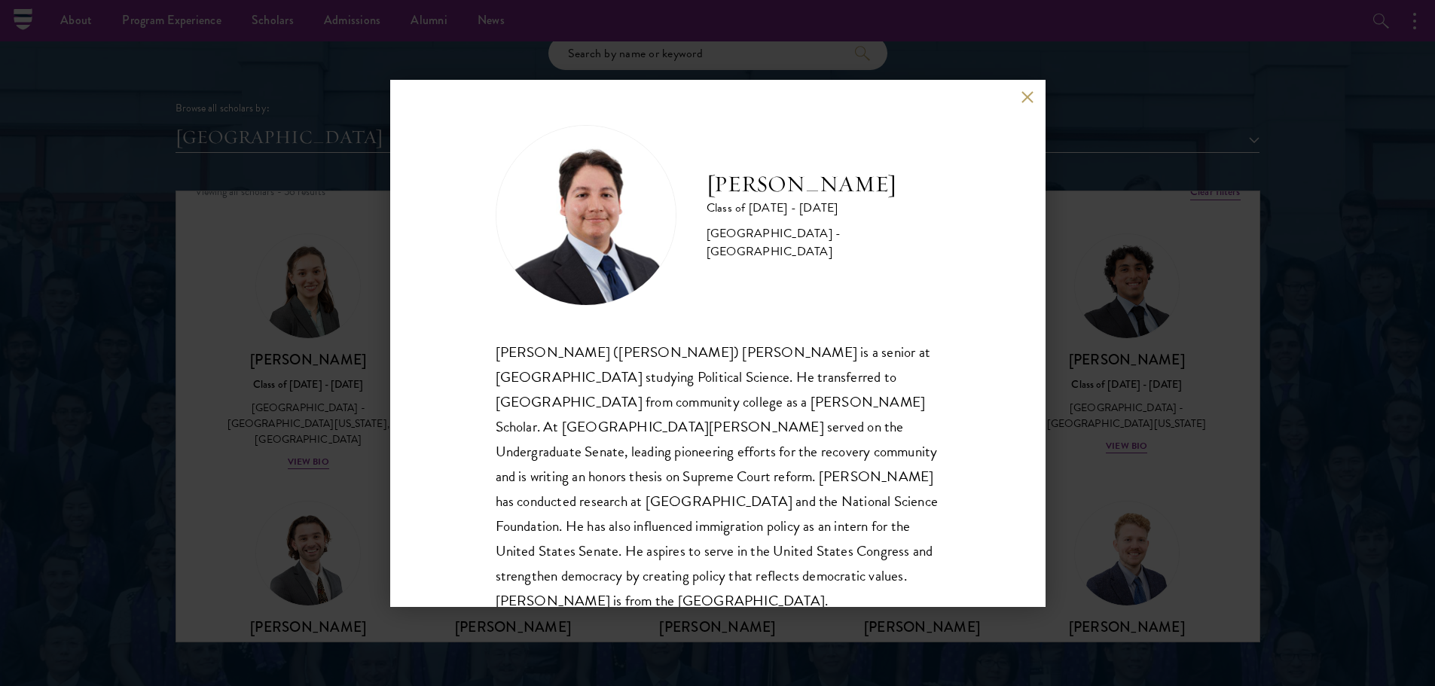
click at [1025, 92] on button at bounding box center [1027, 97] width 13 height 13
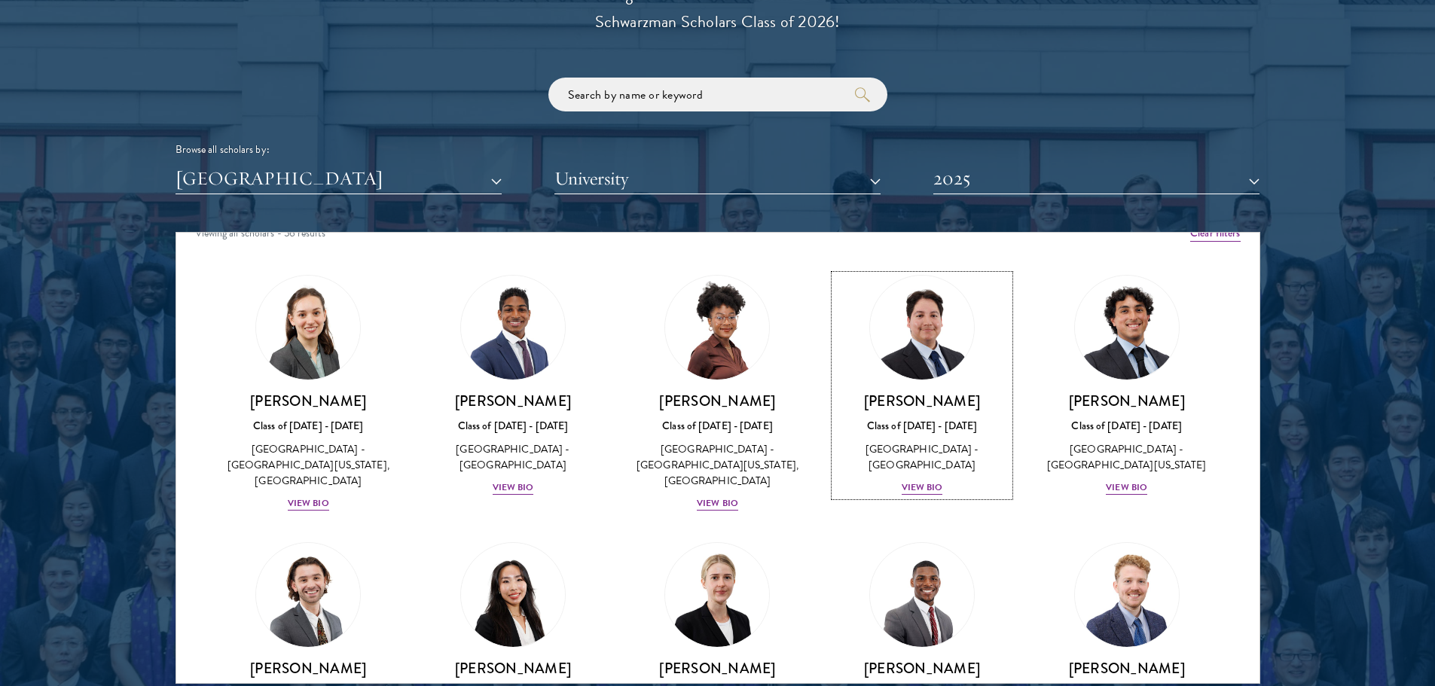
scroll to position [1769, 0]
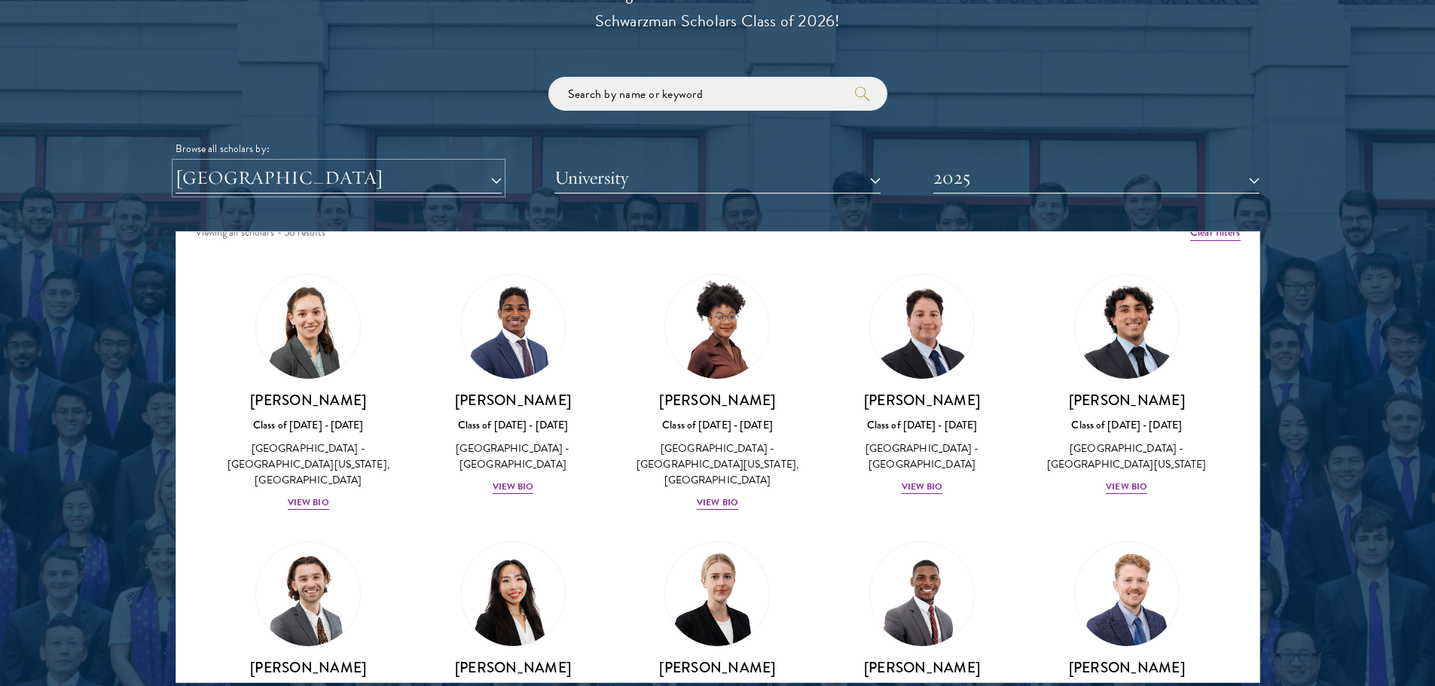
click at [454, 170] on button "[GEOGRAPHIC_DATA]" at bounding box center [338, 178] width 326 height 31
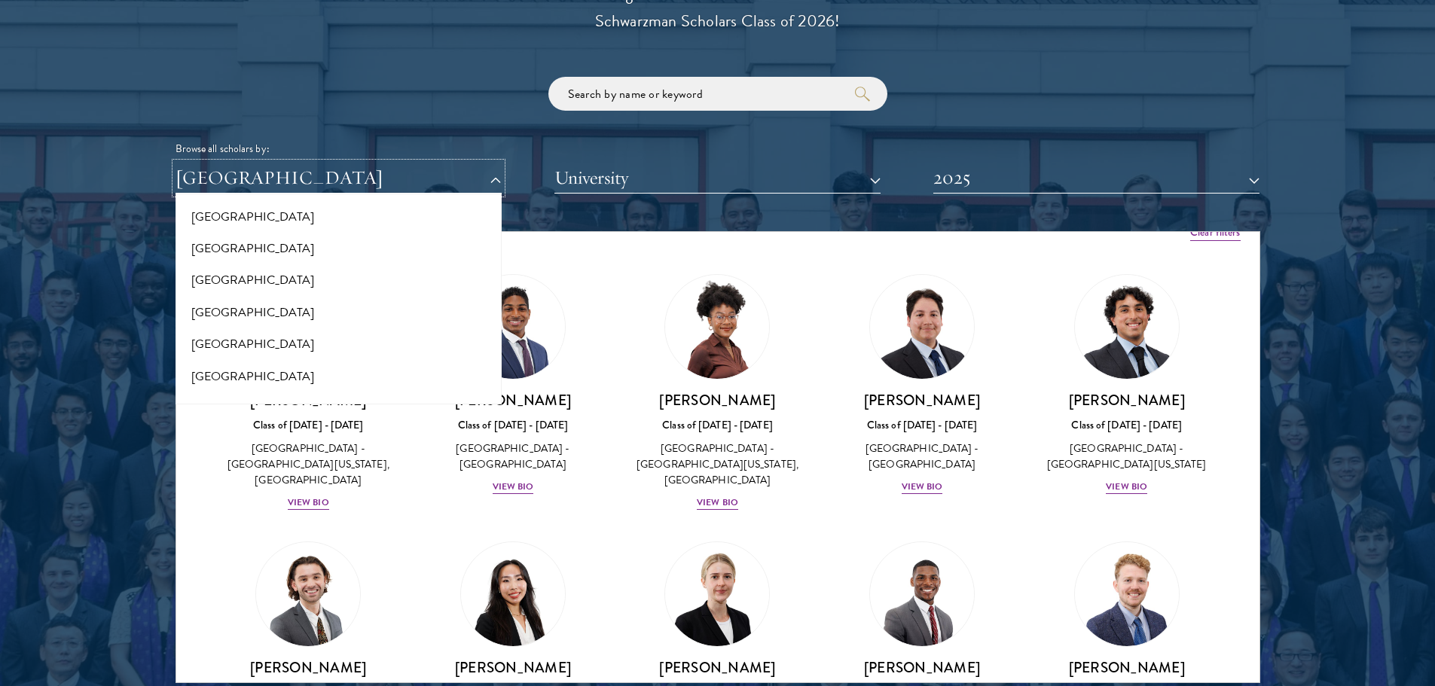
scroll to position [132, 0]
click at [219, 238] on button "[GEOGRAPHIC_DATA]" at bounding box center [338, 249] width 317 height 32
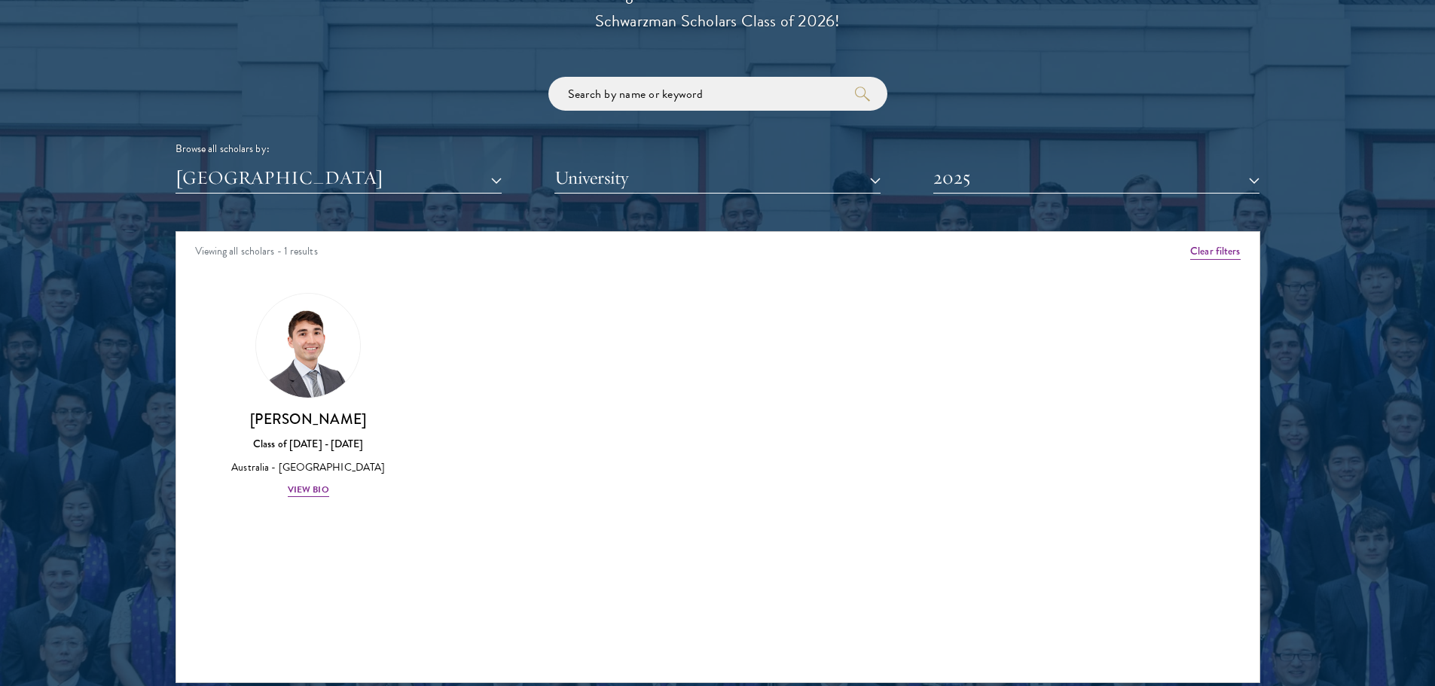
click at [749, 325] on div "Amber Class of 2025 - 2026 China - Peking University View Bio Cirenquji Class o…" at bounding box center [717, 409] width 1083 height 270
click at [986, 178] on button "2025" at bounding box center [1096, 178] width 326 height 31
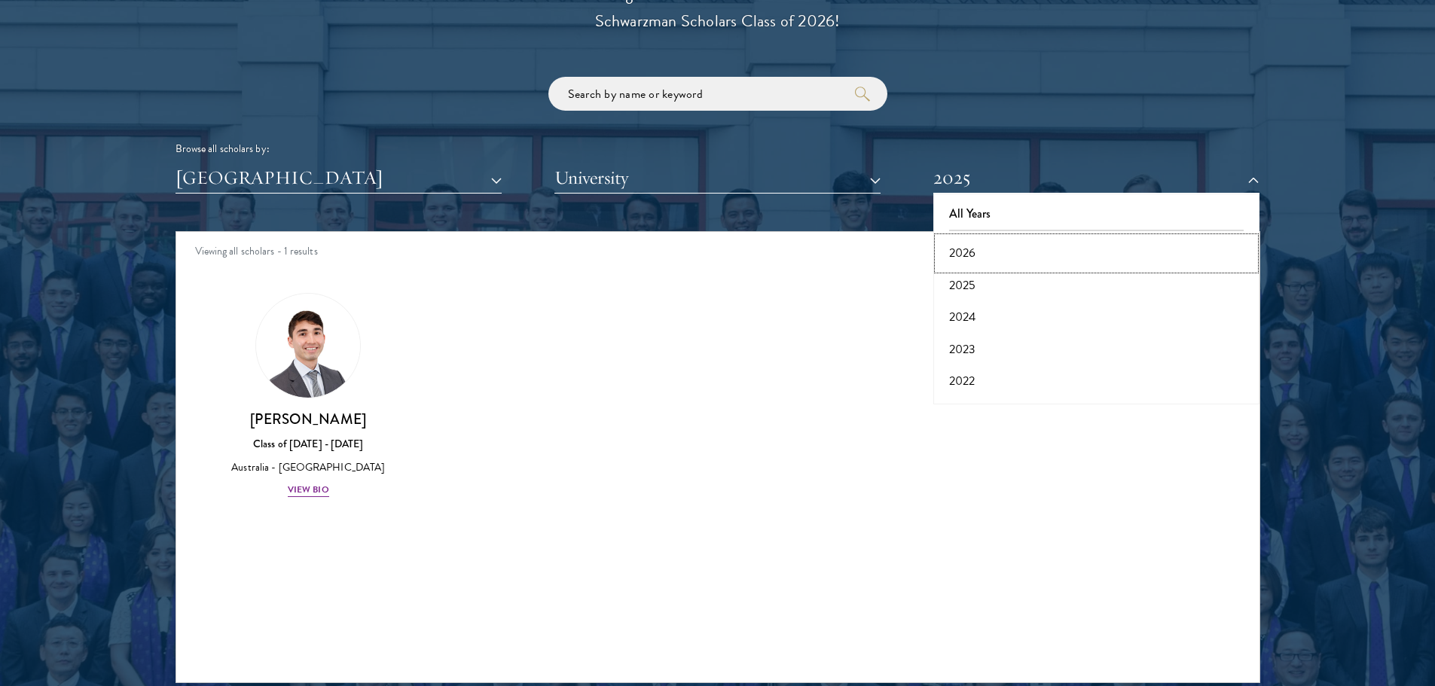
click at [966, 252] on button "2026" at bounding box center [1096, 253] width 317 height 32
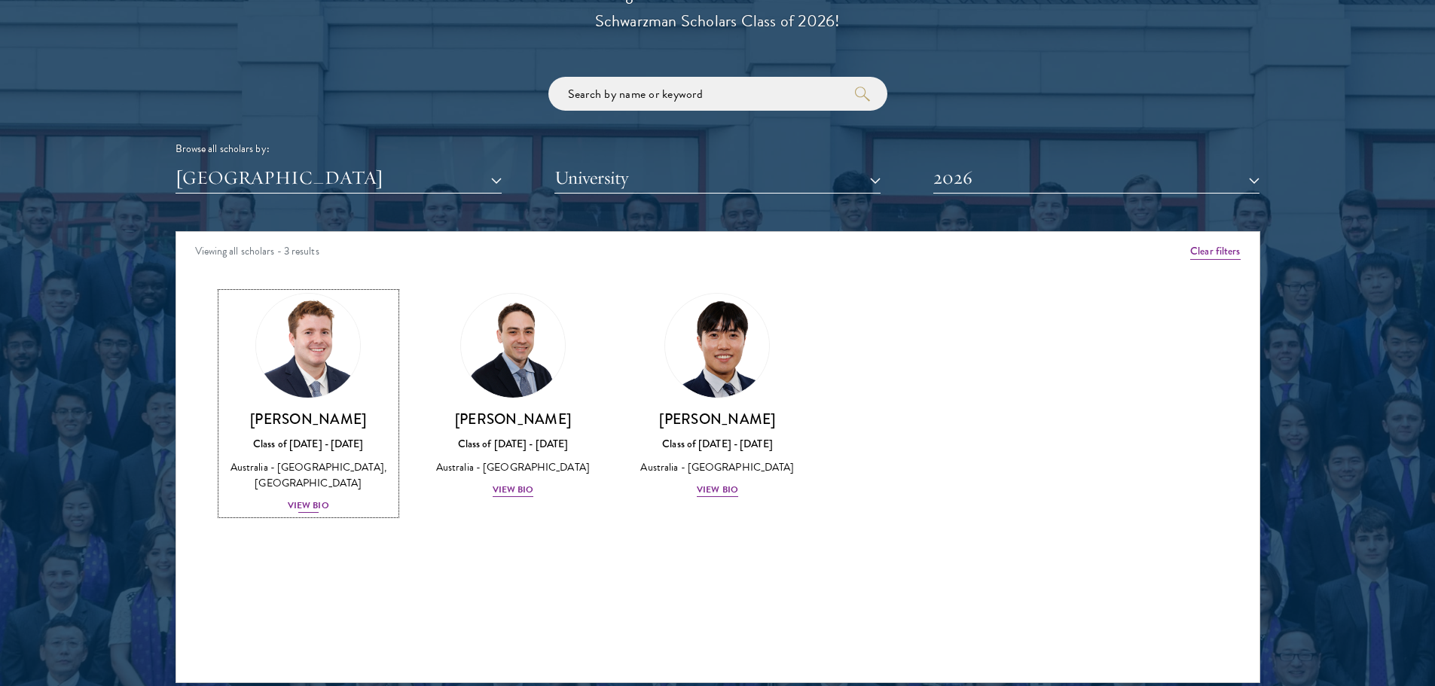
click at [302, 372] on img at bounding box center [308, 345] width 114 height 114
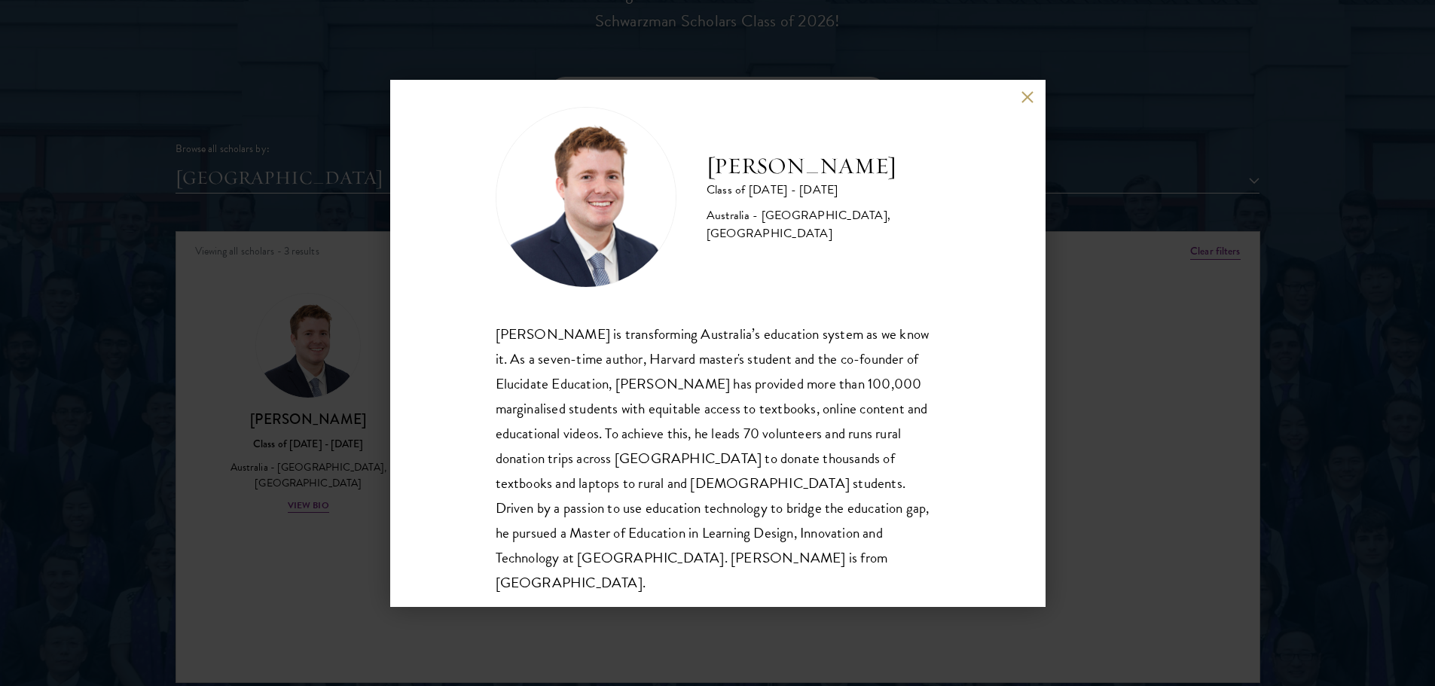
scroll to position [17, 0]
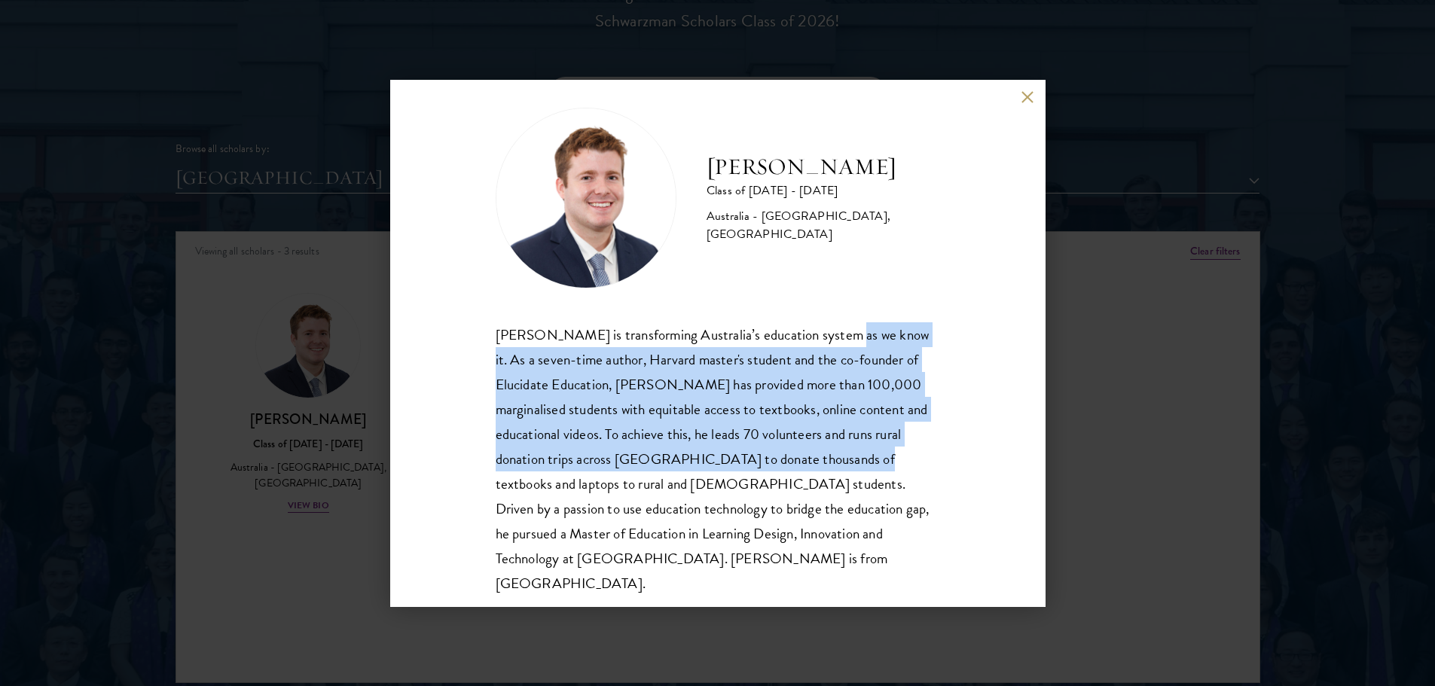
drag, startPoint x: 816, startPoint y: 454, endPoint x: 834, endPoint y: 329, distance: 126.3
click at [834, 329] on div "Jack Anderson is transforming Australia’s education system as we know it. As a …" at bounding box center [718, 459] width 444 height 274
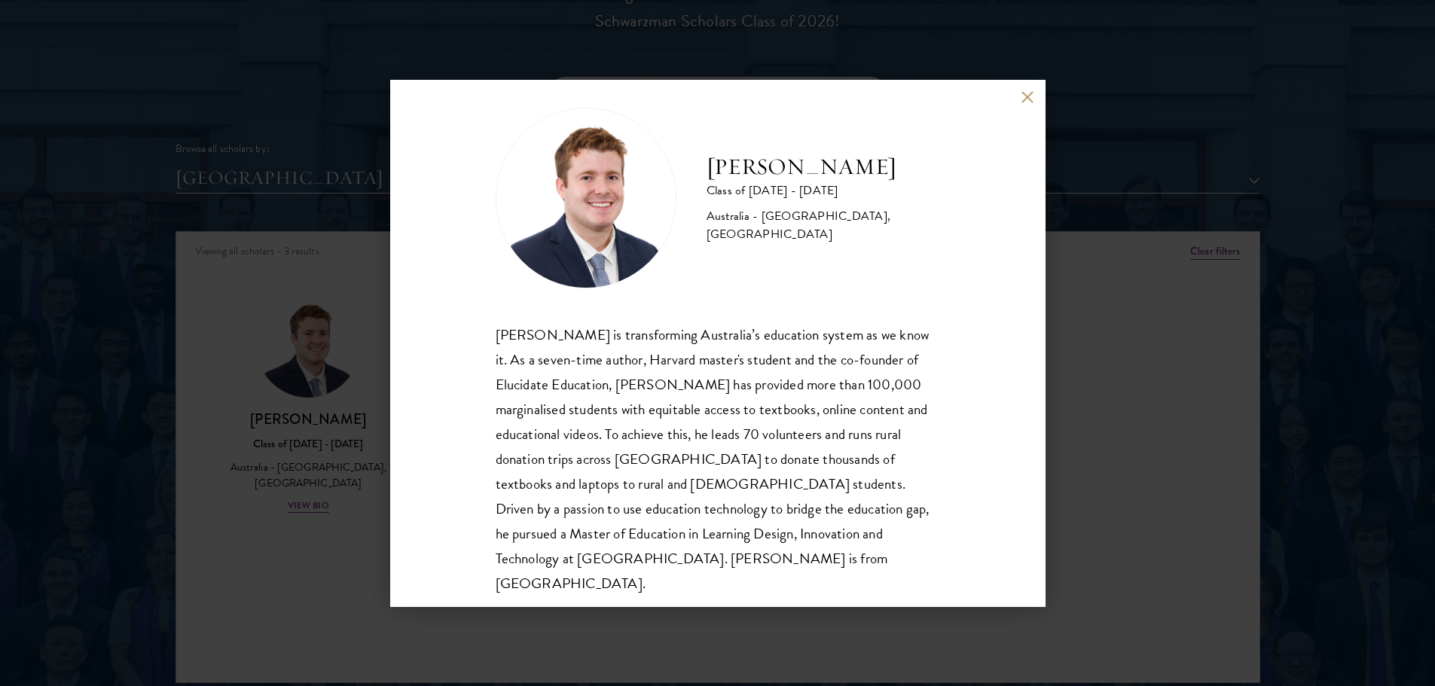
click at [758, 175] on h2 "[PERSON_NAME]" at bounding box center [822, 167] width 233 height 30
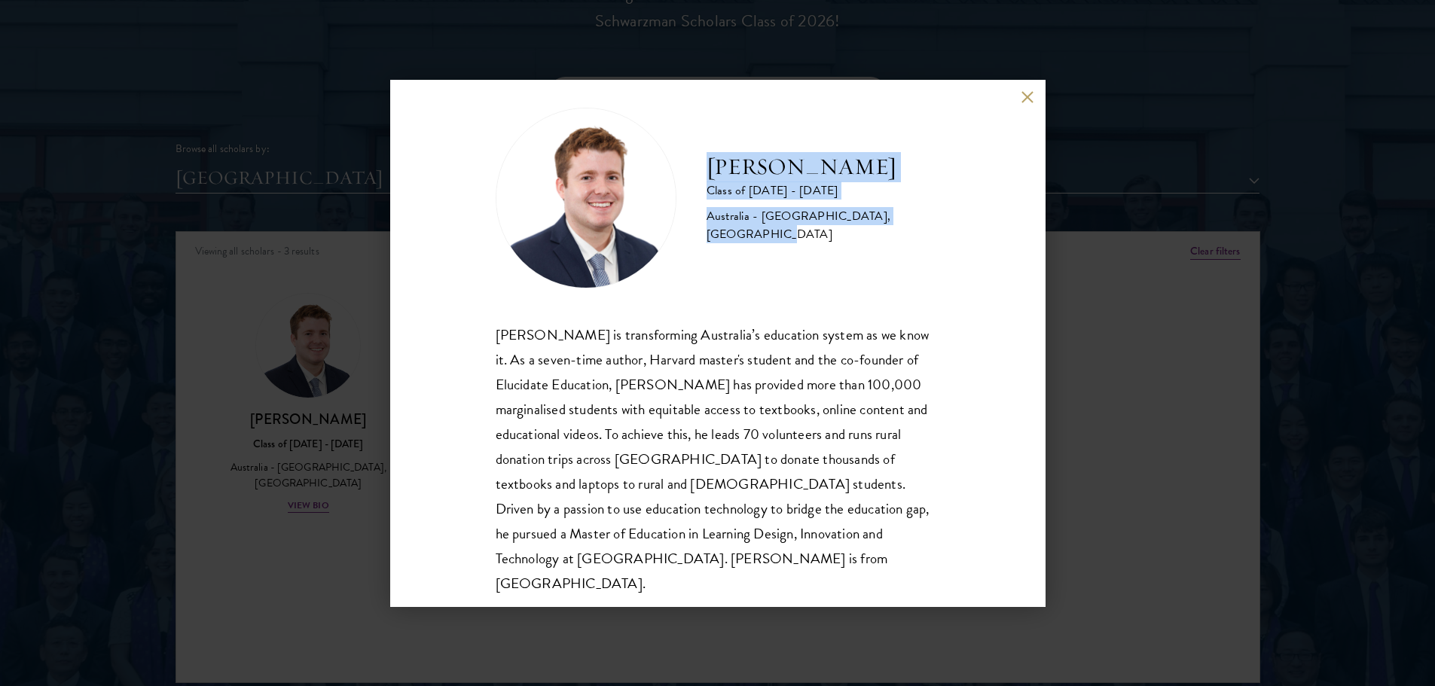
drag, startPoint x: 709, startPoint y: 165, endPoint x: 914, endPoint y: 219, distance: 211.9
click at [914, 219] on div "Jack Anderson Class of 2025 - 2026 Australia - University of Western Australia,…" at bounding box center [822, 198] width 233 height 92
